Goal: Transaction & Acquisition: Purchase product/service

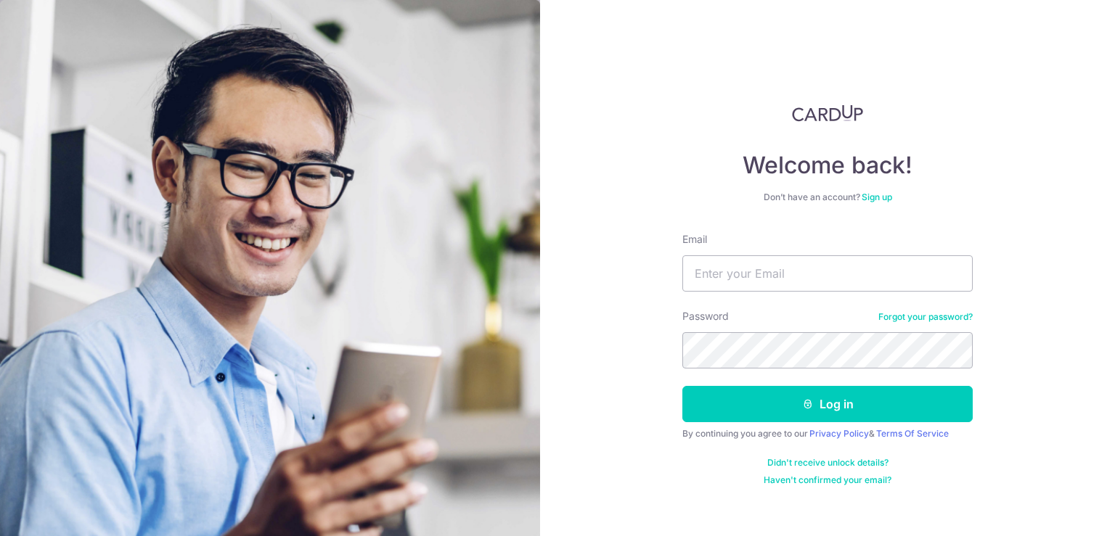
click at [710, 275] on input "Email" at bounding box center [827, 274] width 290 height 36
type input "[EMAIL_ADDRESS][DOMAIN_NAME]"
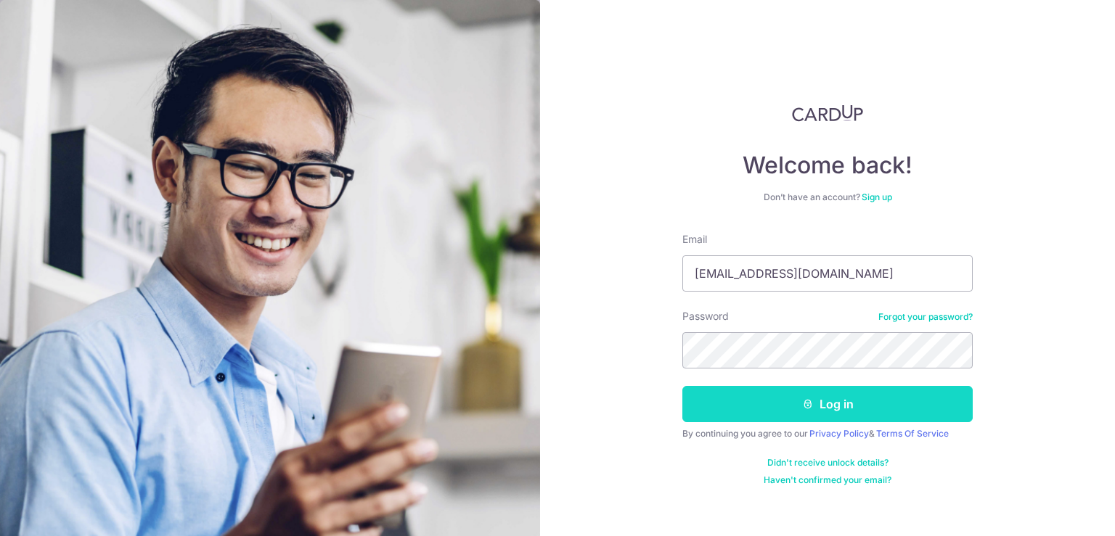
click at [758, 413] on button "Log in" at bounding box center [827, 404] width 290 height 36
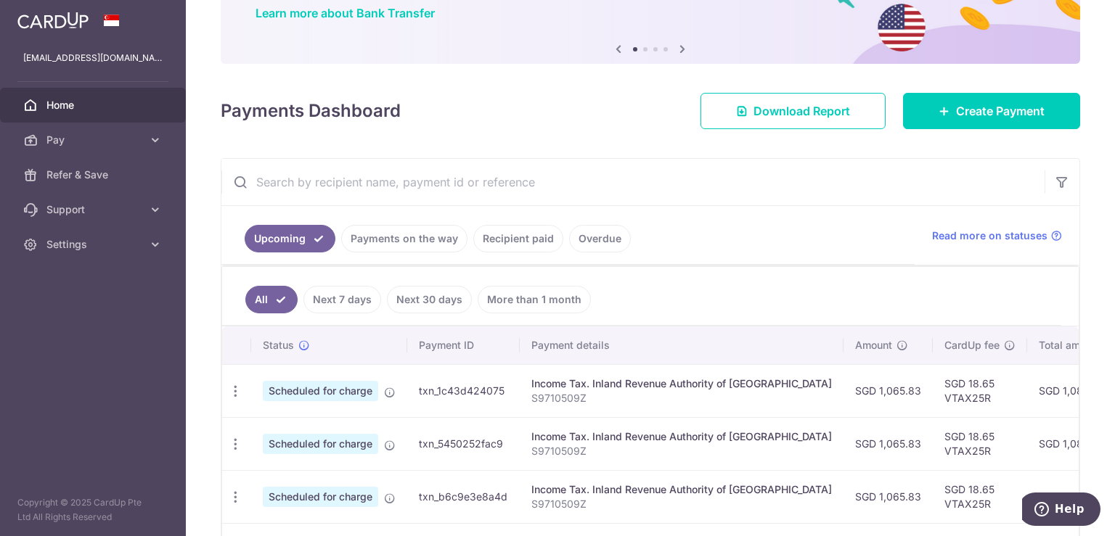
scroll to position [114, 0]
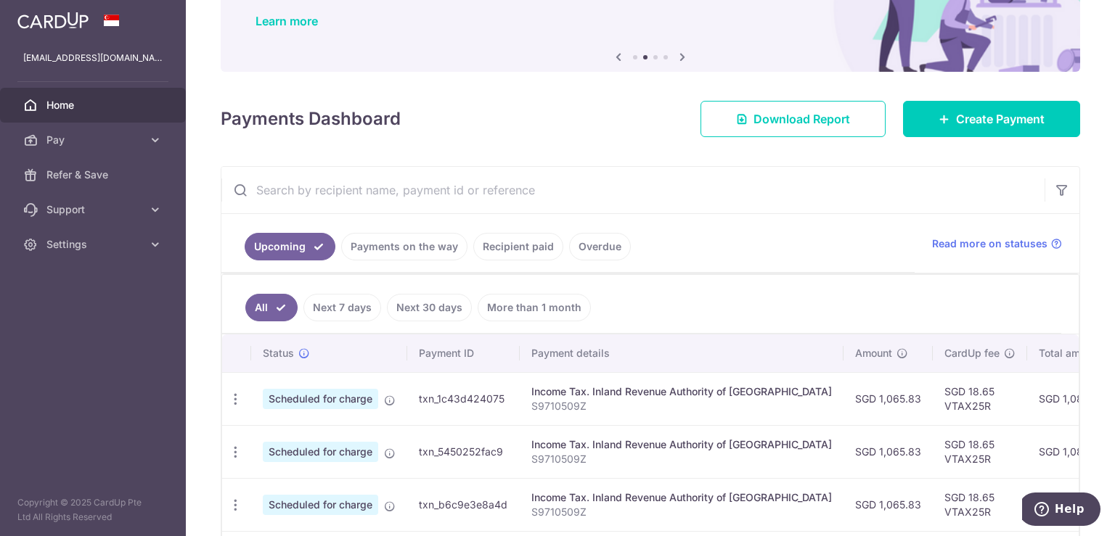
click at [534, 244] on link "Recipient paid" at bounding box center [518, 247] width 90 height 28
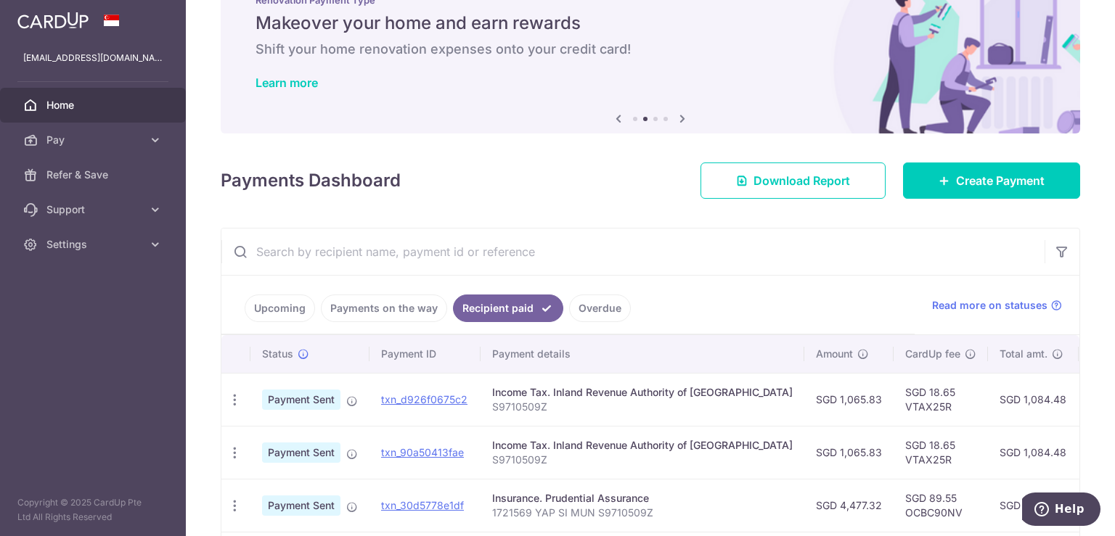
scroll to position [217, 0]
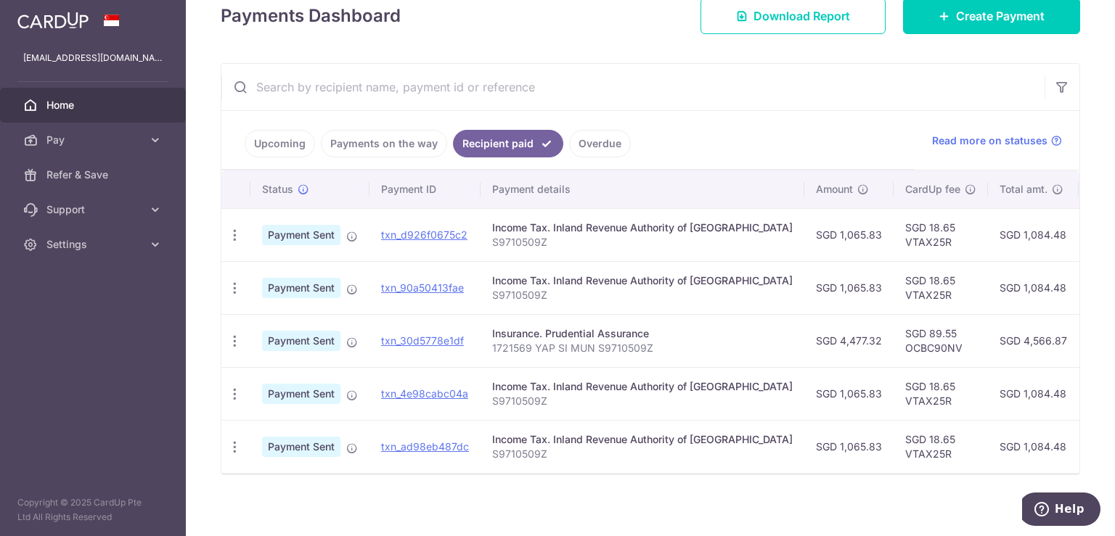
click at [919, 348] on td "SGD 89.55 OCBC90NV" at bounding box center [941, 340] width 94 height 53
drag, startPoint x: 903, startPoint y: 344, endPoint x: 910, endPoint y: 349, distance: 8.3
click at [910, 349] on td "SGD 89.55 OCBC90NV" at bounding box center [941, 340] width 94 height 53
drag, startPoint x: 906, startPoint y: 346, endPoint x: 846, endPoint y: 339, distance: 60.0
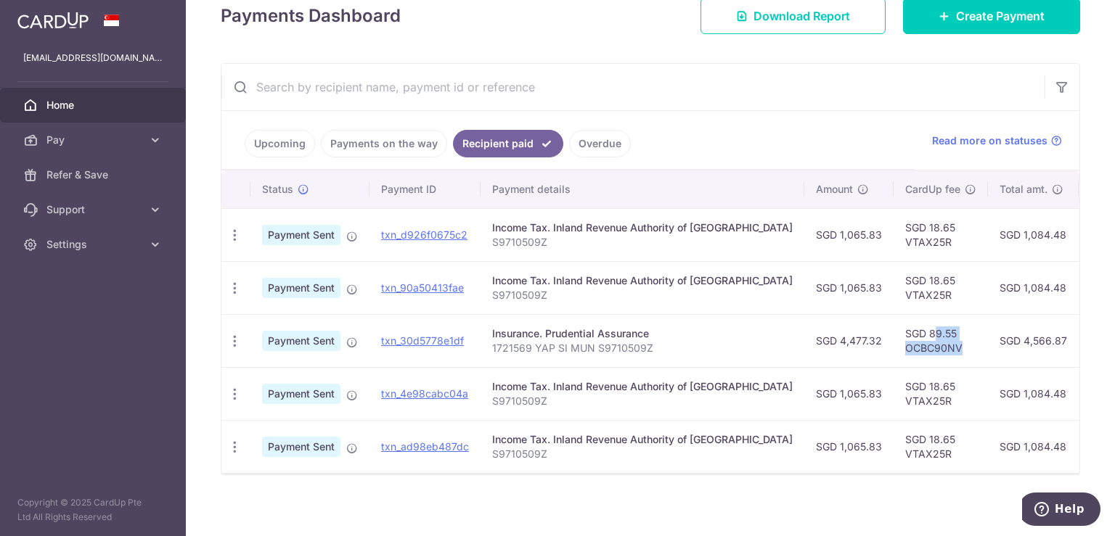
click at [894, 339] on td "SGD 89.55 OCBC90NV" at bounding box center [941, 340] width 94 height 53
click at [894, 346] on td "SGD 89.55 OCBC90NV" at bounding box center [941, 340] width 94 height 53
drag, startPoint x: 854, startPoint y: 347, endPoint x: 915, endPoint y: 348, distance: 61.0
click at [915, 348] on td "SGD 89.55 OCBC90NV" at bounding box center [941, 340] width 94 height 53
copy td "OCBC90NV"
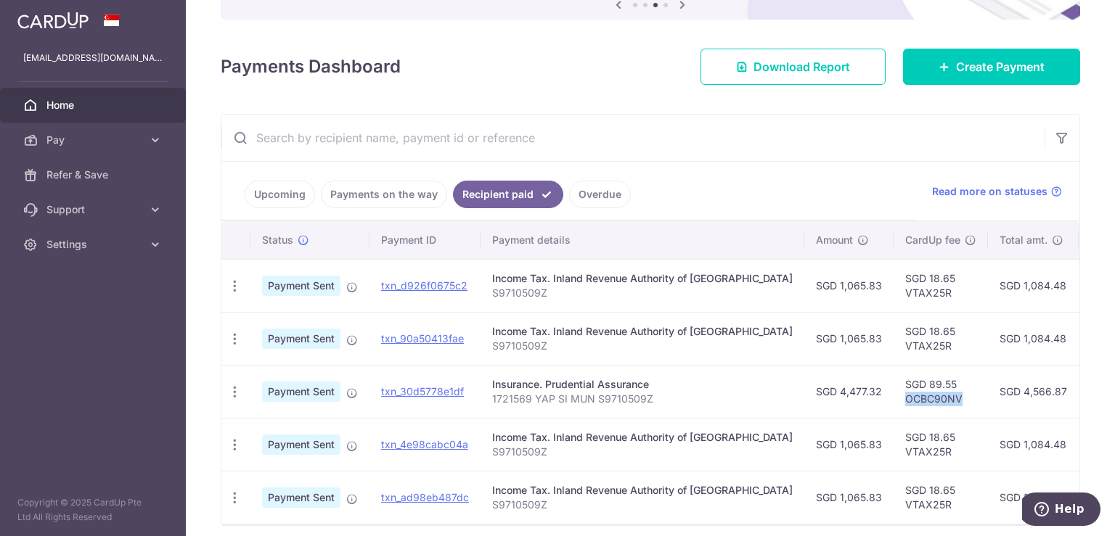
scroll to position [0, 0]
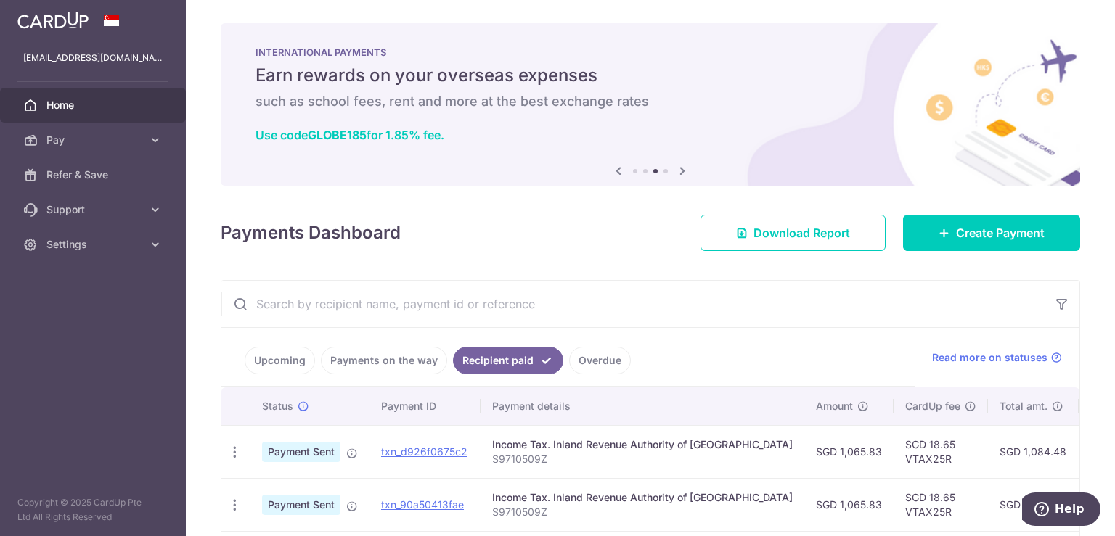
click at [581, 367] on link "Overdue" at bounding box center [600, 361] width 62 height 28
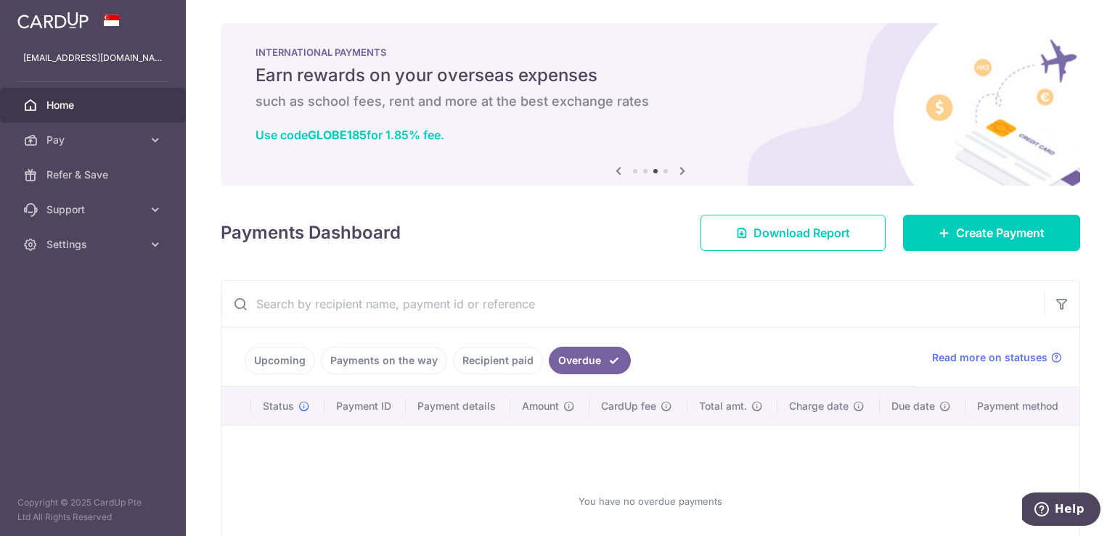
click at [418, 376] on ul "Upcoming Payments on the way Recipient paid Overdue" at bounding box center [567, 357] width 693 height 59
click at [411, 358] on link "Payments on the way" at bounding box center [384, 361] width 126 height 28
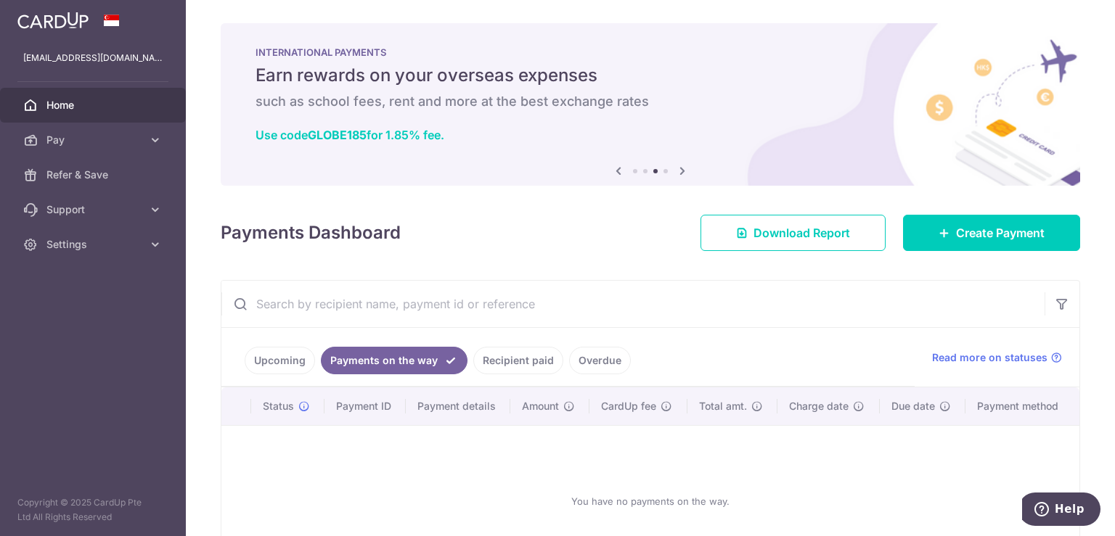
click at [295, 371] on link "Upcoming" at bounding box center [280, 361] width 70 height 28
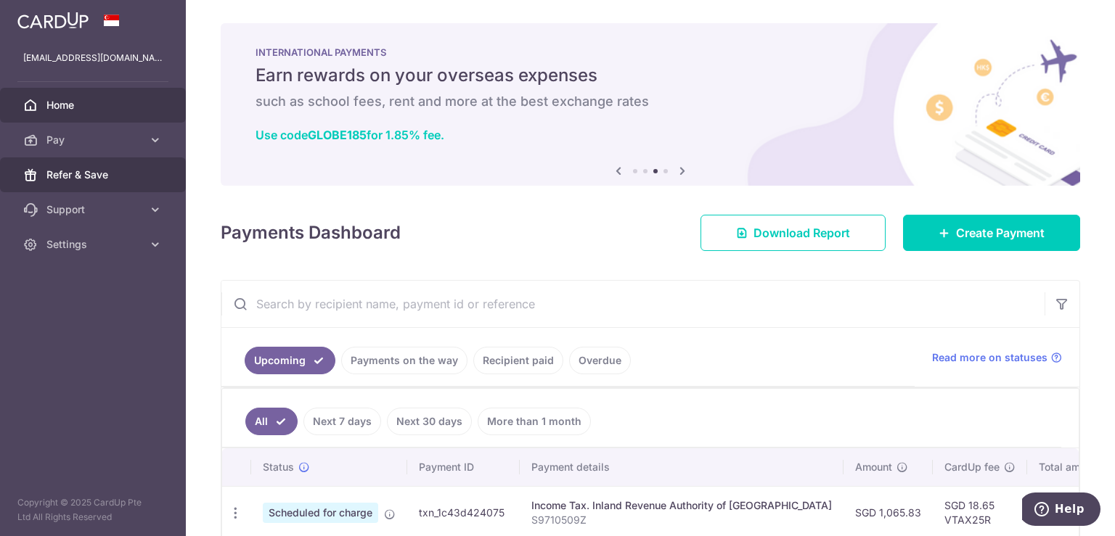
click at [123, 168] on span "Refer & Save" at bounding box center [94, 175] width 96 height 15
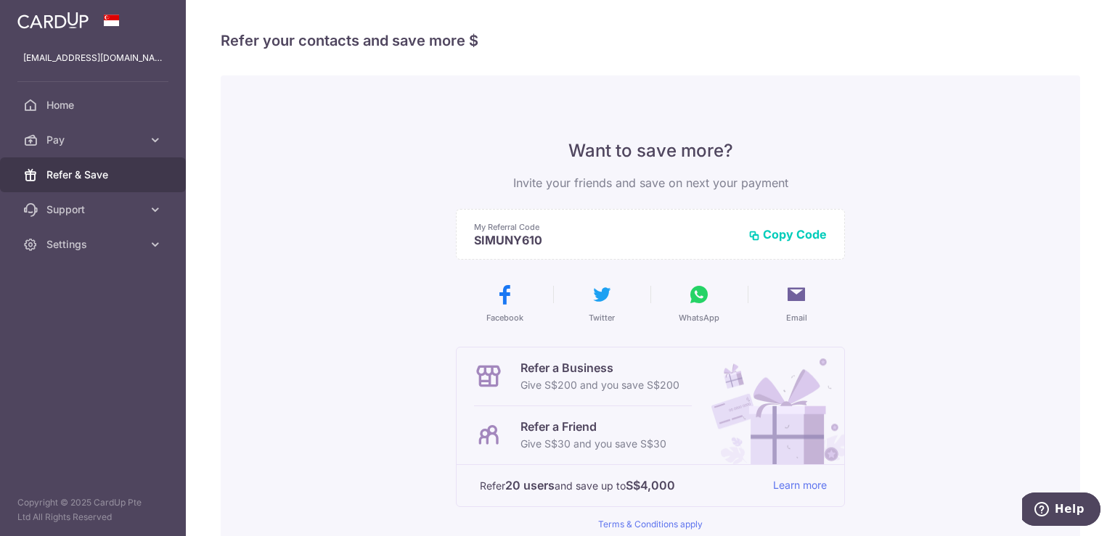
scroll to position [126, 0]
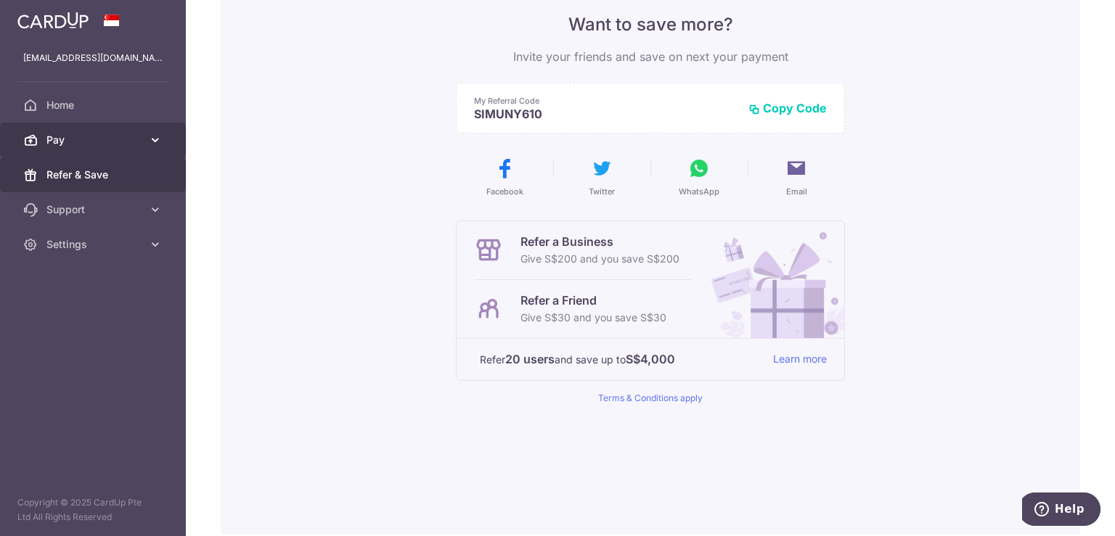
click at [139, 136] on span "Pay" at bounding box center [94, 140] width 96 height 15
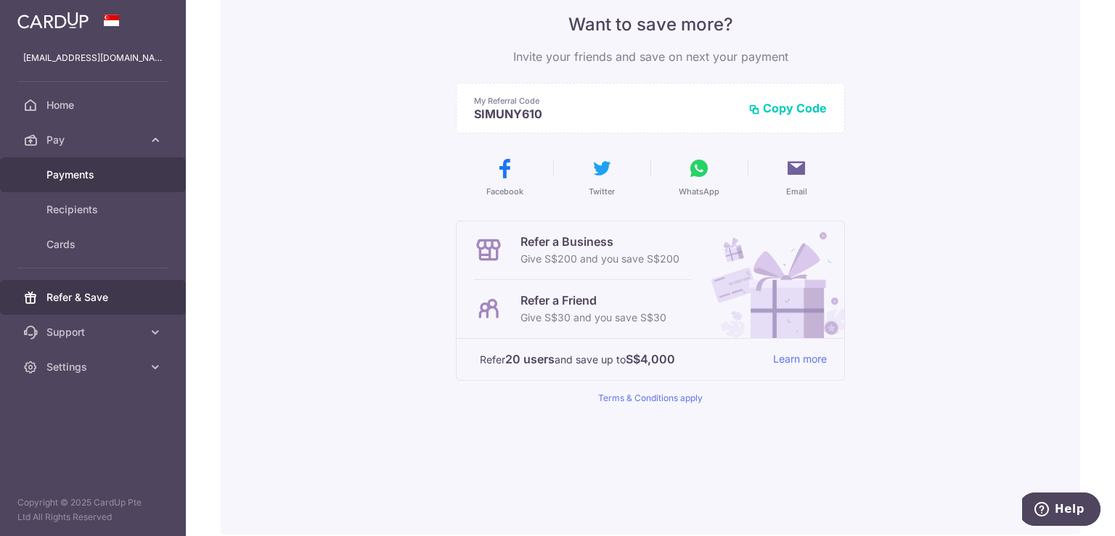
click at [110, 177] on span "Payments" at bounding box center [94, 175] width 96 height 15
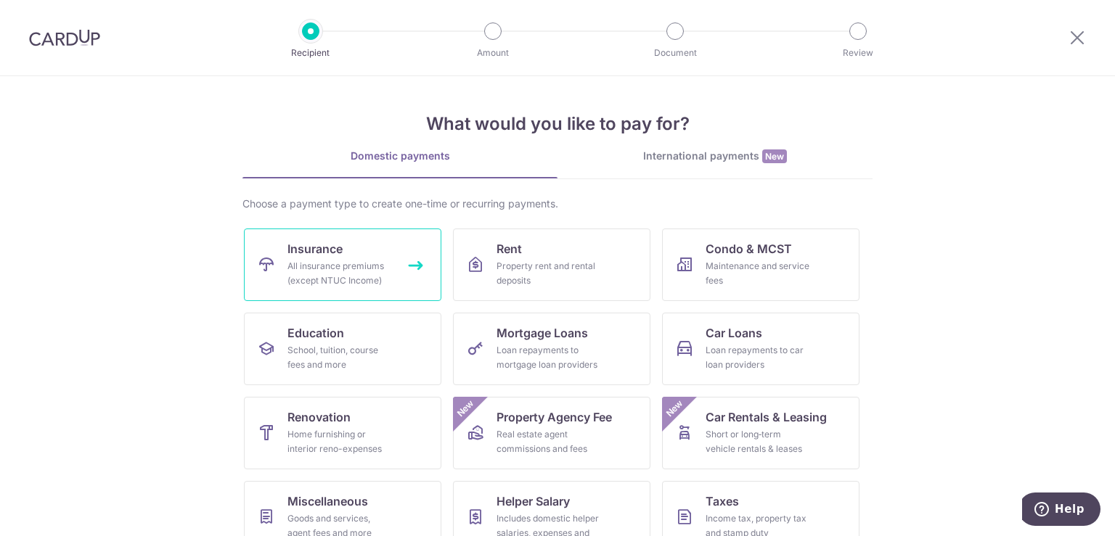
click at [388, 257] on link "Insurance All insurance premiums (except NTUC Income)" at bounding box center [342, 265] width 197 height 73
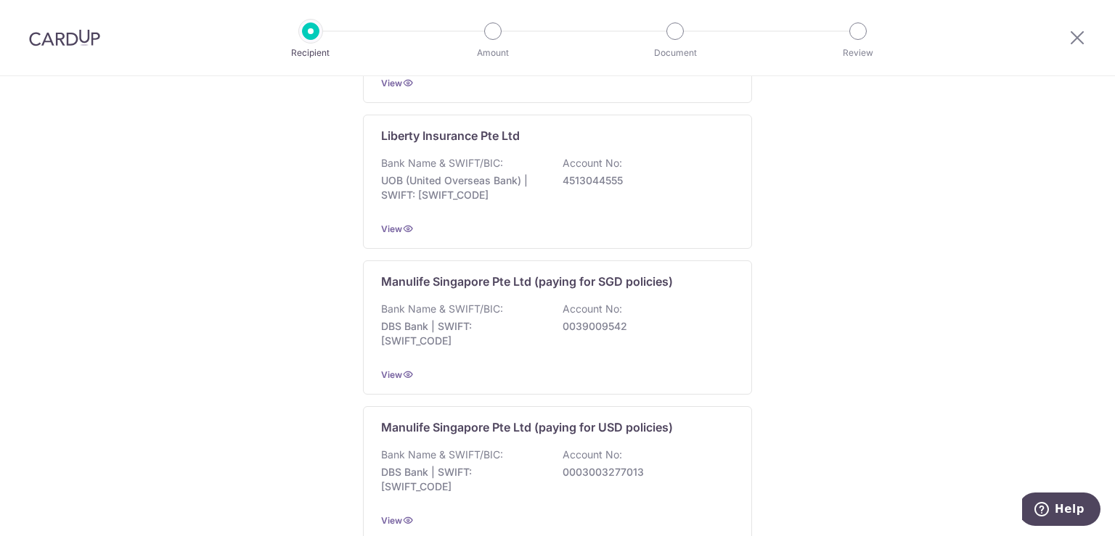
scroll to position [1441, 0]
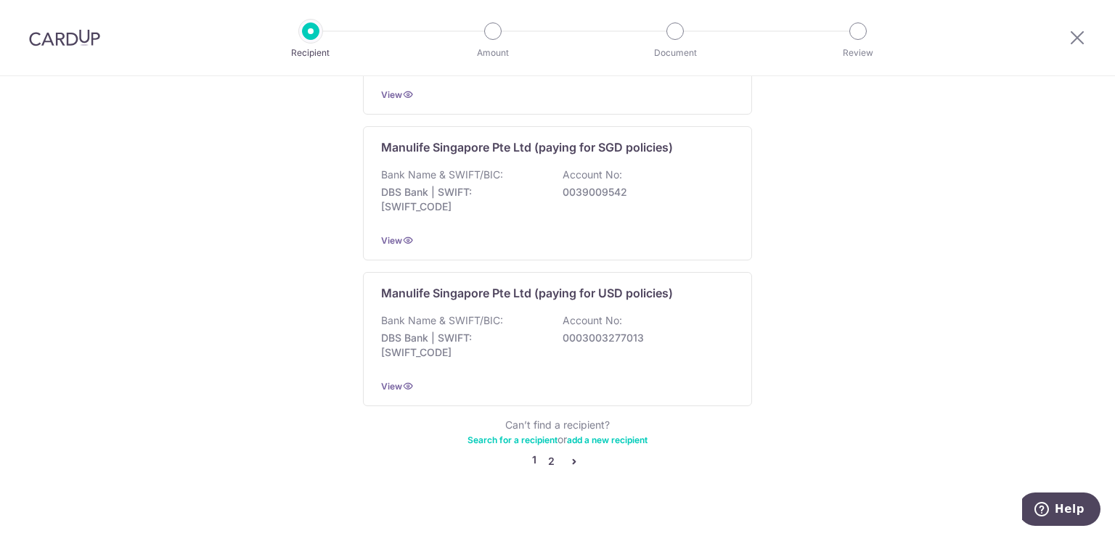
click at [554, 453] on link "2" at bounding box center [550, 461] width 17 height 17
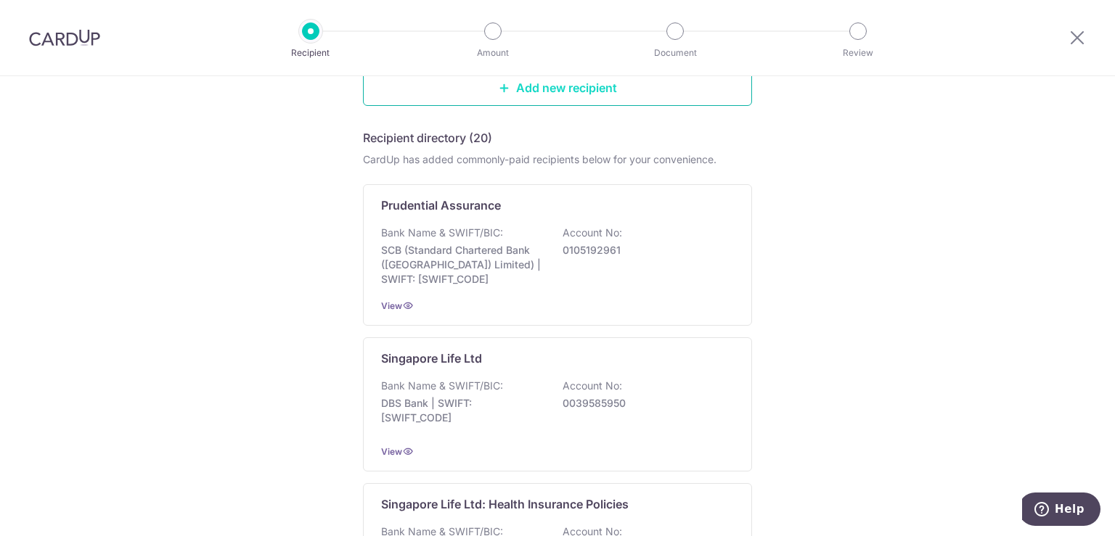
scroll to position [195, 0]
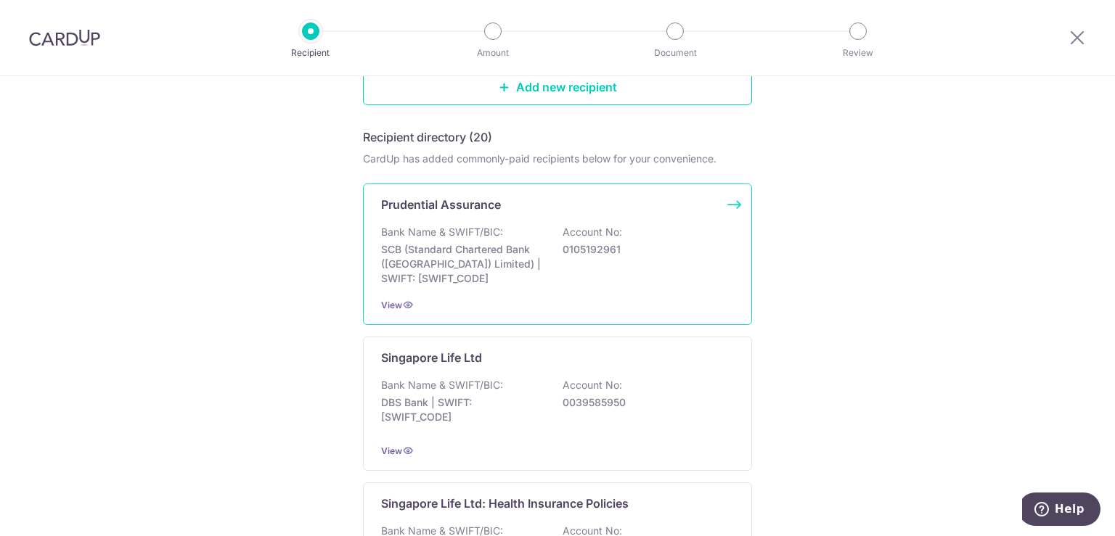
click at [563, 266] on div "Bank Name & SWIFT/BIC: SCB (Standard Chartered Bank (Singapore) Limited) | SWIF…" at bounding box center [557, 255] width 353 height 61
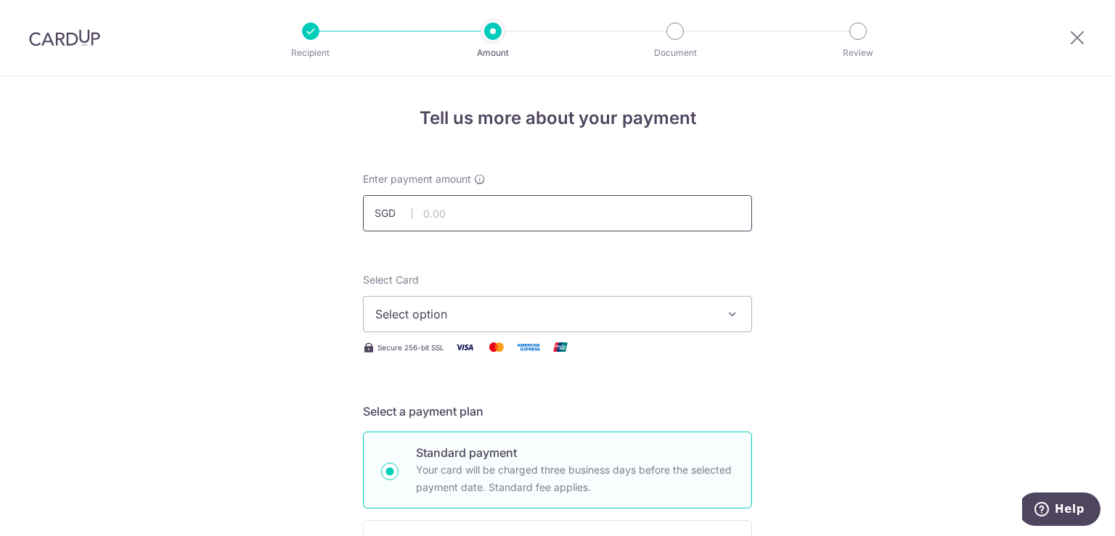
click at [543, 217] on input "text" at bounding box center [557, 213] width 389 height 36
type input "2,202.00"
click at [485, 306] on span "Select option" at bounding box center [544, 314] width 338 height 17
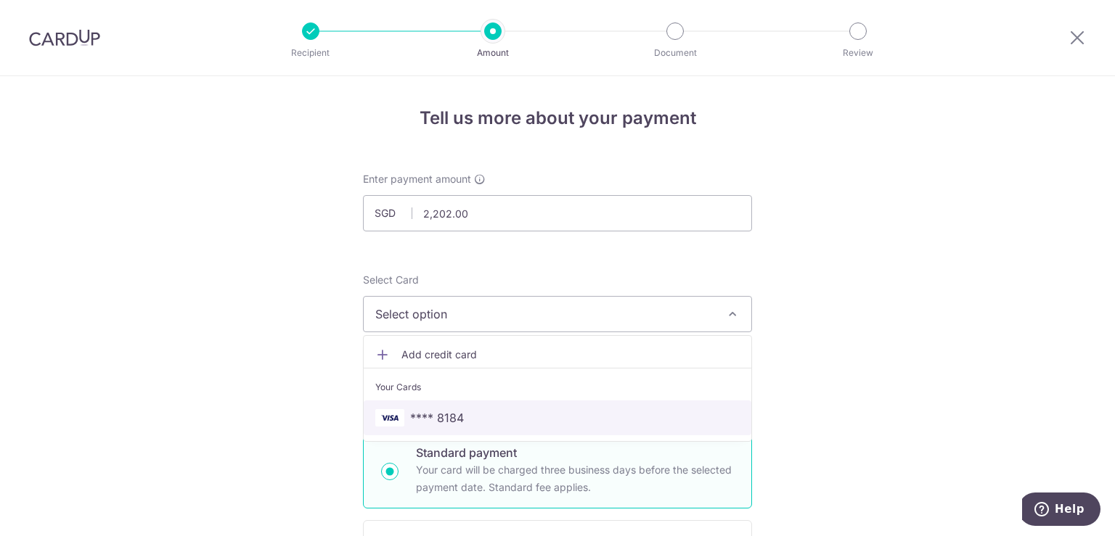
click at [459, 427] on link "**** 8184" at bounding box center [558, 418] width 388 height 35
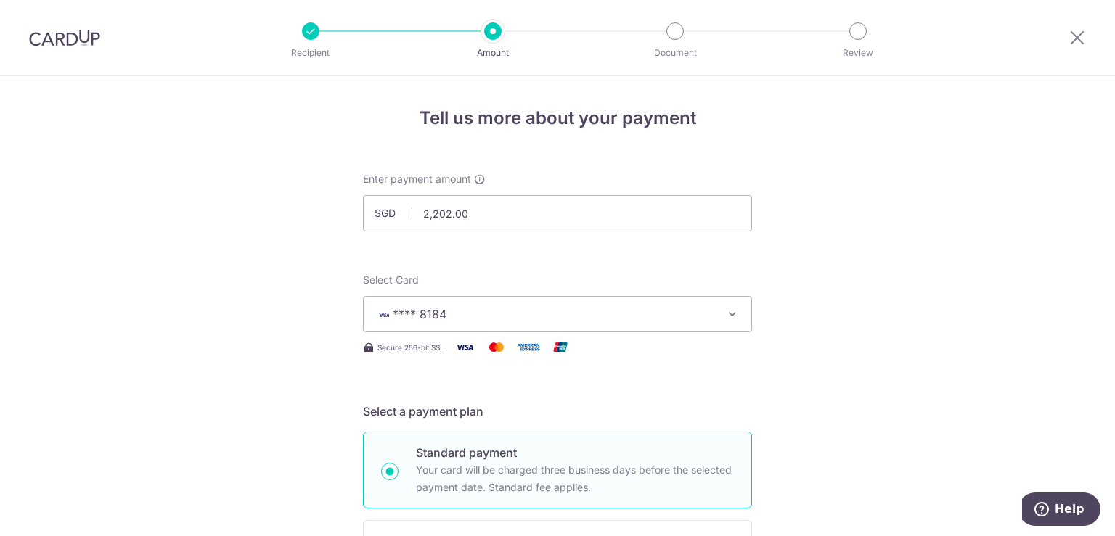
click at [526, 304] on button "**** 8184" at bounding box center [557, 314] width 389 height 36
click at [502, 324] on button "**** 8184" at bounding box center [557, 314] width 389 height 36
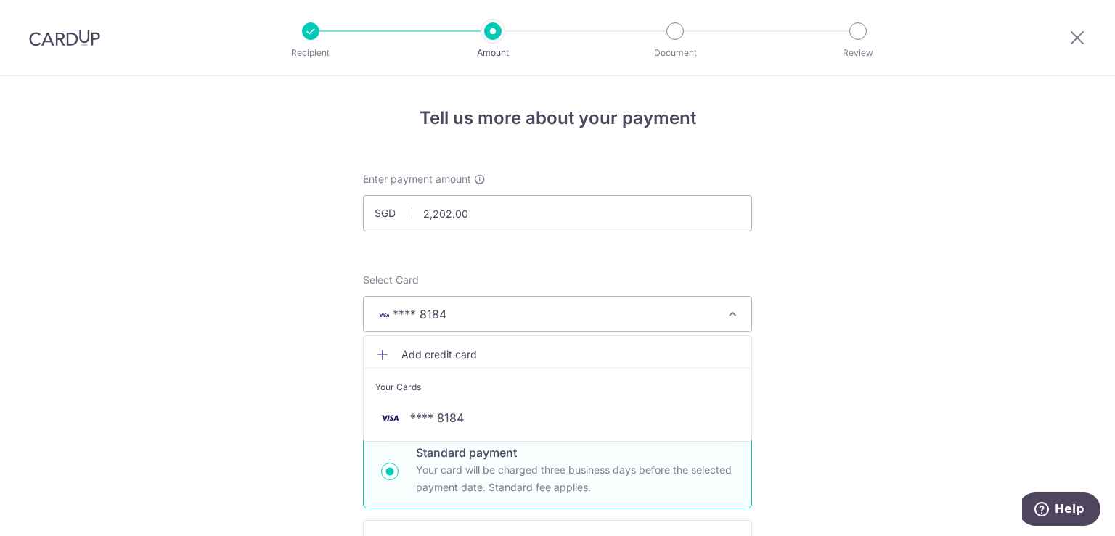
click at [449, 348] on span "Add credit card" at bounding box center [570, 355] width 338 height 15
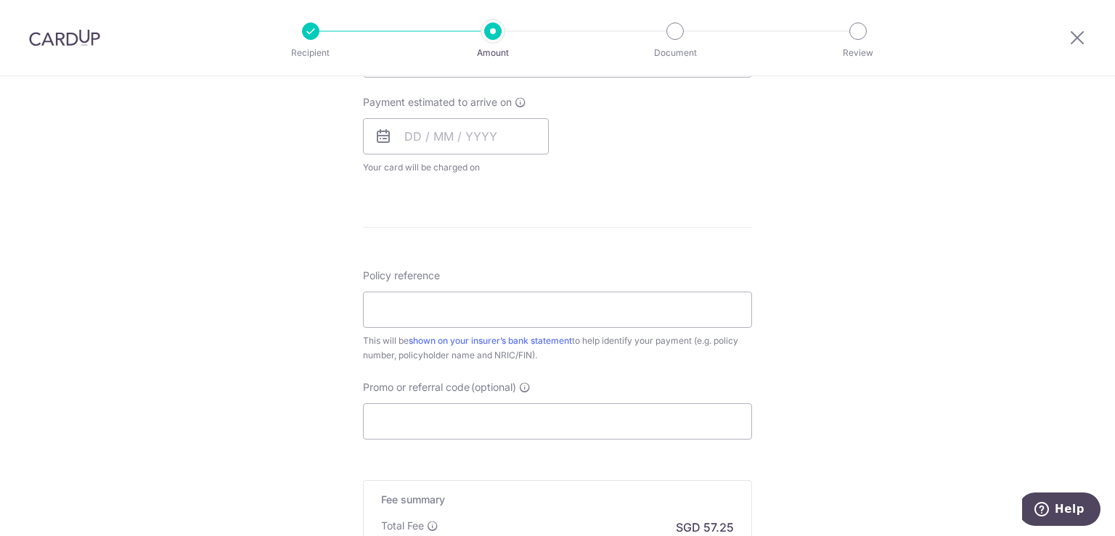
scroll to position [1152, 0]
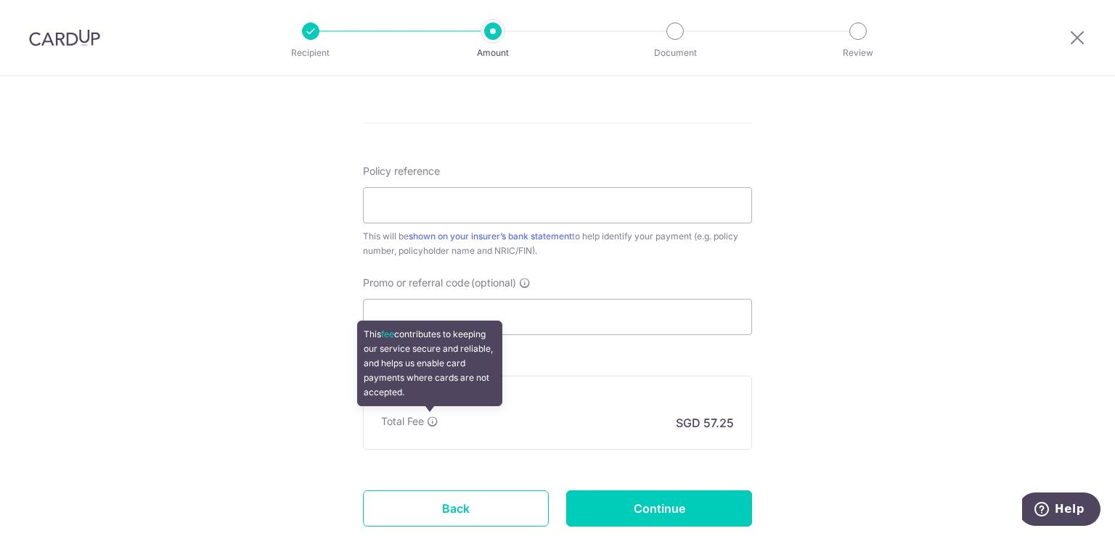
click at [427, 420] on icon at bounding box center [433, 422] width 12 height 12
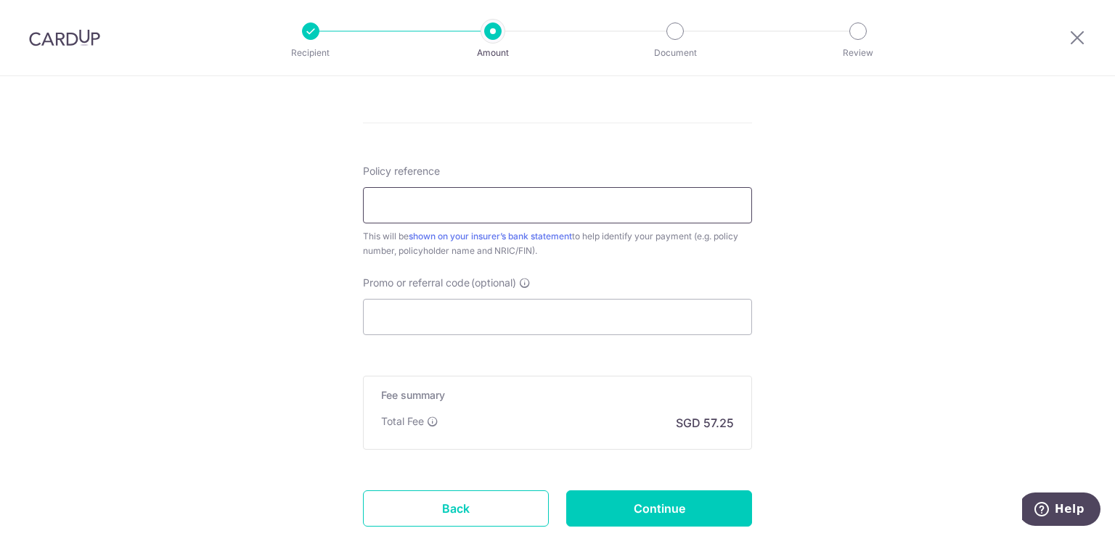
click at [679, 211] on input "Policy reference" at bounding box center [557, 205] width 389 height 36
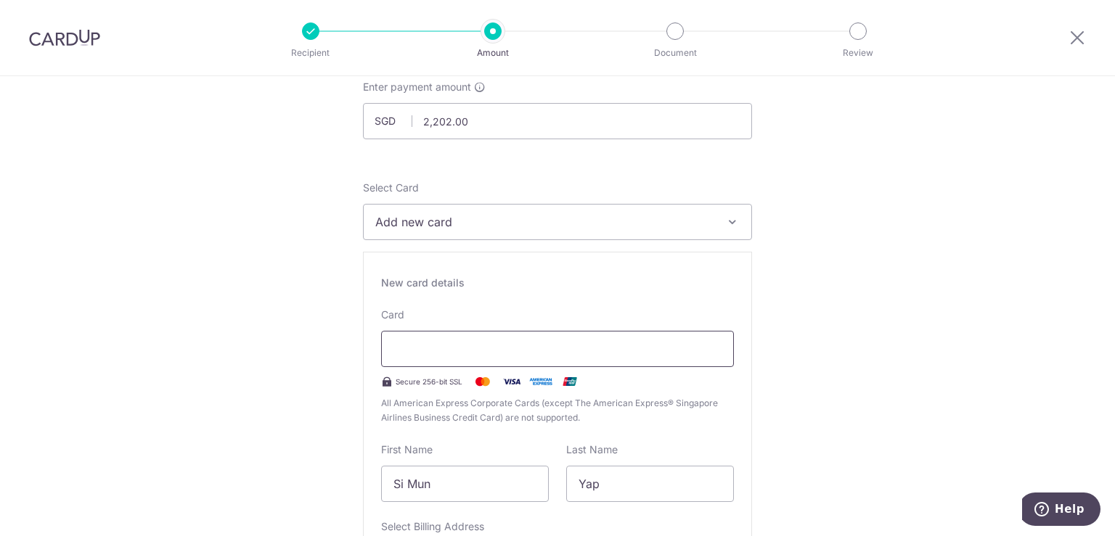
scroll to position [4, 0]
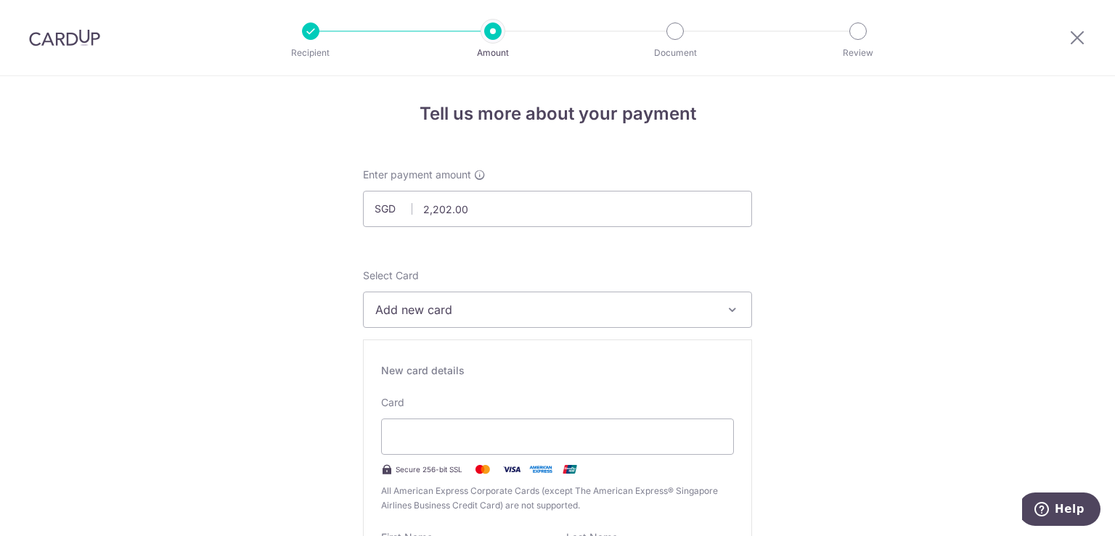
click at [572, 301] on span "Add new card" at bounding box center [544, 309] width 338 height 17
click at [566, 307] on span "Add new card" at bounding box center [544, 309] width 338 height 17
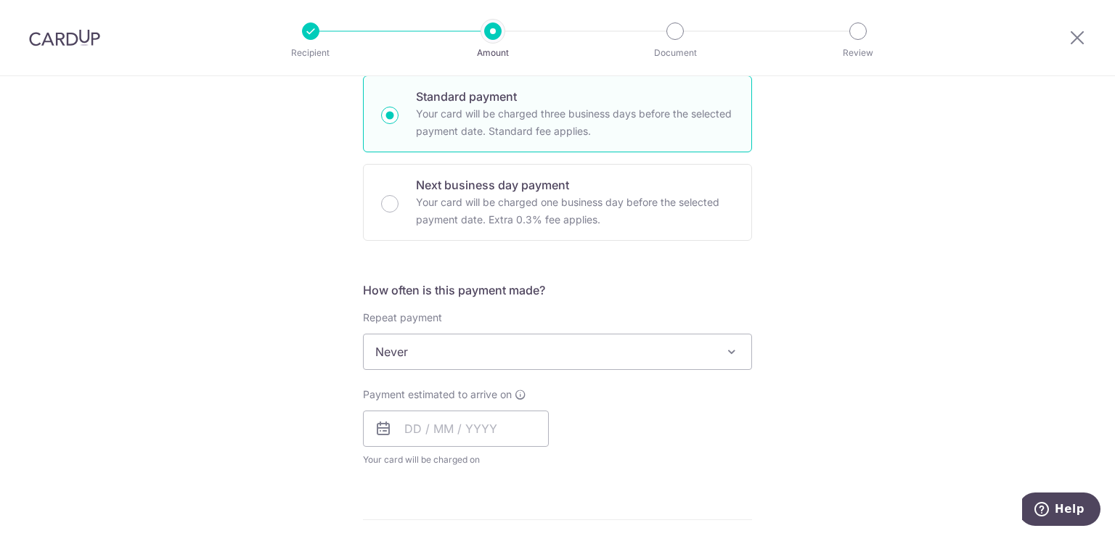
scroll to position [754, 0]
click at [522, 374] on div "How often is this payment made? Repeat payment Never Every week Every month Eve…" at bounding box center [557, 380] width 389 height 197
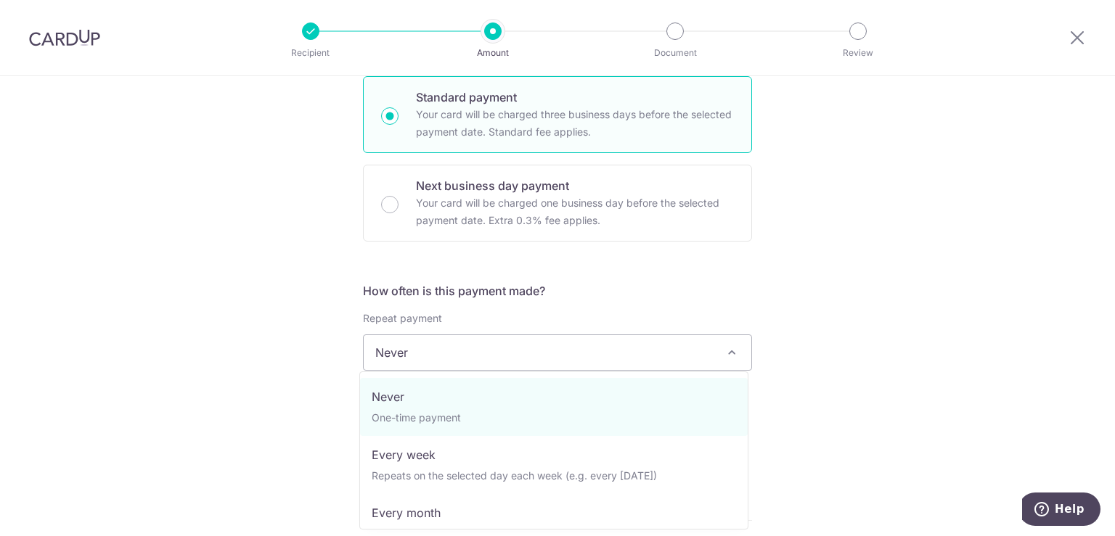
click at [522, 368] on span "Never" at bounding box center [558, 352] width 388 height 35
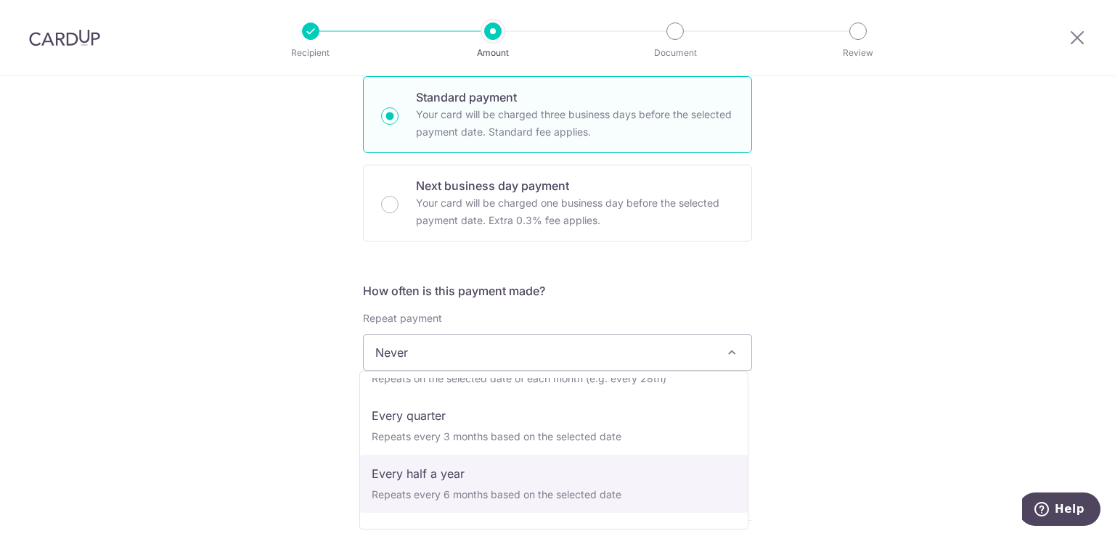
scroll to position [203, 0]
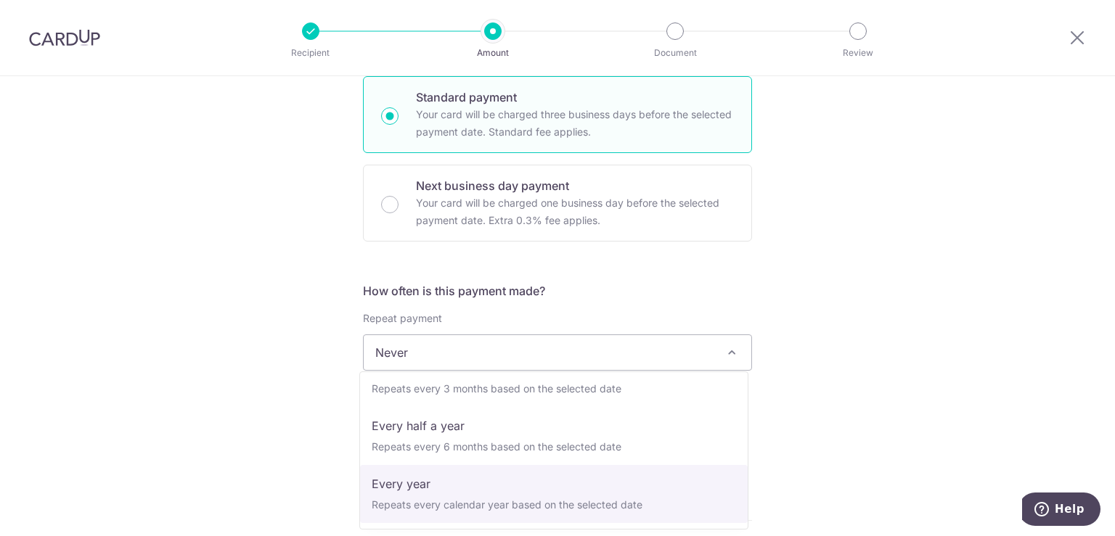
select select "6"
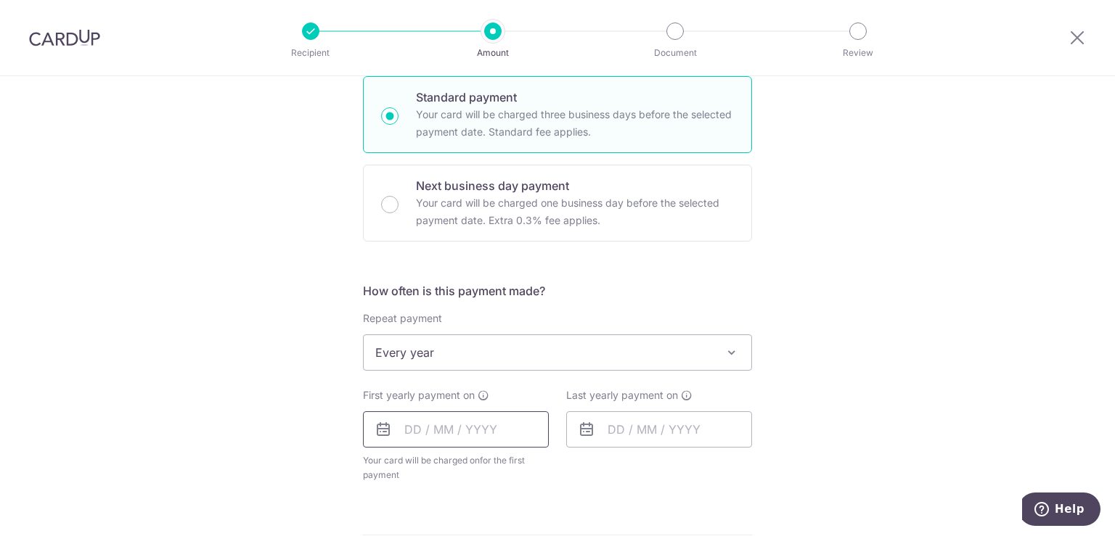
click at [505, 414] on input "text" at bounding box center [456, 430] width 186 height 36
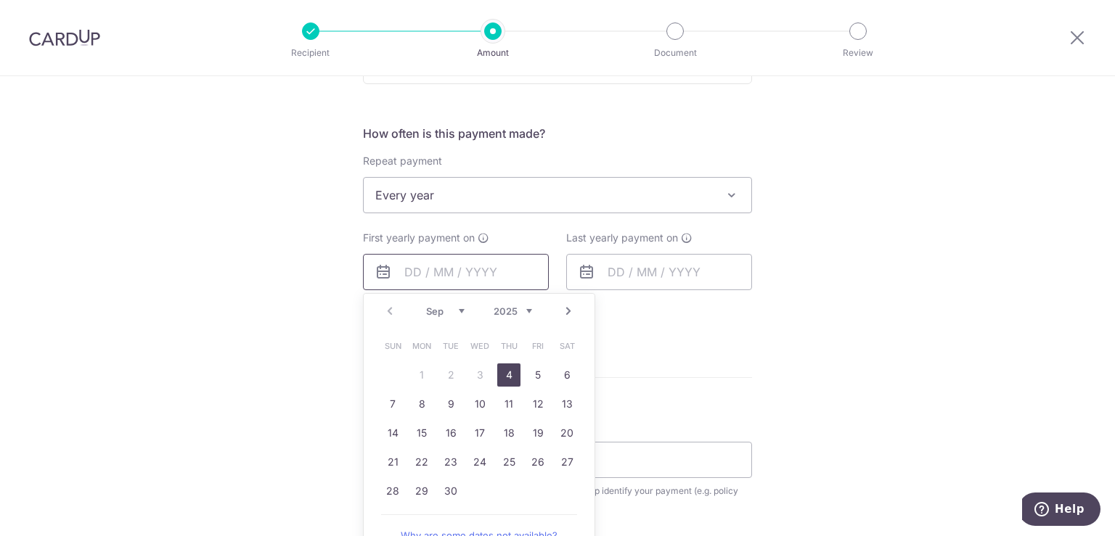
scroll to position [920, 0]
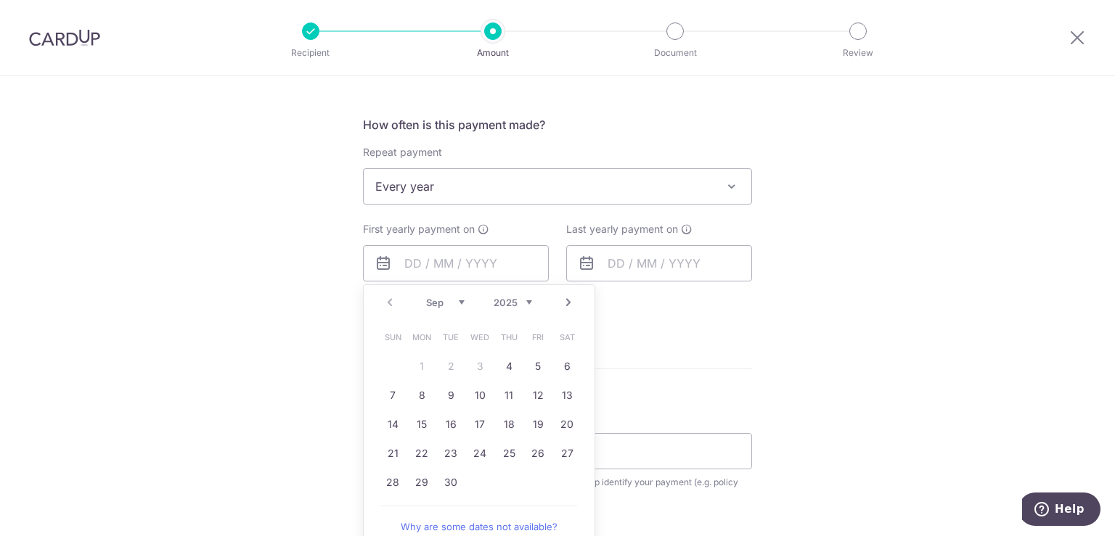
click at [392, 323] on th "Sun" at bounding box center [392, 337] width 29 height 29
click at [386, 301] on div "Prev Next Sep Oct Nov Dec 2025 2026 2027 2028 2029 2030 2031 2032 2033 2034 2035" at bounding box center [479, 302] width 231 height 35
click at [507, 364] on link "4" at bounding box center [508, 366] width 23 height 23
type input "[DATE]"
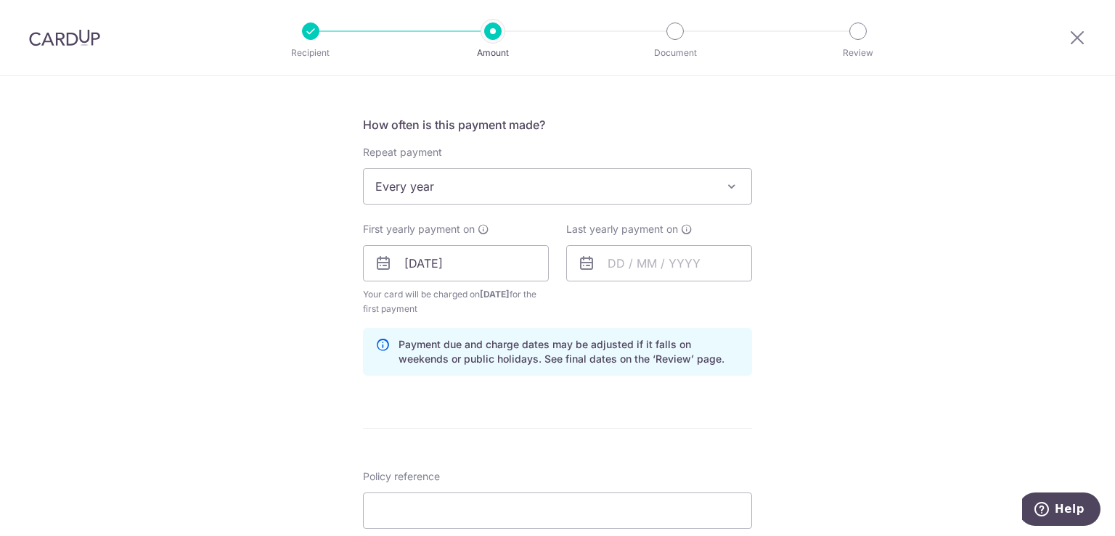
click at [589, 188] on span "Every year" at bounding box center [558, 186] width 388 height 35
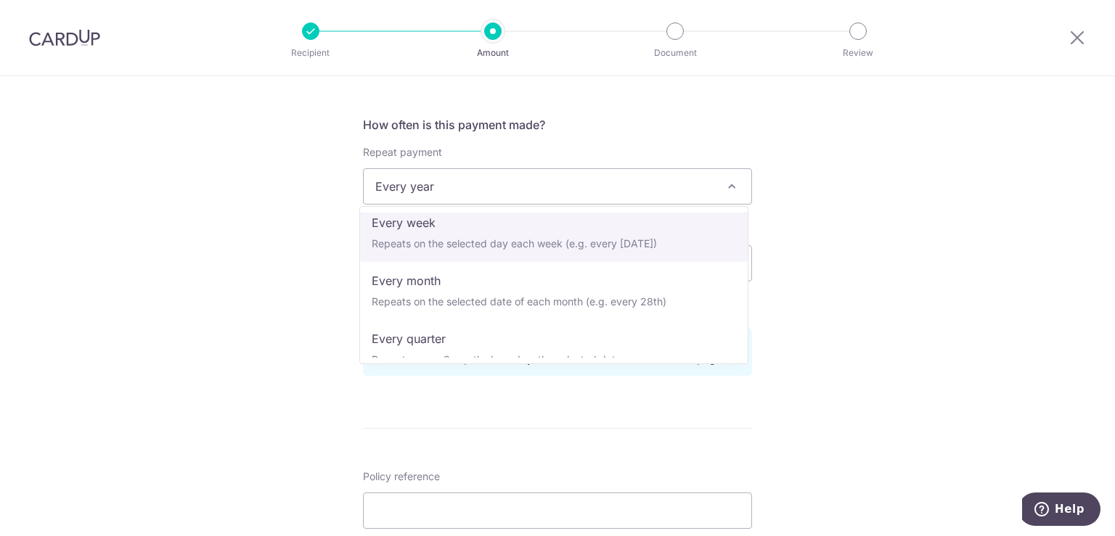
scroll to position [0, 0]
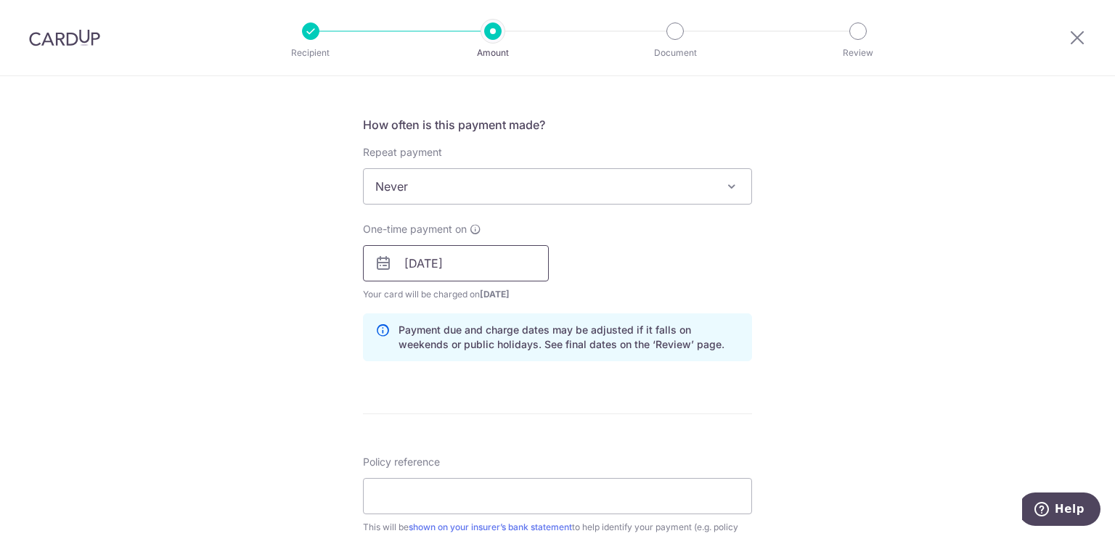
drag, startPoint x: 501, startPoint y: 250, endPoint x: 497, endPoint y: 242, distance: 8.8
click at [497, 242] on div "One-time payment on 04/09/2025 Prev Next Sep Oct Nov Dec 2025 2026 2027 2028 20…" at bounding box center [456, 262] width 186 height 80
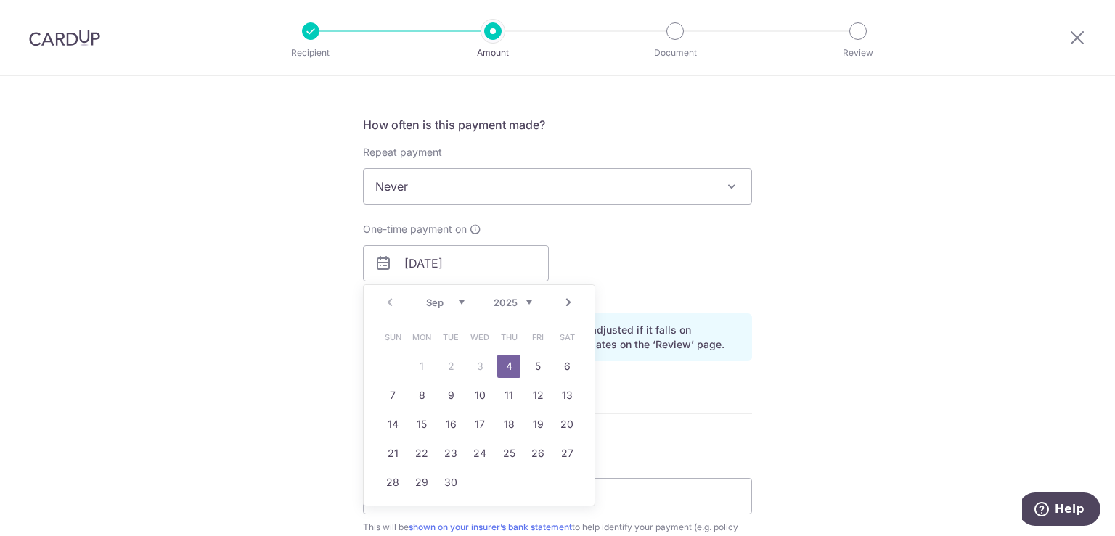
click at [385, 300] on div "Prev Next Sep Oct Nov Dec 2025 2026 2027 2028 2029 2030 2031 2032 2033 2034 2035" at bounding box center [479, 302] width 231 height 35
click at [505, 361] on link "4" at bounding box center [508, 366] width 23 height 23
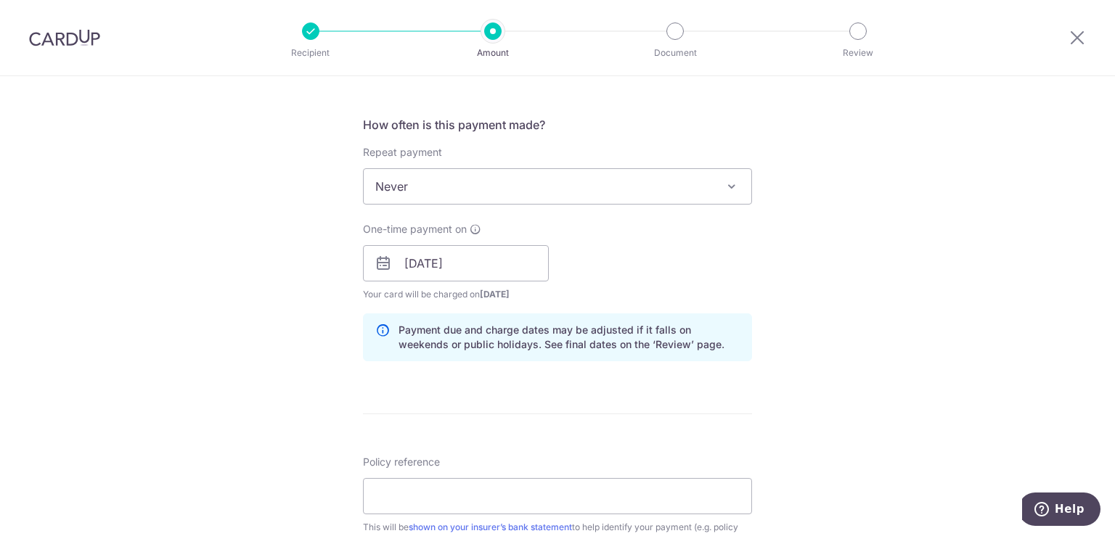
click at [621, 376] on form "Enter payment amount SGD 2,202.00 2202.00 Select Card Add new card Add credit c…" at bounding box center [557, 55] width 389 height 1607
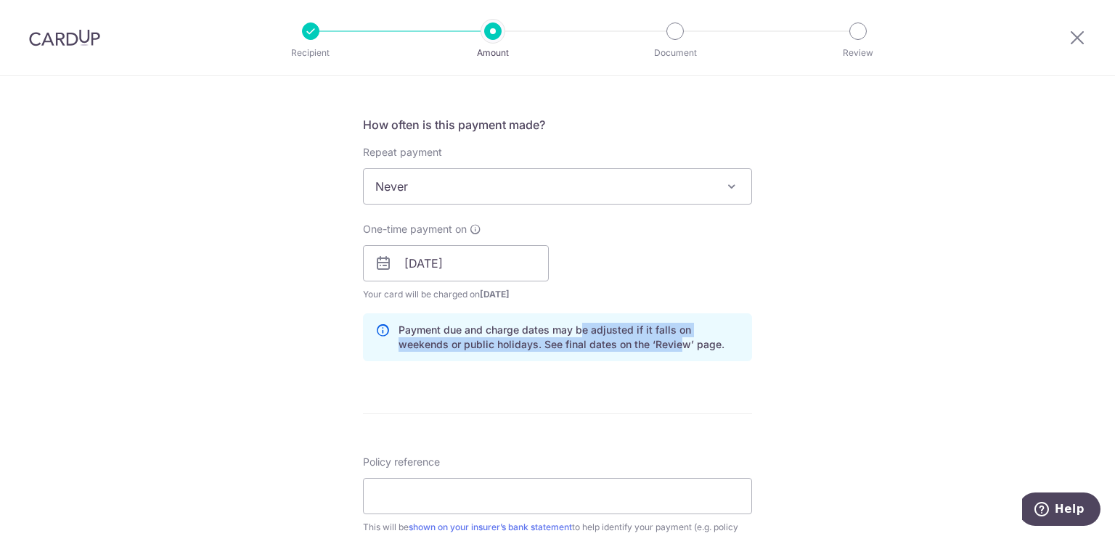
drag, startPoint x: 621, startPoint y: 376, endPoint x: 576, endPoint y: 310, distance: 79.9
click at [576, 310] on form "Enter payment amount SGD 2,202.00 2202.00 Select Card Add new card Add credit c…" at bounding box center [557, 55] width 389 height 1607
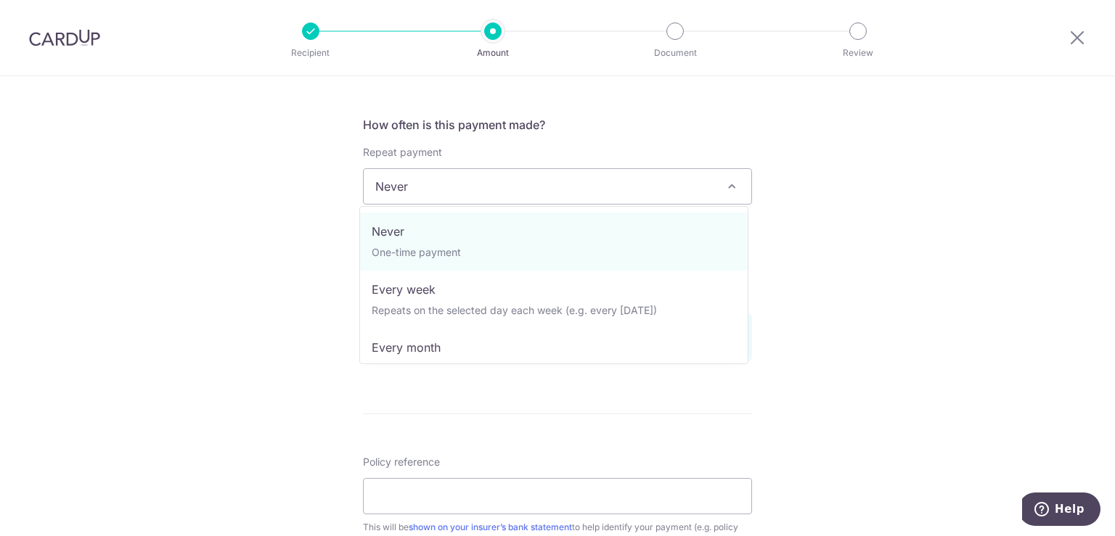
click at [578, 179] on span "Never" at bounding box center [558, 186] width 388 height 35
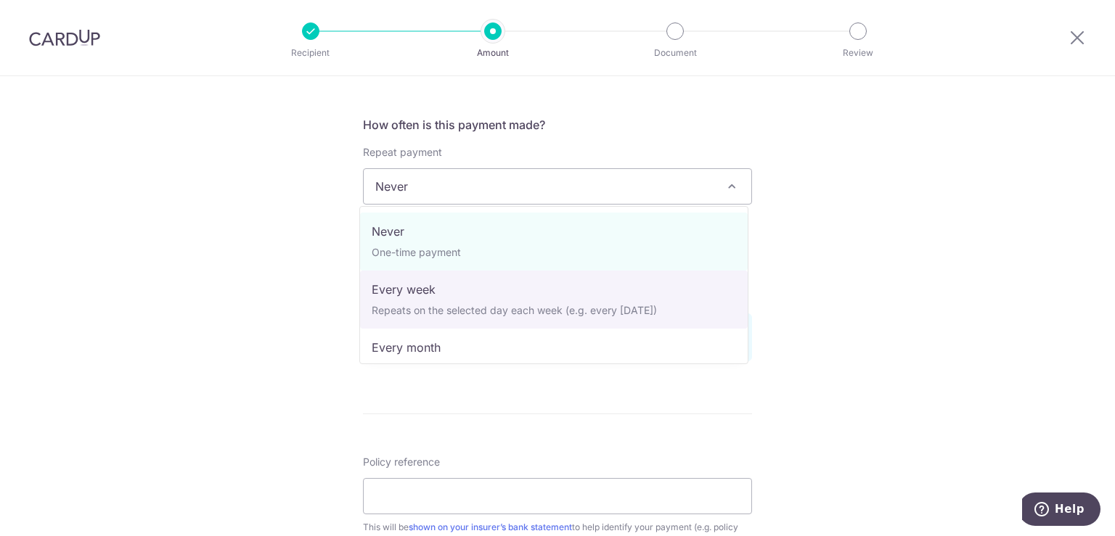
scroll to position [203, 0]
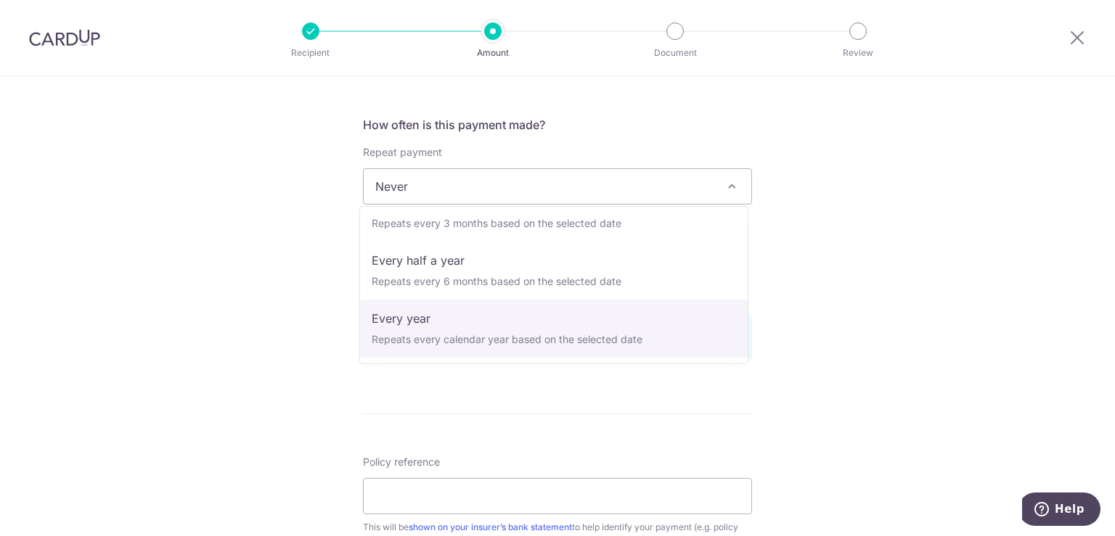
select select "6"
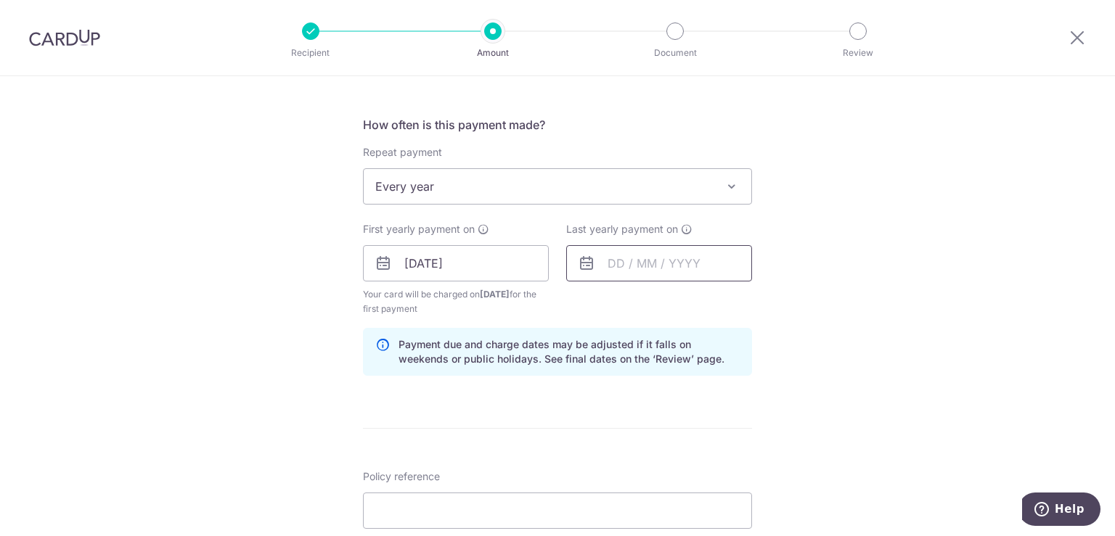
click at [612, 251] on input "text" at bounding box center [659, 263] width 186 height 36
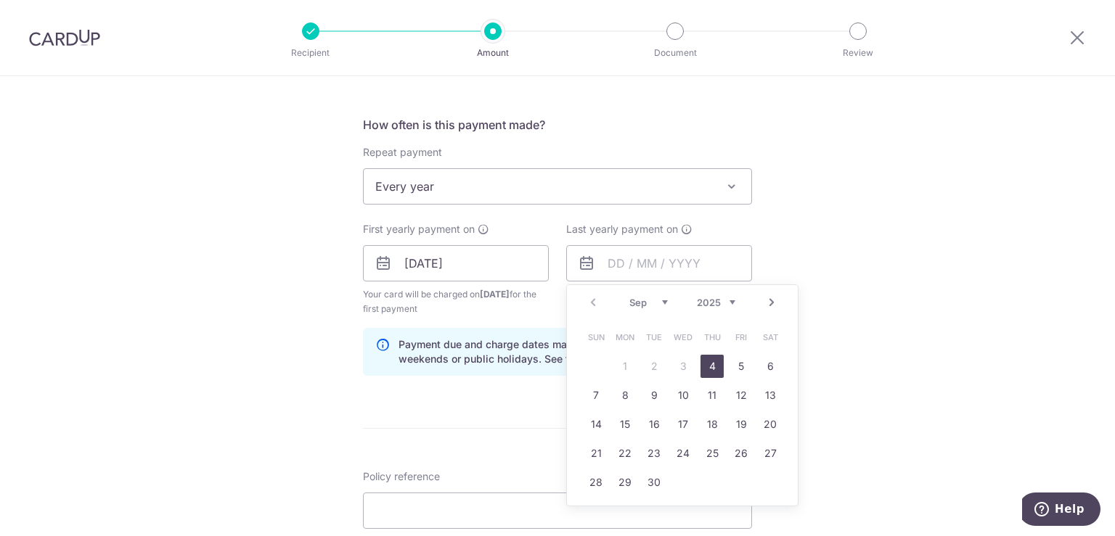
click at [722, 303] on select "2025 2026 2027 2028 2029 2030 2031 2032 2033 2034 2035" at bounding box center [716, 303] width 38 height 12
click at [772, 359] on link "4" at bounding box center [770, 366] width 23 height 23
type input "04/09/2027"
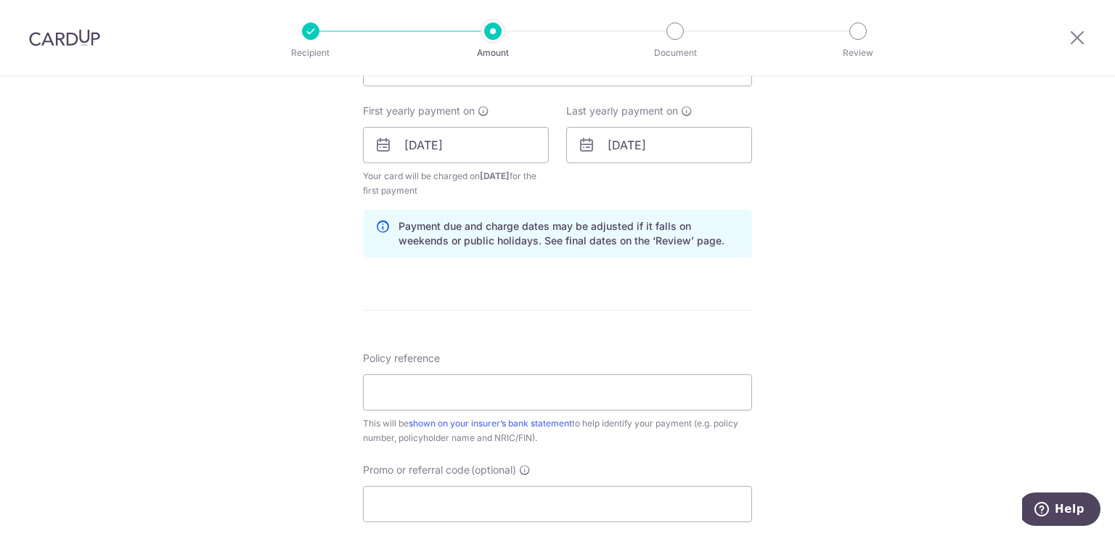
scroll to position [1041, 0]
click at [579, 380] on input "Policy reference" at bounding box center [557, 390] width 389 height 36
drag, startPoint x: 415, startPoint y: 386, endPoint x: 282, endPoint y: 383, distance: 133.6
type input "YAP SI MUN S9710509Z"
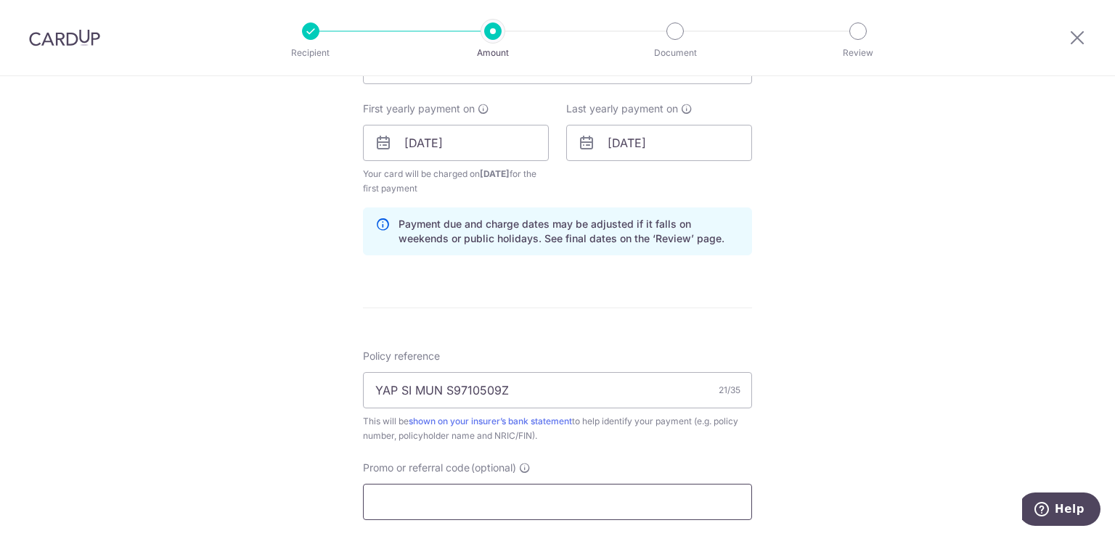
click at [425, 501] on input "Promo or referral code (optional)" at bounding box center [557, 502] width 389 height 36
paste input "REC185"
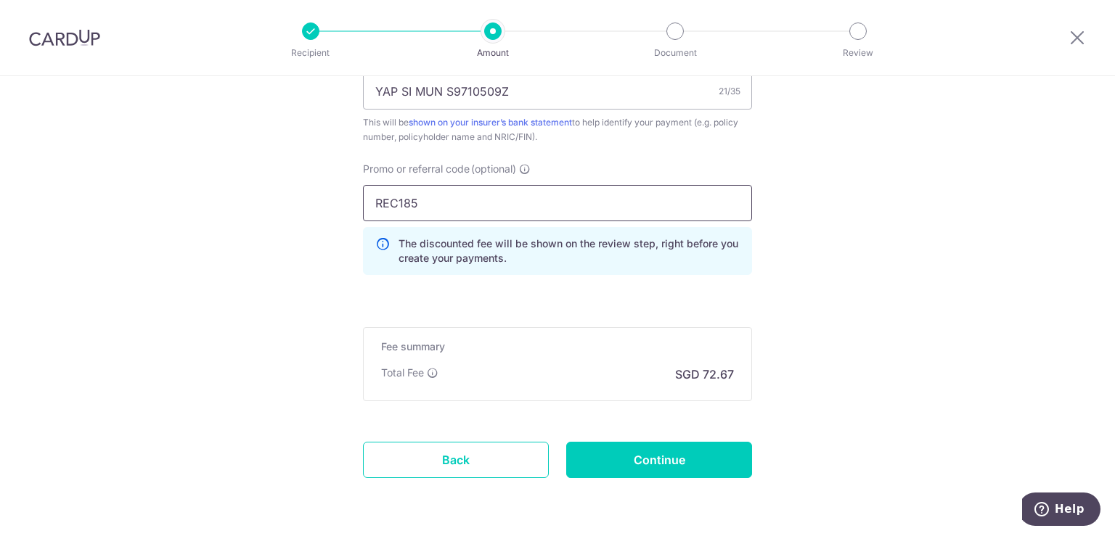
scroll to position [1339, 0]
type input "REC185"
click at [420, 371] on p "Total Fee" at bounding box center [402, 374] width 43 height 15
click at [422, 371] on div "Total Fee" at bounding box center [409, 374] width 57 height 15
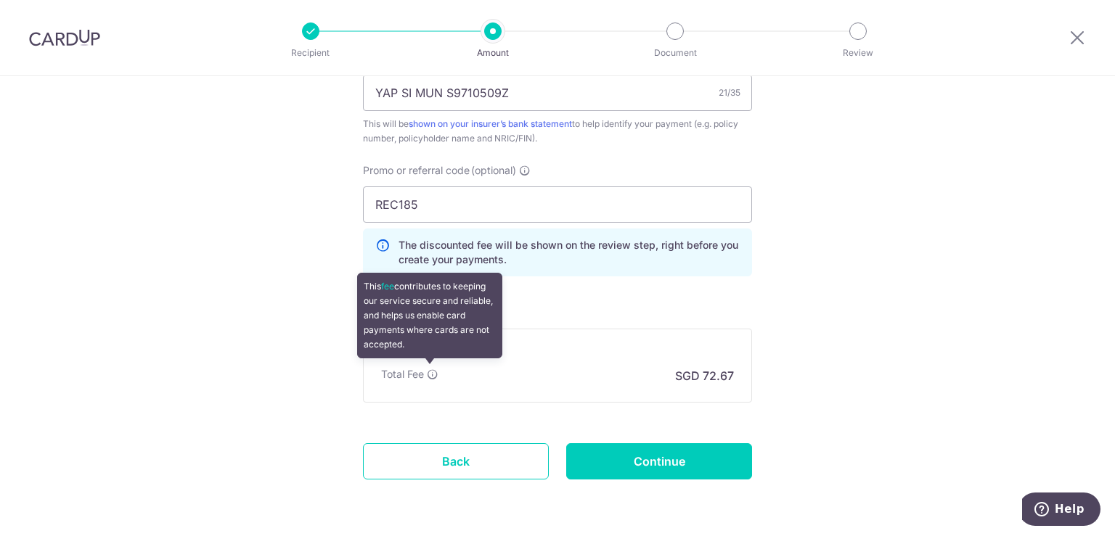
click at [431, 372] on icon at bounding box center [433, 375] width 12 height 12
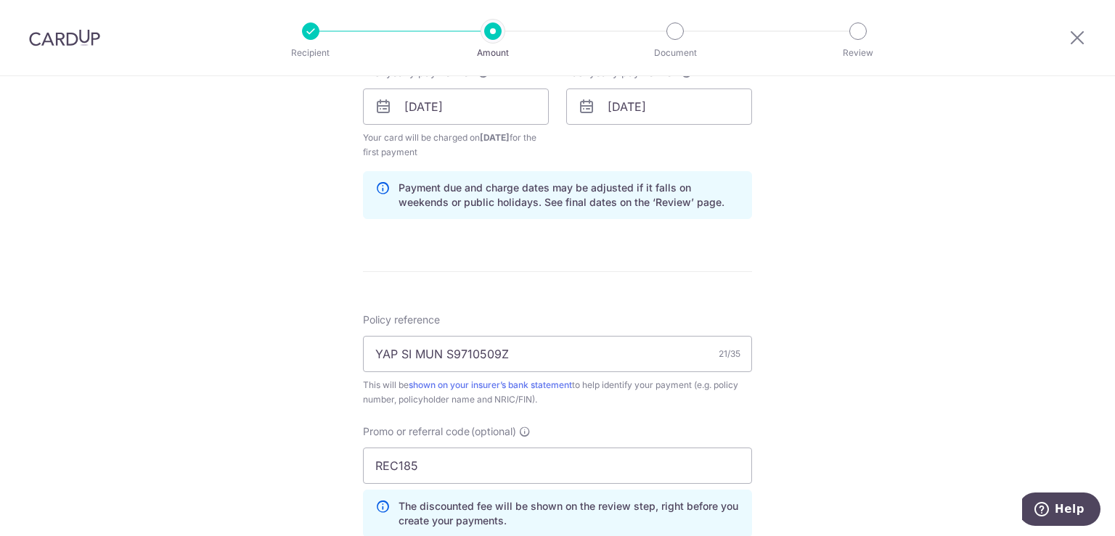
scroll to position [1086, 0]
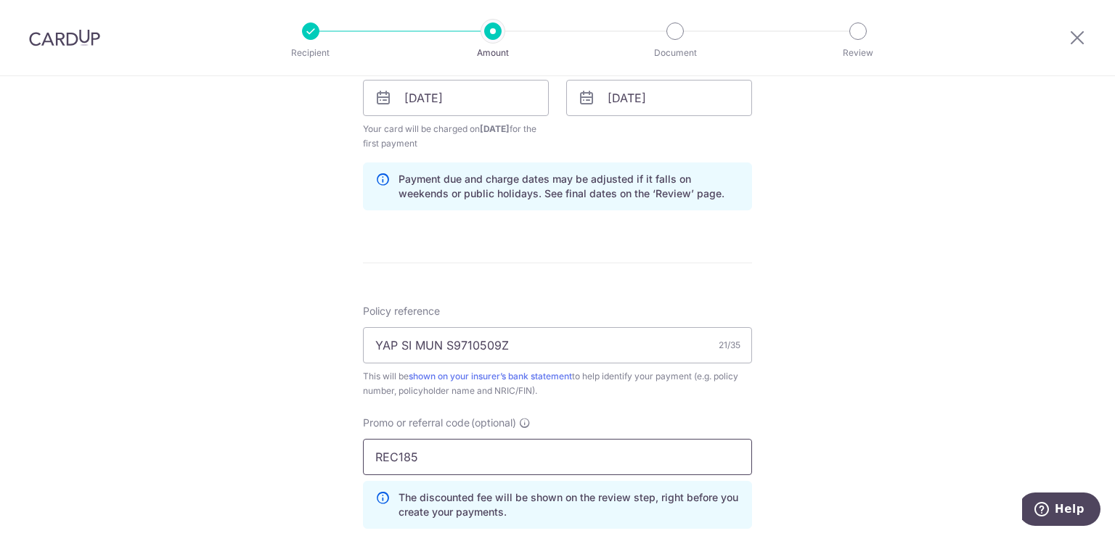
drag, startPoint x: 486, startPoint y: 454, endPoint x: 328, endPoint y: 424, distance: 160.4
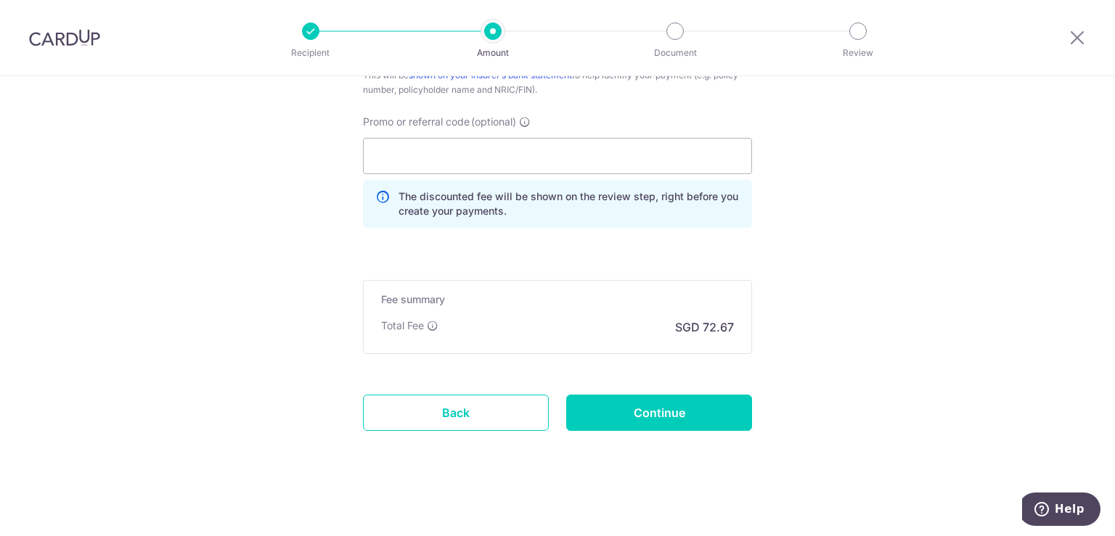
click at [497, 151] on input "Promo or referral code (optional)" at bounding box center [557, 156] width 389 height 36
paste input "REC185"
type input "REC185"
click at [502, 205] on p "The discounted fee will be shown on the review step, right before you create yo…" at bounding box center [569, 203] width 341 height 29
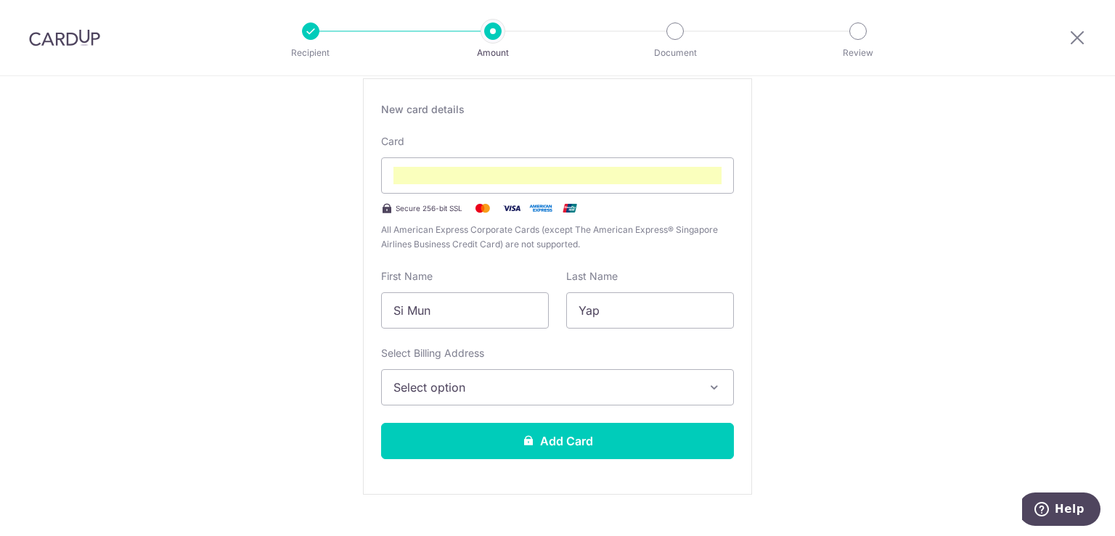
scroll to position [271, 0]
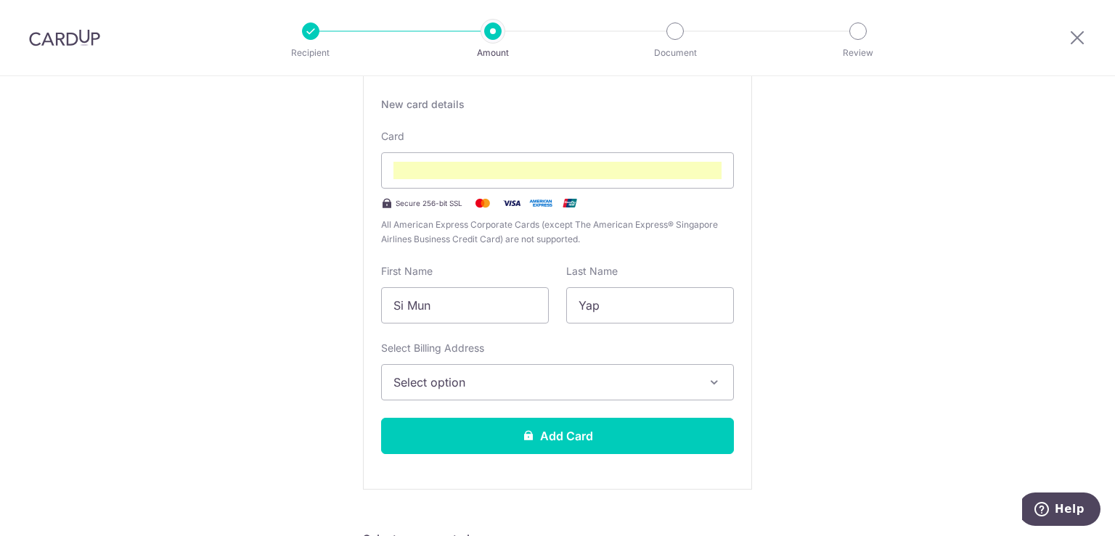
click at [515, 377] on span "Select option" at bounding box center [544, 382] width 302 height 17
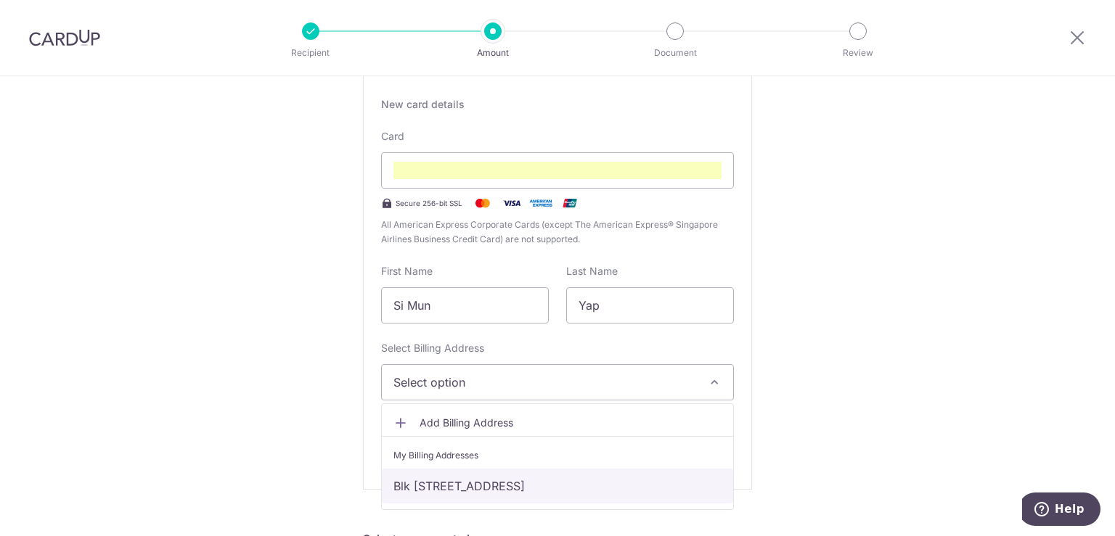
click at [497, 477] on link "Blk 639 Jurong West St 61 #13-18, Singapore, Singapore, Singapore-640639" at bounding box center [557, 486] width 351 height 35
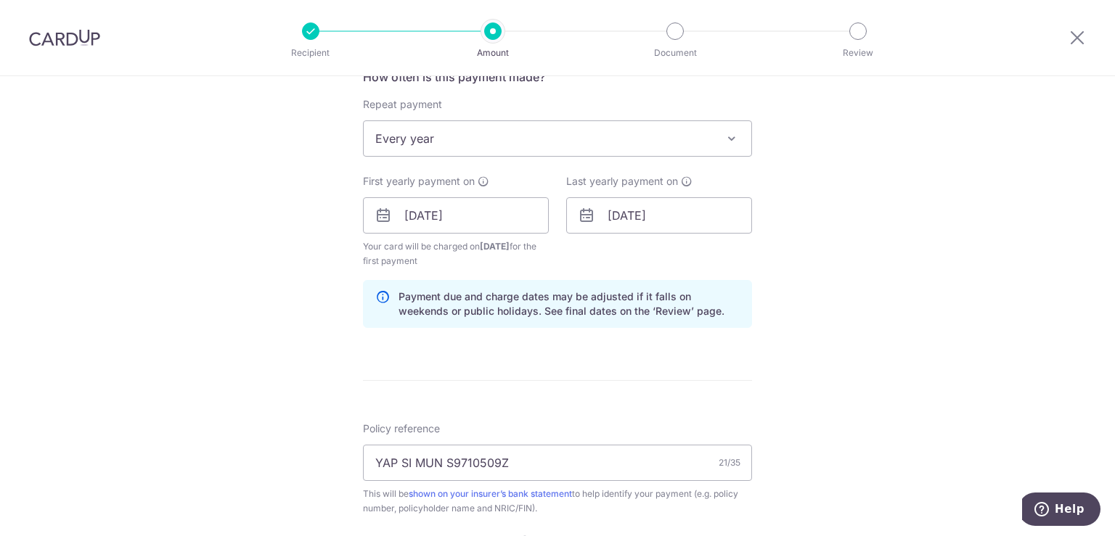
scroll to position [987, 0]
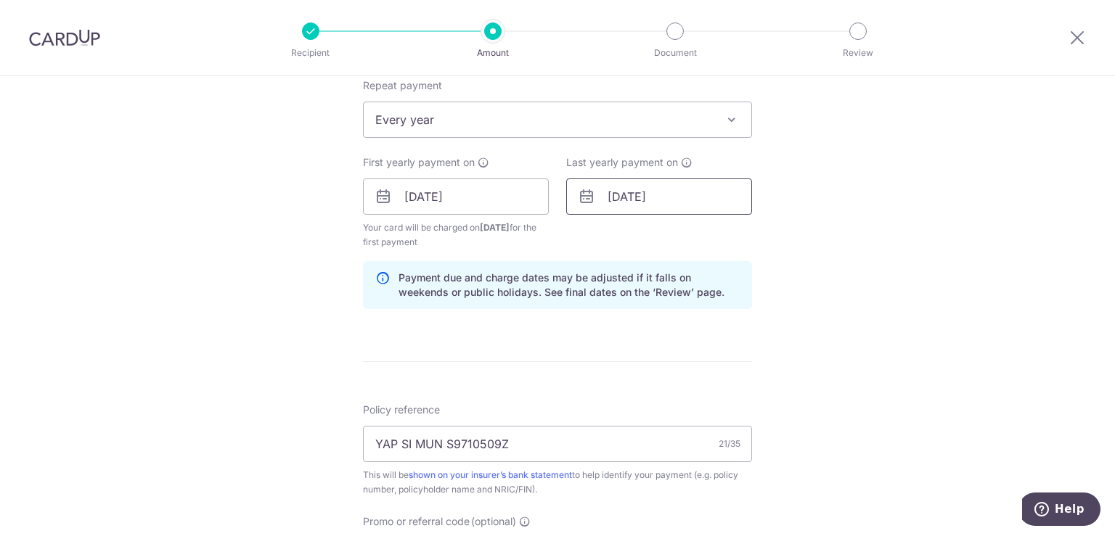
click at [674, 205] on input "04/09/2027" at bounding box center [659, 197] width 186 height 36
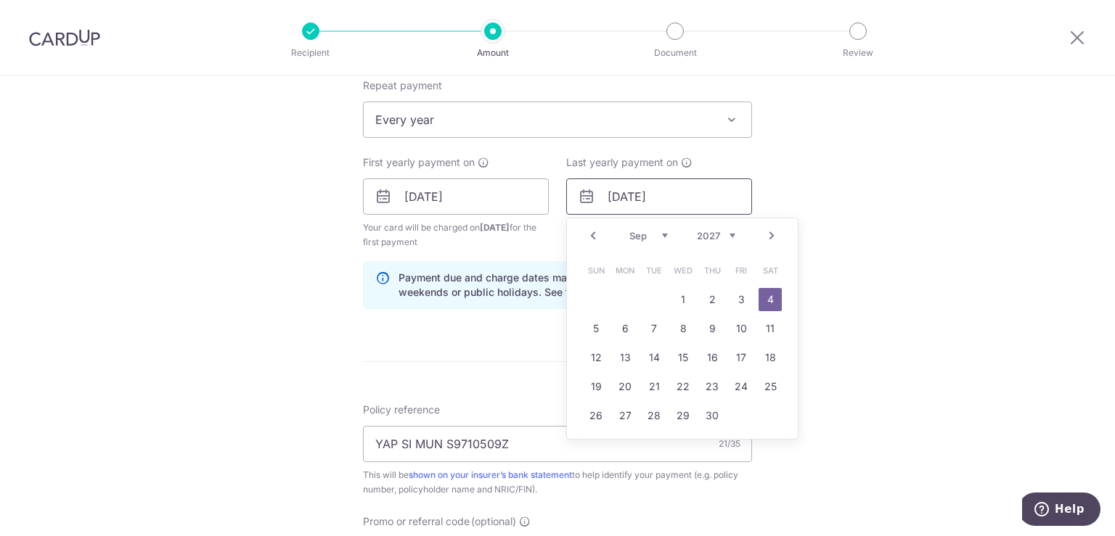
click at [675, 205] on input "04/09/2027" at bounding box center [659, 197] width 186 height 36
click at [727, 230] on select "2025 2026 2027 2028 2029 2030 2031 2032 2033 2034 2035" at bounding box center [716, 236] width 38 height 12
click at [892, 300] on div "Tell us more about your payment Enter payment amount SGD 2,202.00 2202.00 Selec…" at bounding box center [557, 14] width 1115 height 1851
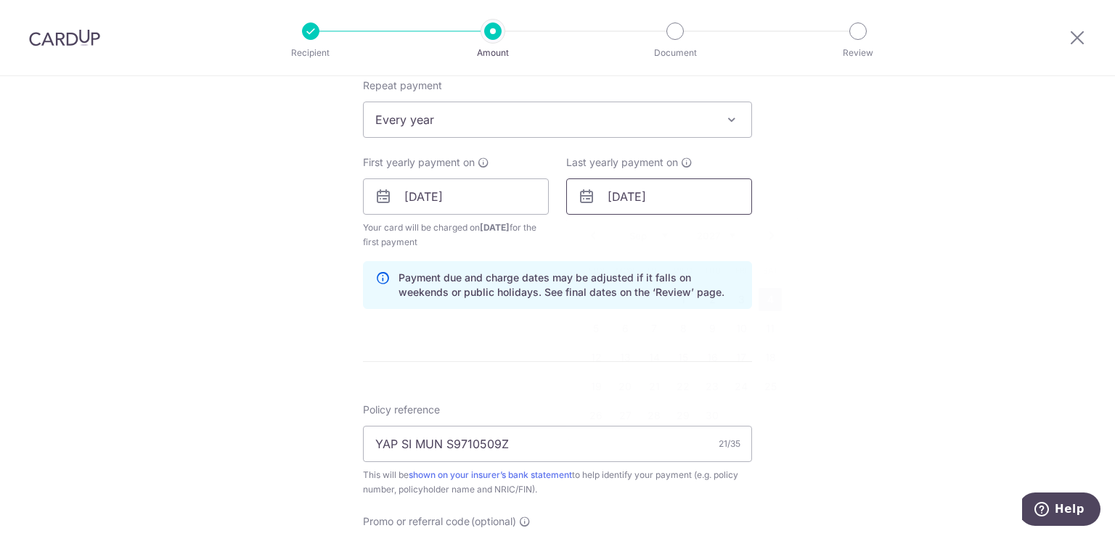
click at [688, 205] on input "04/09/2027" at bounding box center [659, 197] width 186 height 36
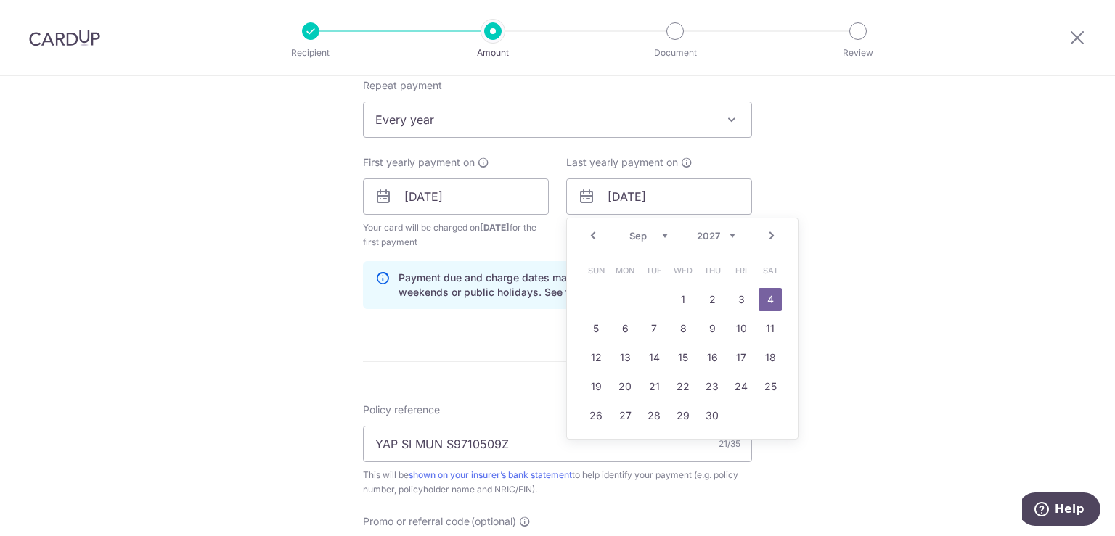
click at [720, 235] on select "2025 2026 2027 2028 2029 2030 2031 2032 2033 2034 2035" at bounding box center [716, 236] width 38 height 12
click at [647, 330] on link "5" at bounding box center [653, 328] width 23 height 23
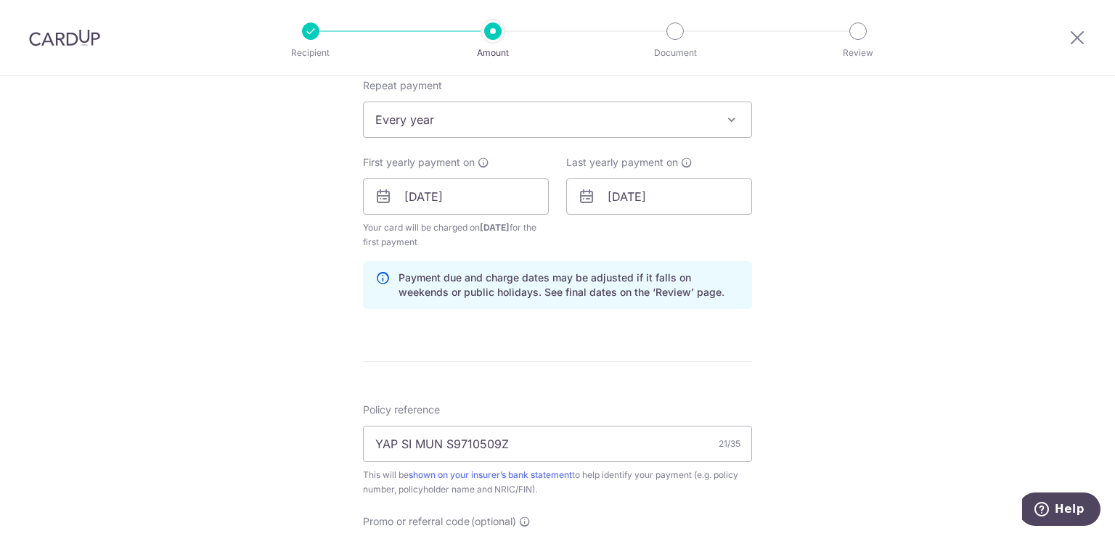
click at [647, 330] on form "Enter payment amount SGD 2,202.00 2202.00 Select Card Add new card Add credit c…" at bounding box center [557, 28] width 389 height 1687
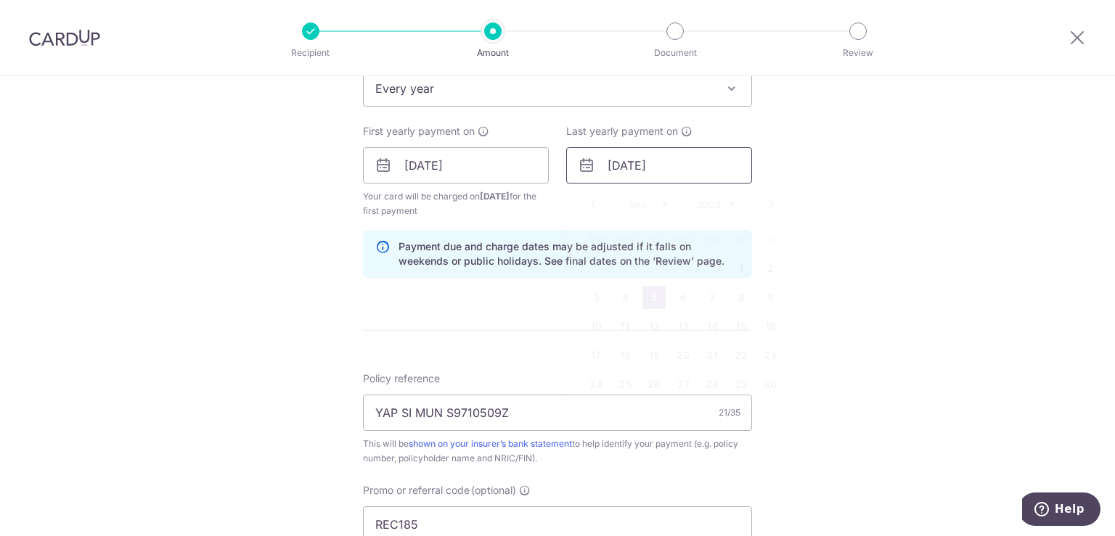
click at [653, 172] on input "05/09/2028" at bounding box center [659, 165] width 186 height 36
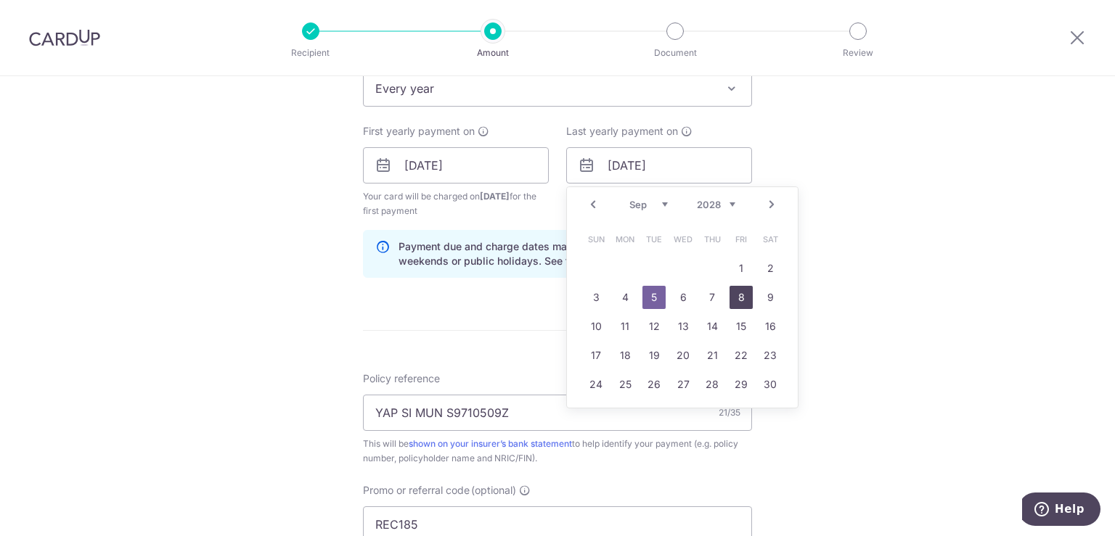
click at [746, 301] on link "8" at bounding box center [741, 297] width 23 height 23
type input "08/09/2028"
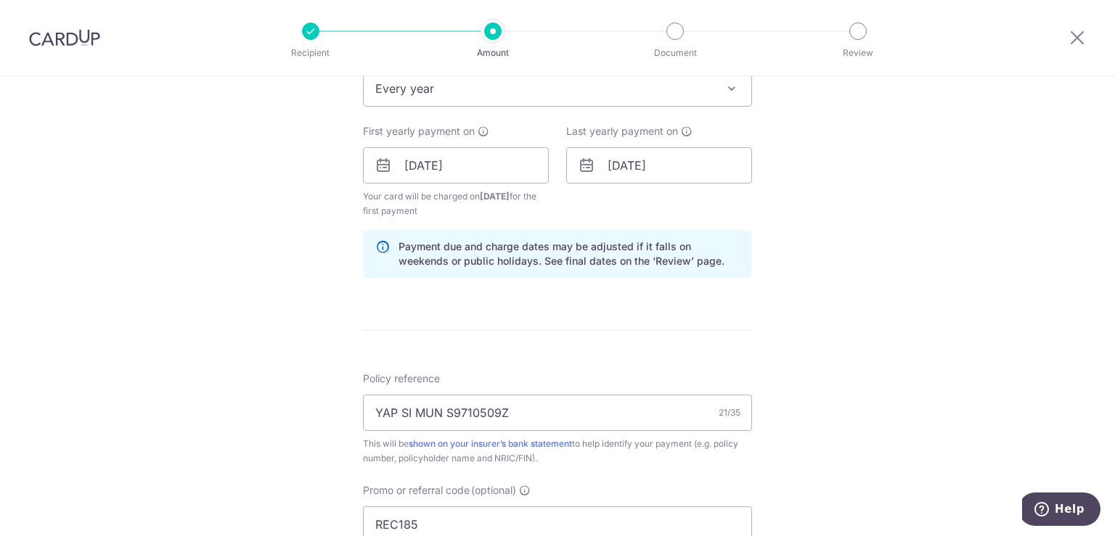
click at [670, 378] on div "Policy reference YAP SI MUN S9710509Z 21/35 This will be shown on your insurer’…" at bounding box center [557, 419] width 389 height 94
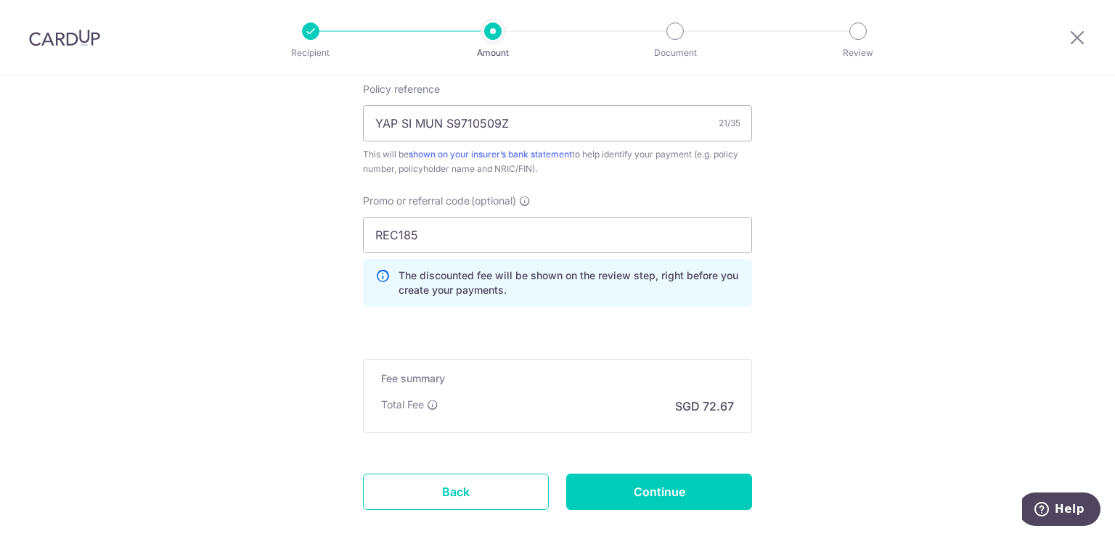
scroll to position [1387, 0]
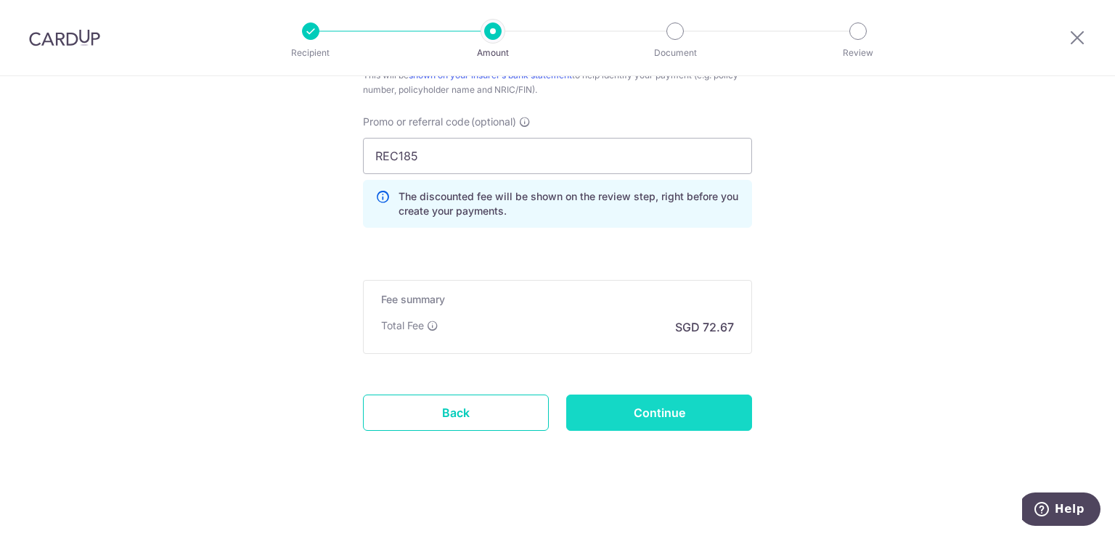
click at [662, 416] on input "Continue" at bounding box center [659, 413] width 186 height 36
type input "Create Schedule"
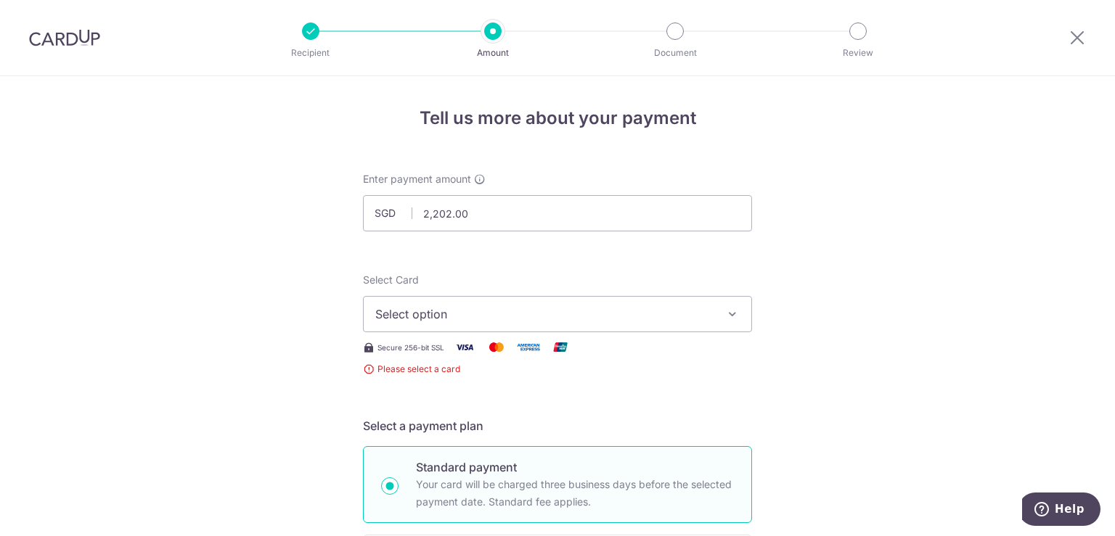
click at [618, 310] on span "Select option" at bounding box center [544, 314] width 338 height 17
click at [587, 350] on span "Add credit card" at bounding box center [570, 355] width 338 height 15
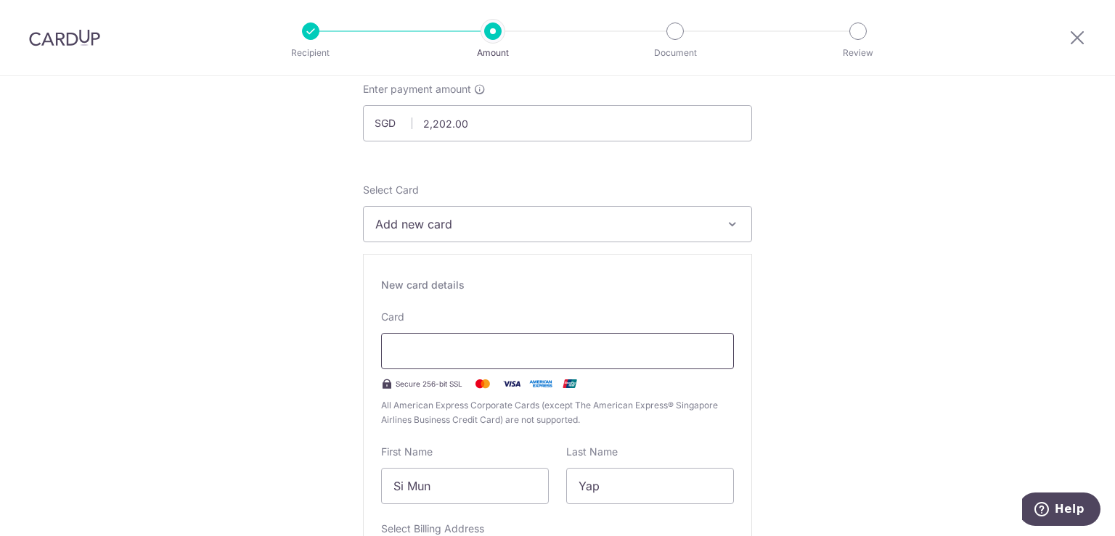
scroll to position [90, 0]
click at [599, 224] on span "Add new card" at bounding box center [544, 224] width 338 height 17
click at [571, 261] on span "Add credit card" at bounding box center [570, 265] width 338 height 15
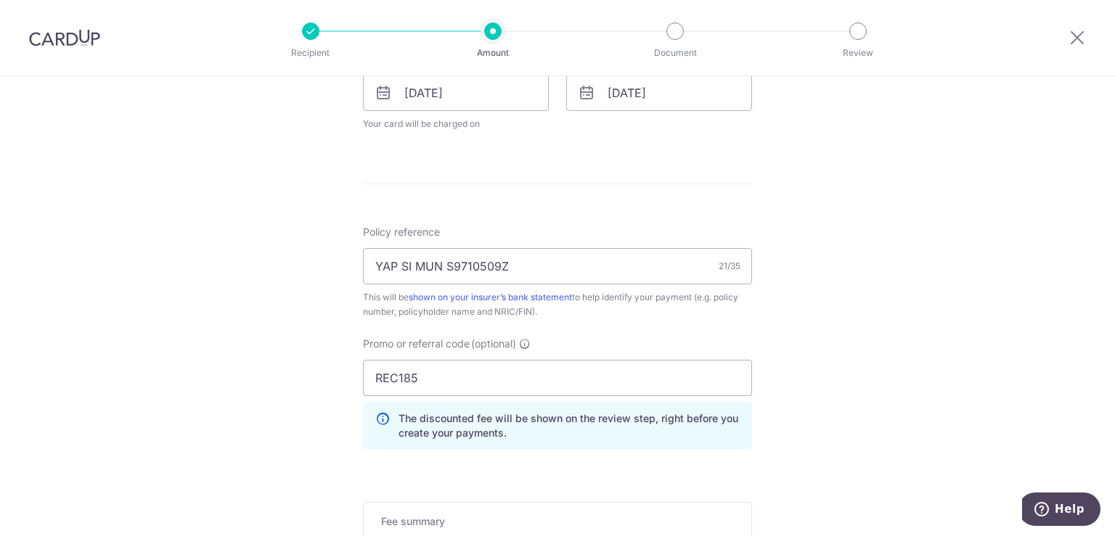
scroll to position [1092, 0]
drag, startPoint x: 373, startPoint y: 263, endPoint x: 346, endPoint y: 266, distance: 27.0
paste input "A3882943"
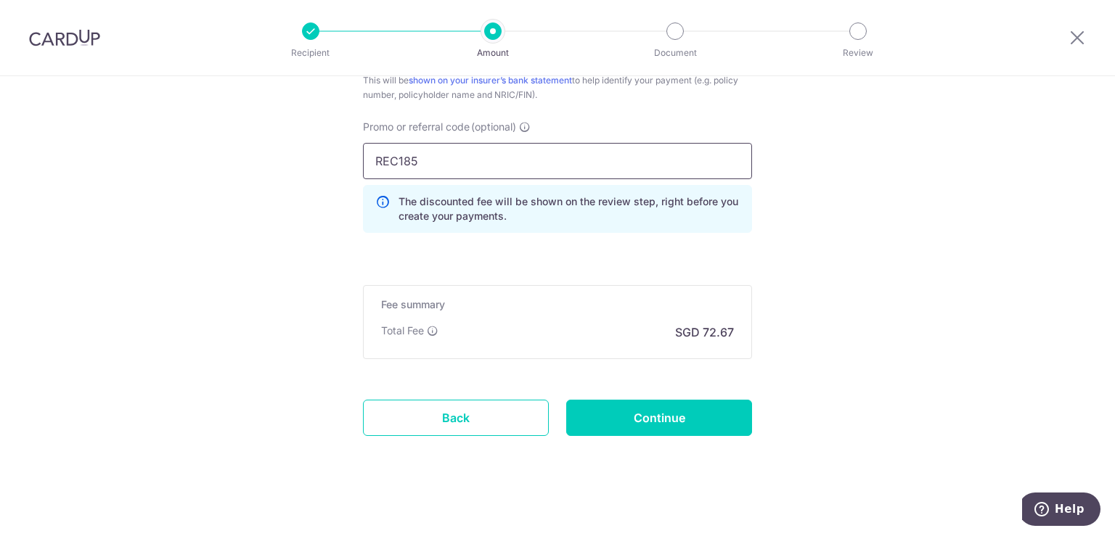
scroll to position [1313, 0]
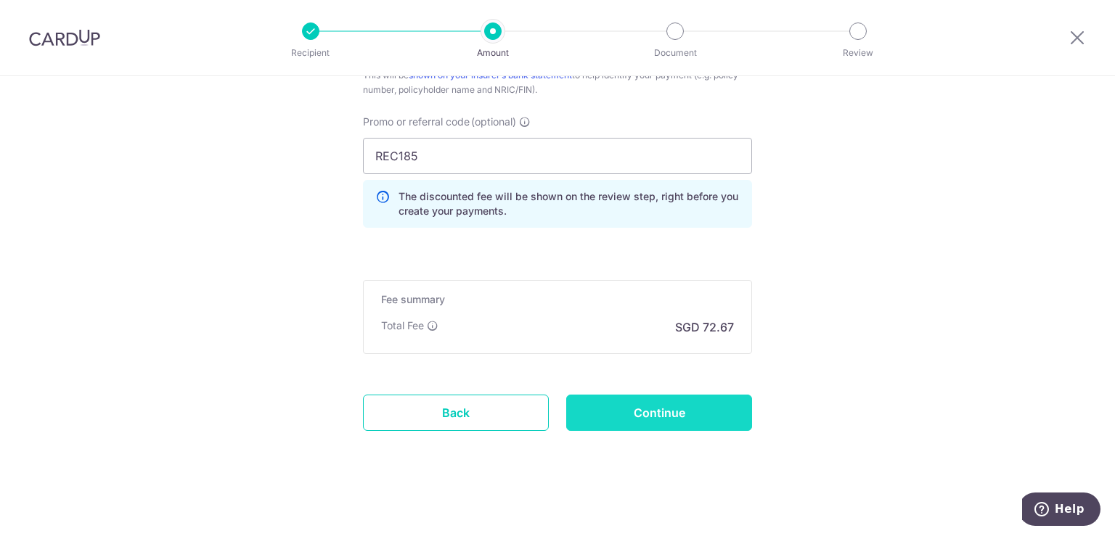
type input "A3882943 YAP SI MUN S9710509Z"
click at [637, 414] on input "Continue" at bounding box center [659, 413] width 186 height 36
type input "Create Schedule"
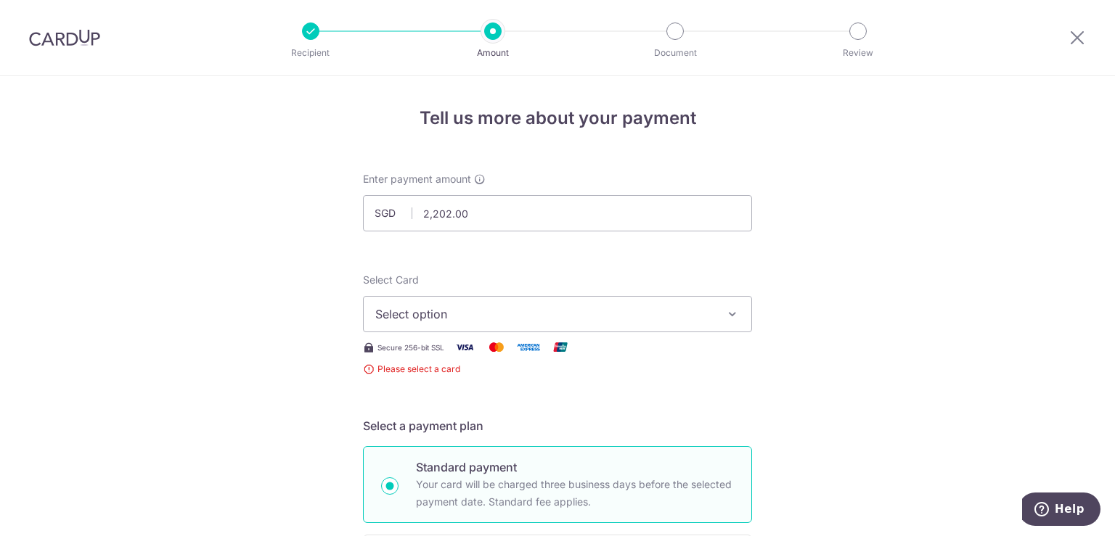
click at [610, 324] on button "Select option" at bounding box center [557, 314] width 389 height 36
click at [581, 343] on link "Add credit card" at bounding box center [558, 355] width 388 height 26
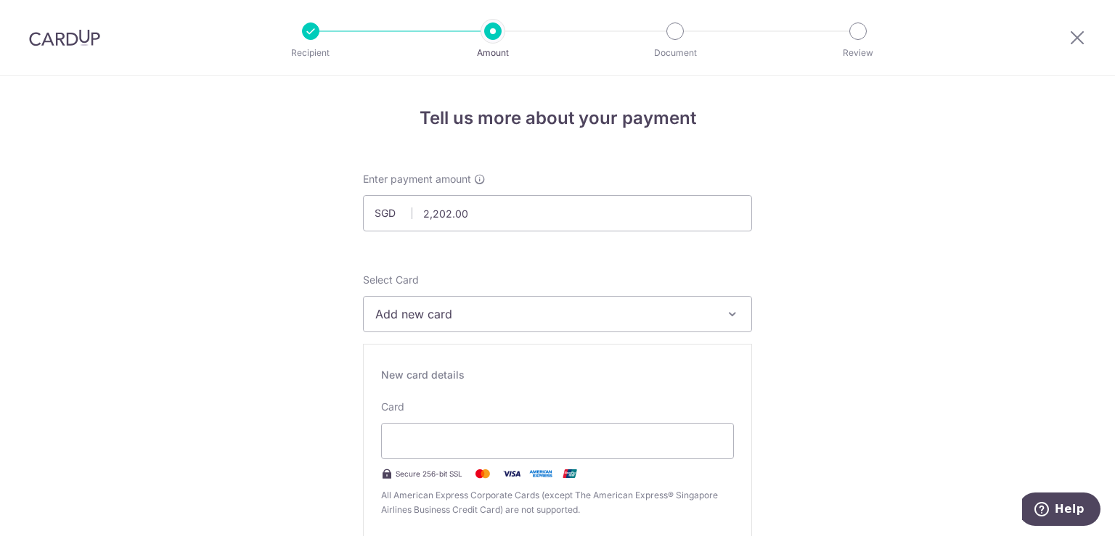
click at [612, 295] on div "Select Card Add new card Add credit card Your Cards **** 8184" at bounding box center [557, 303] width 389 height 60
click at [616, 308] on span "Add new card" at bounding box center [544, 314] width 338 height 17
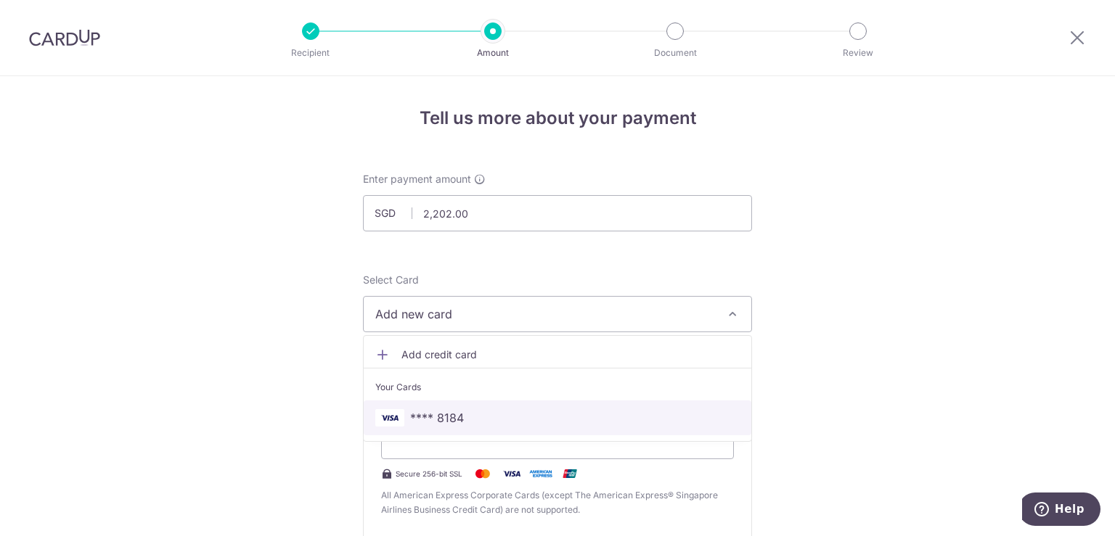
click at [510, 414] on span "**** 8184" at bounding box center [557, 417] width 364 height 17
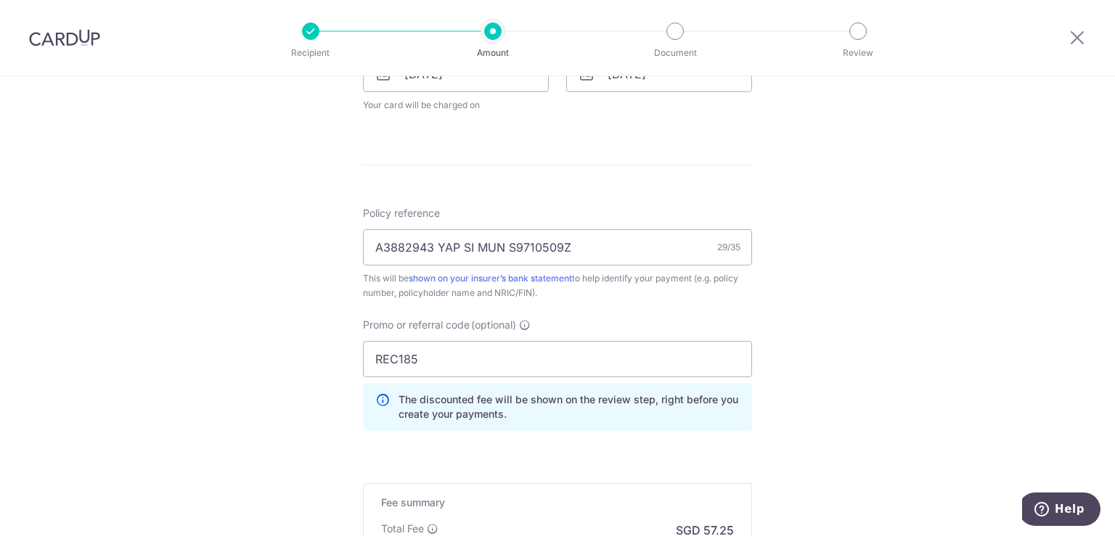
scroll to position [916, 0]
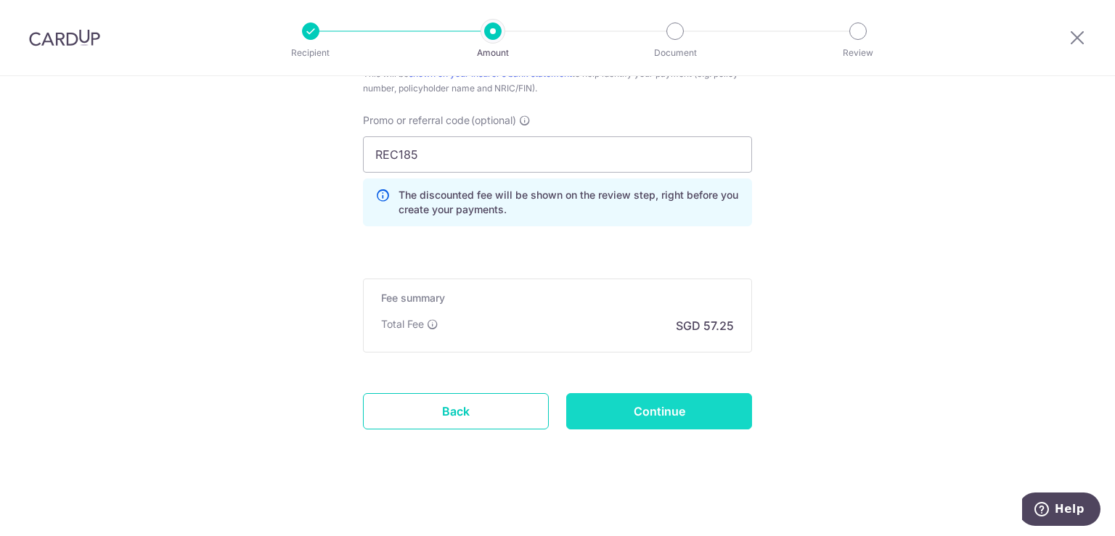
click at [607, 409] on input "Continue" at bounding box center [659, 411] width 186 height 36
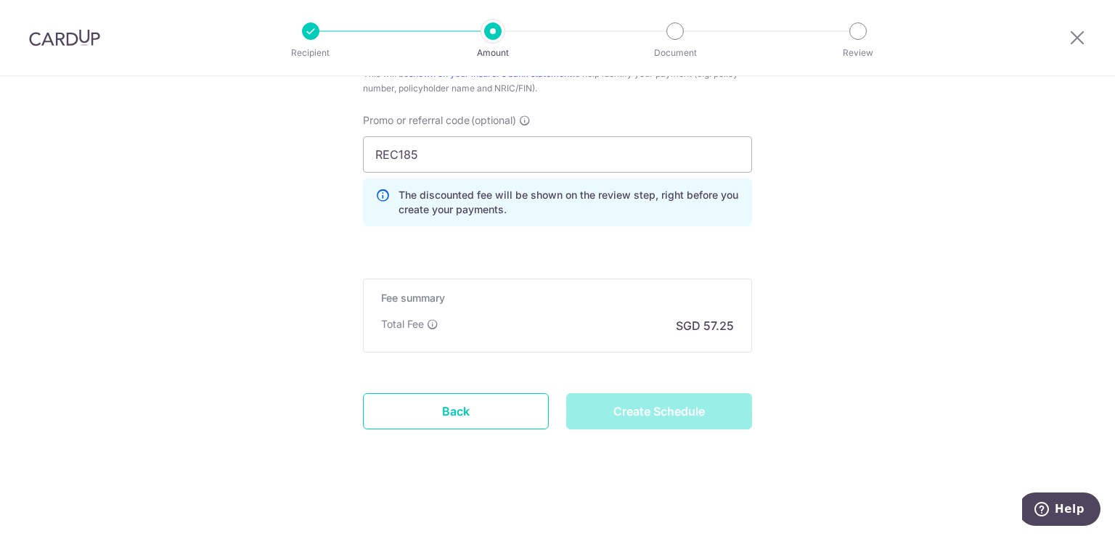
type input "Create Schedule"
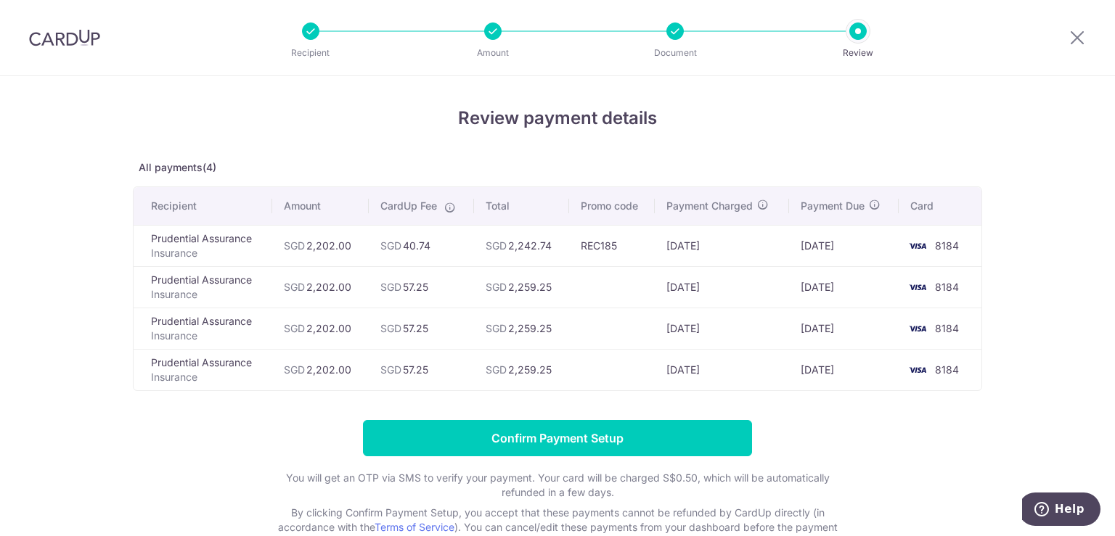
scroll to position [97, 0]
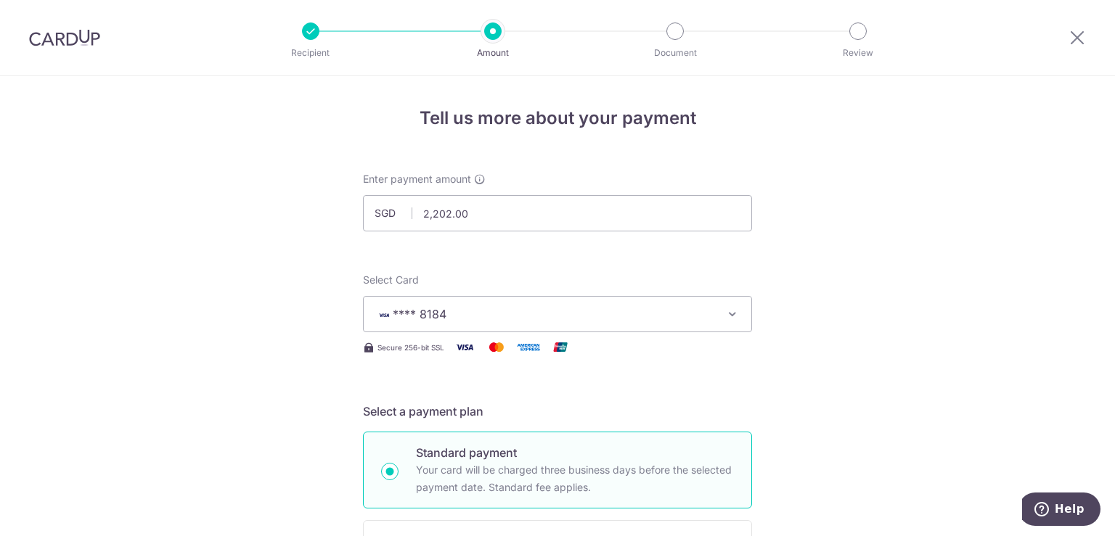
click at [471, 314] on span "**** 8184" at bounding box center [544, 314] width 338 height 17
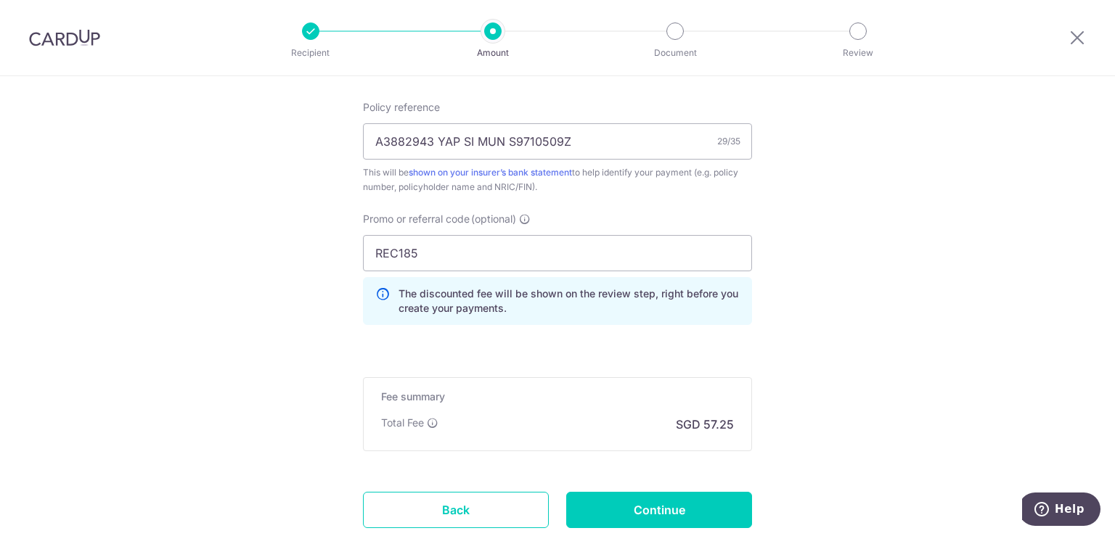
scroll to position [816, 0]
drag, startPoint x: 436, startPoint y: 252, endPoint x: 264, endPoint y: 240, distance: 171.7
paste input "OCBC90NV"
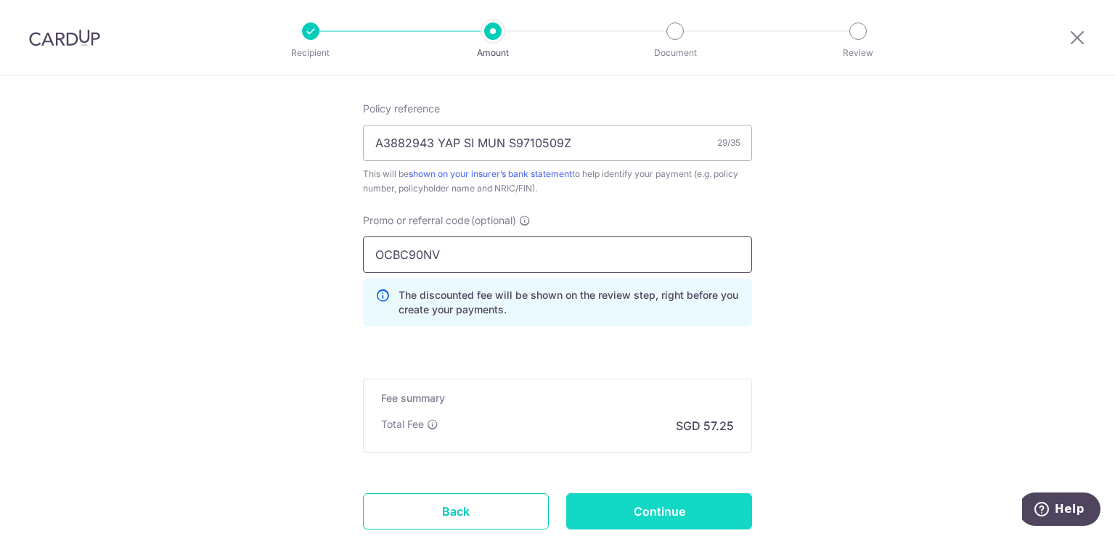
type input "OCBC90NV"
click at [595, 502] on input "Continue" at bounding box center [659, 512] width 186 height 36
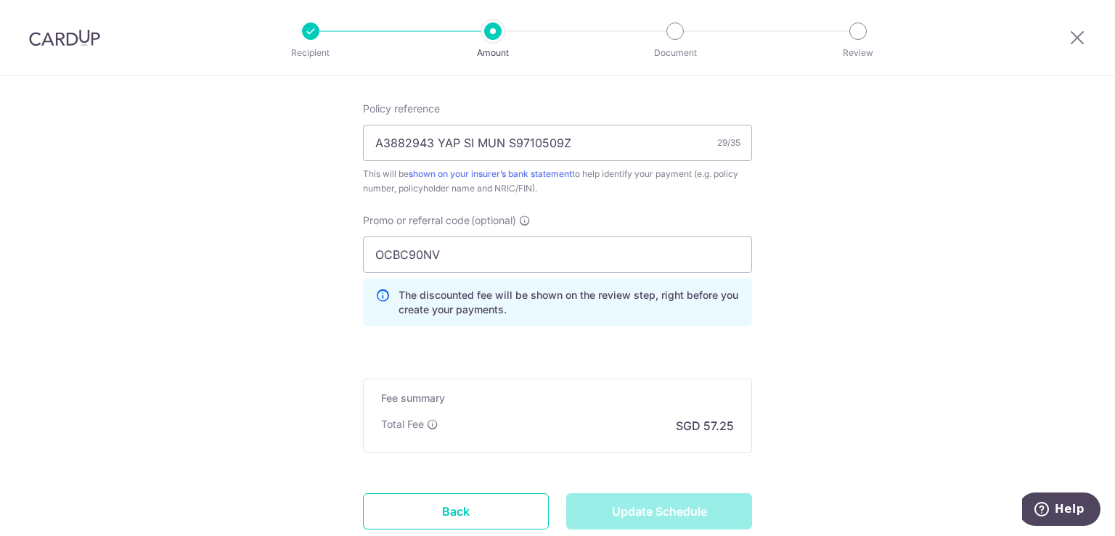
type input "Update Schedule"
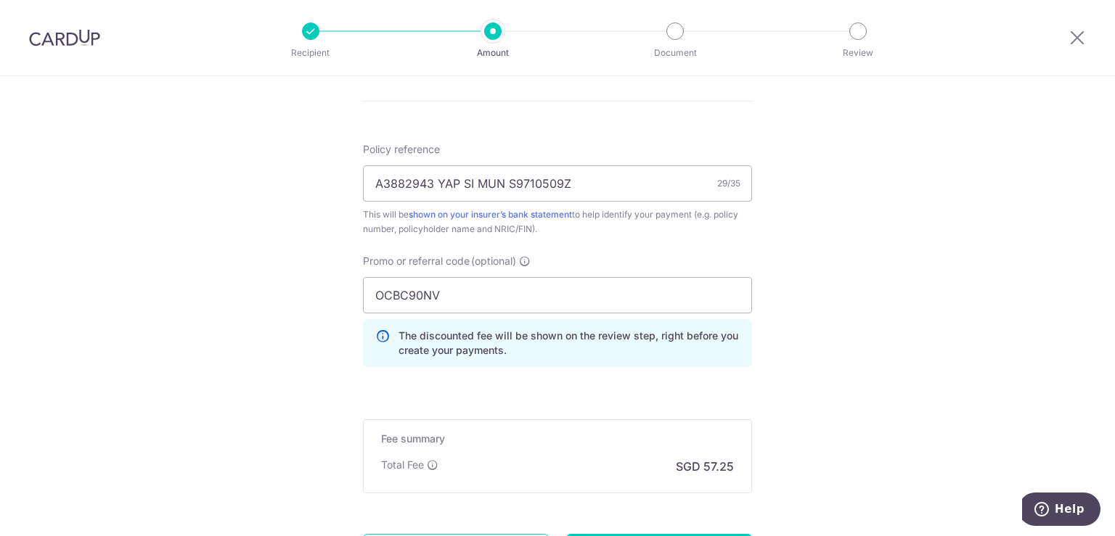
scroll to position [777, 0]
drag, startPoint x: 456, startPoint y: 297, endPoint x: 290, endPoint y: 311, distance: 166.1
paste input "REC185"
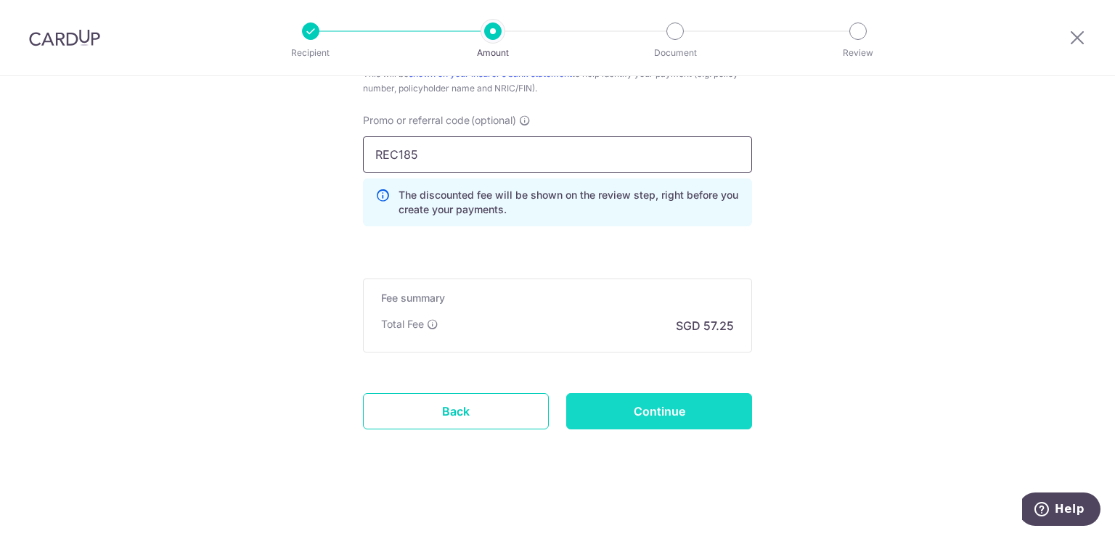
type input "REC185"
click at [618, 411] on input "Continue" at bounding box center [659, 411] width 186 height 36
type input "Update Schedule"
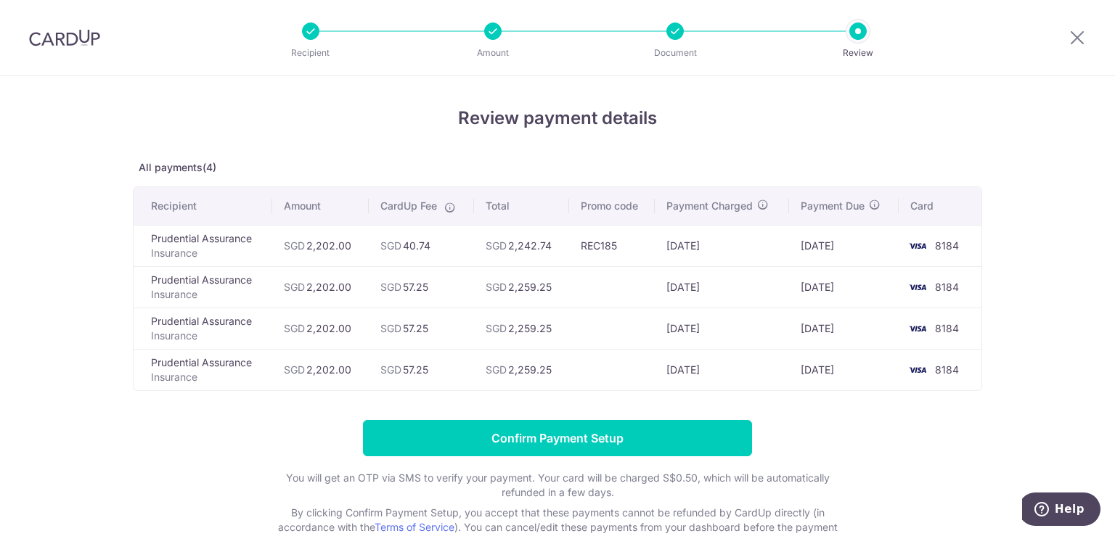
scroll to position [54, 0]
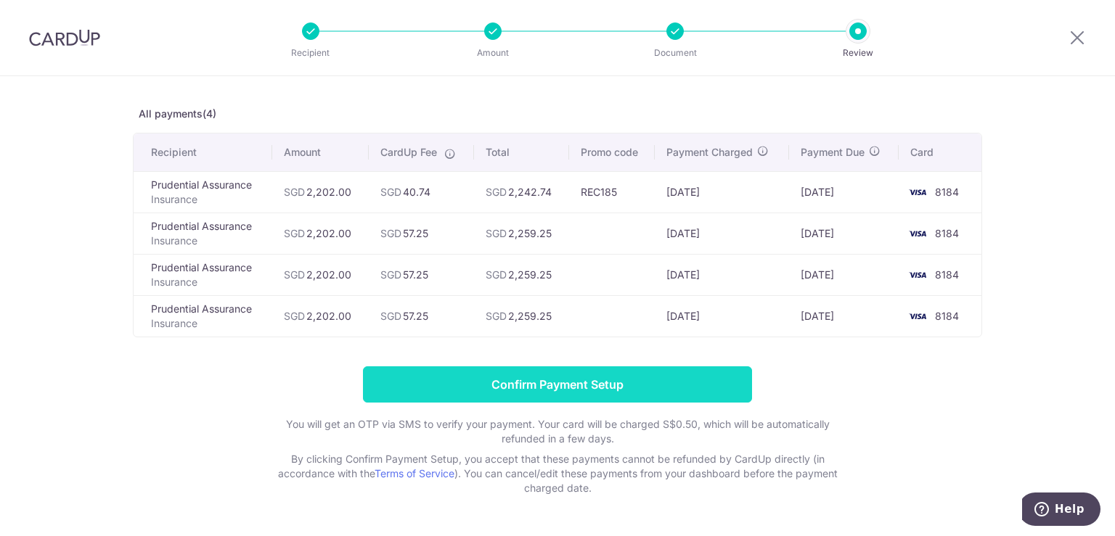
click at [645, 377] on input "Confirm Payment Setup" at bounding box center [557, 385] width 389 height 36
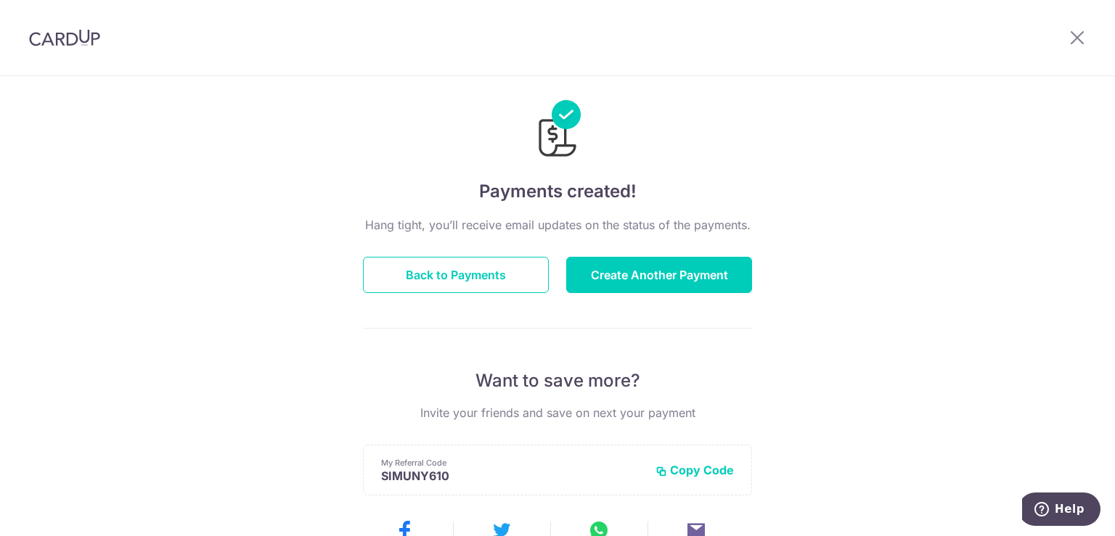
scroll to position [12, 0]
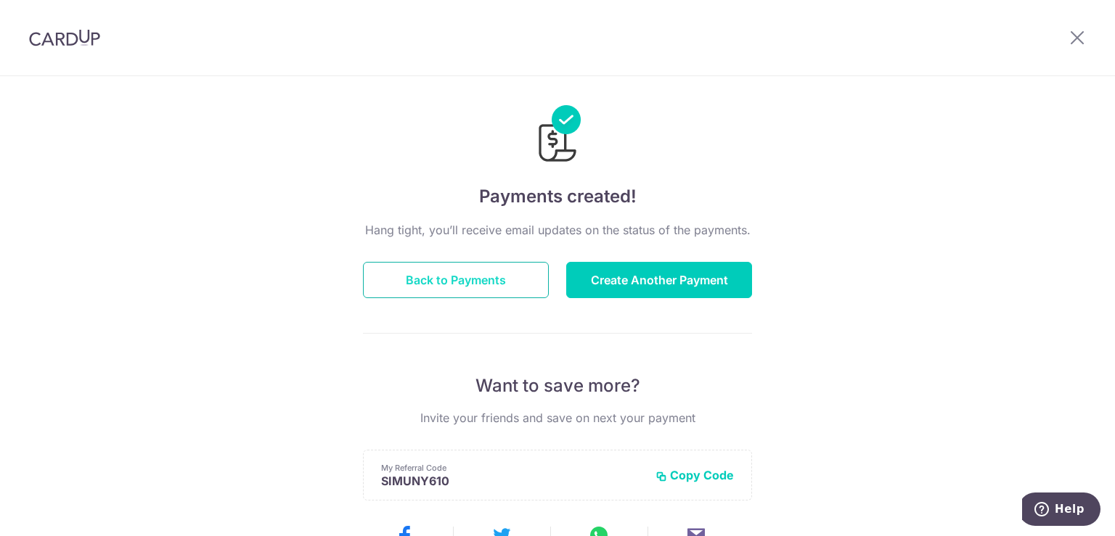
click at [502, 276] on button "Back to Payments" at bounding box center [456, 280] width 186 height 36
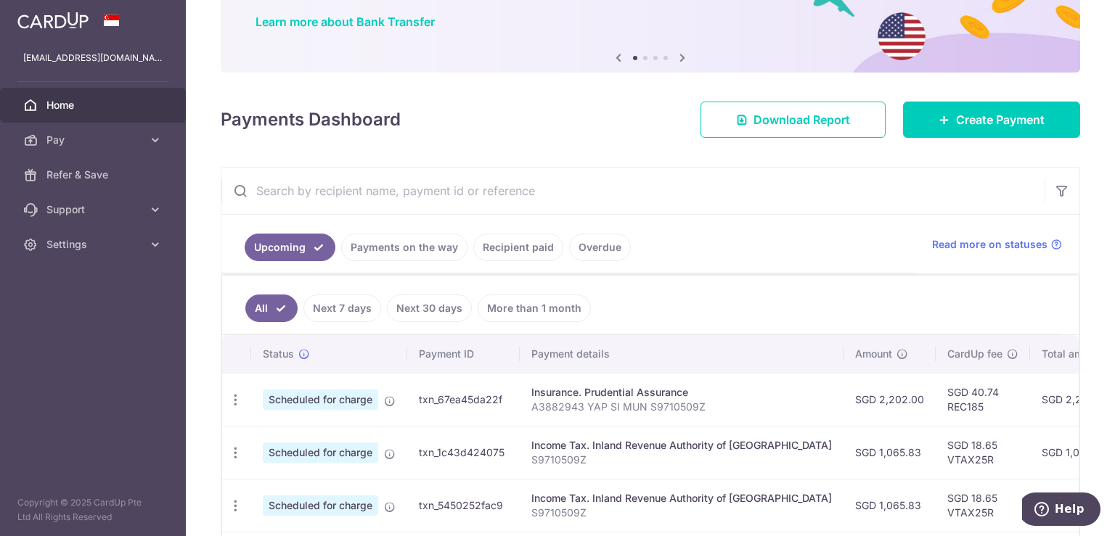
scroll to position [218, 0]
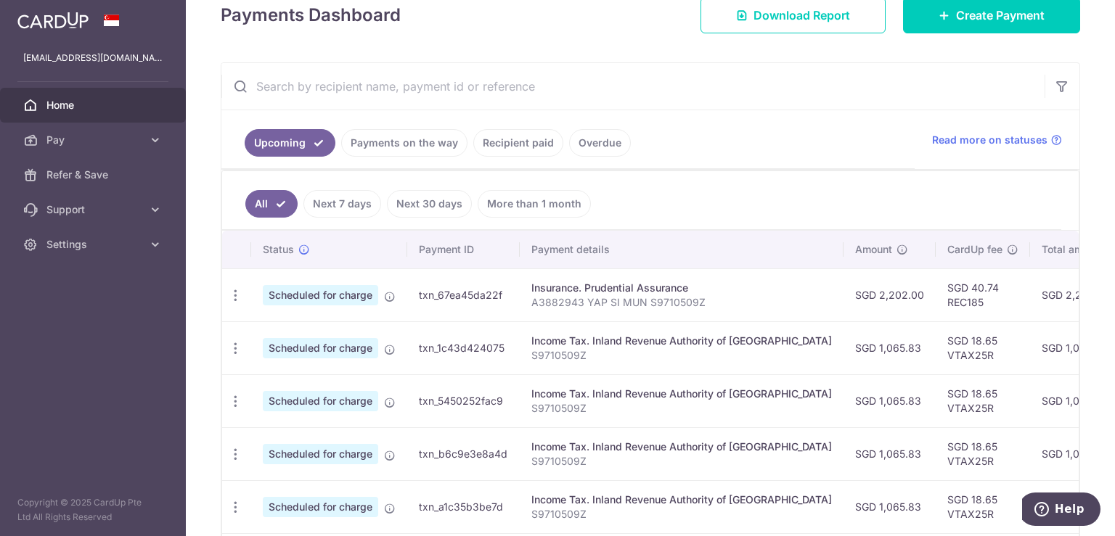
click at [971, 167] on div "Upcoming Payments on the way Recipient paid Overdue Read more on statuses" at bounding box center [650, 140] width 858 height 60
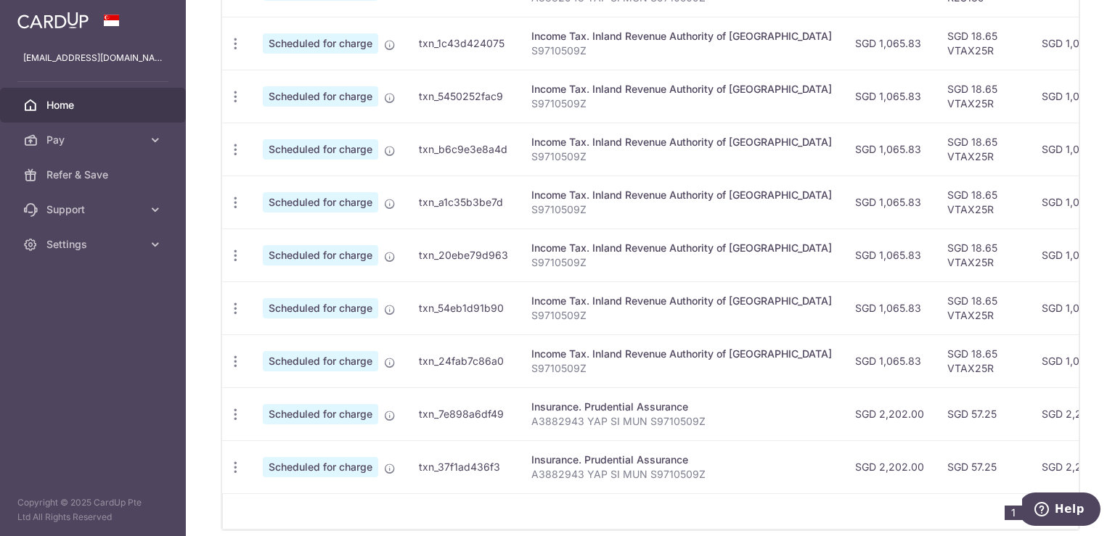
scroll to position [589, 0]
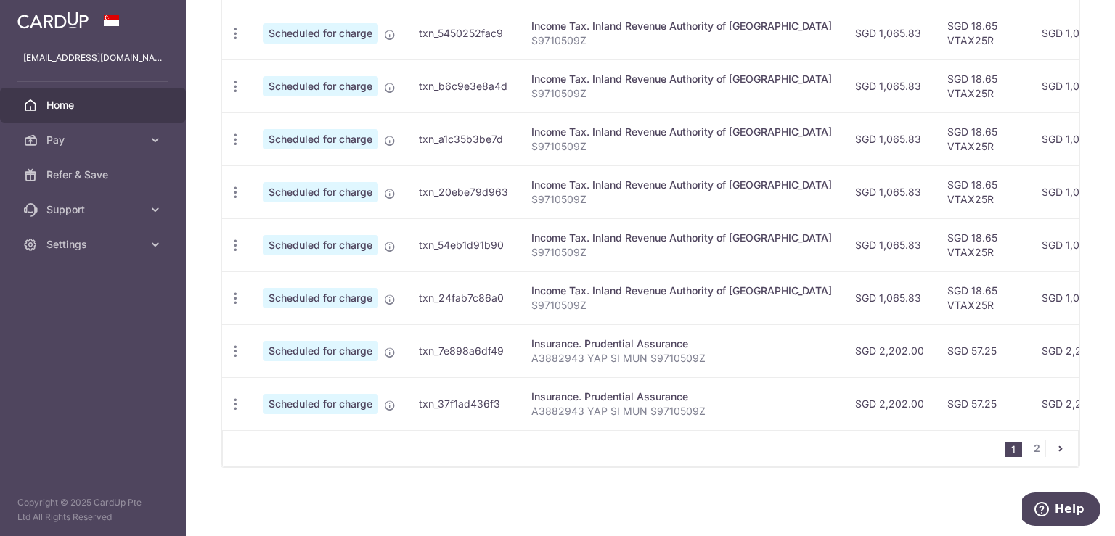
click at [116, 105] on span "Home" at bounding box center [94, 105] width 96 height 15
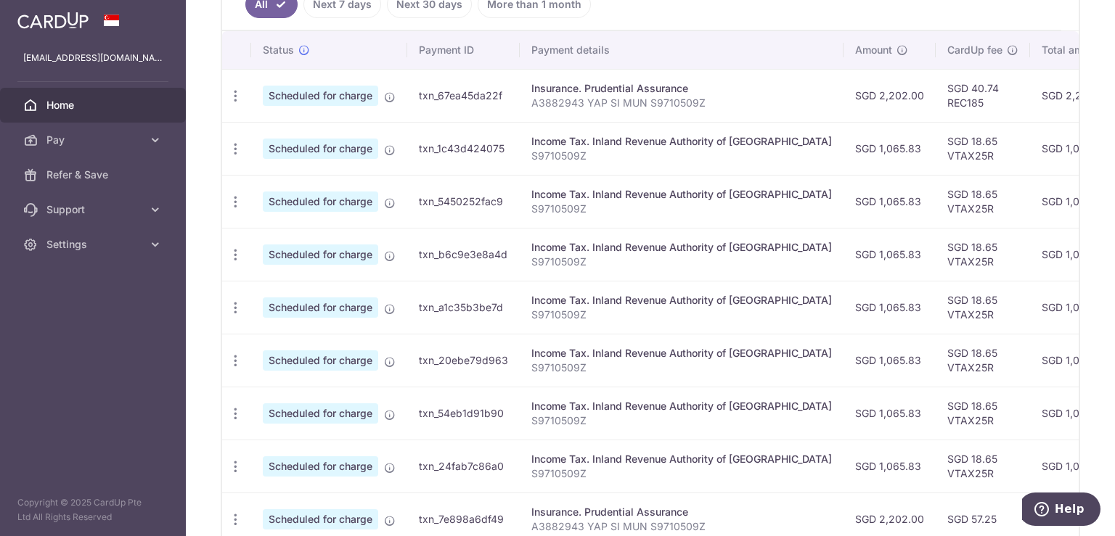
scroll to position [420, 0]
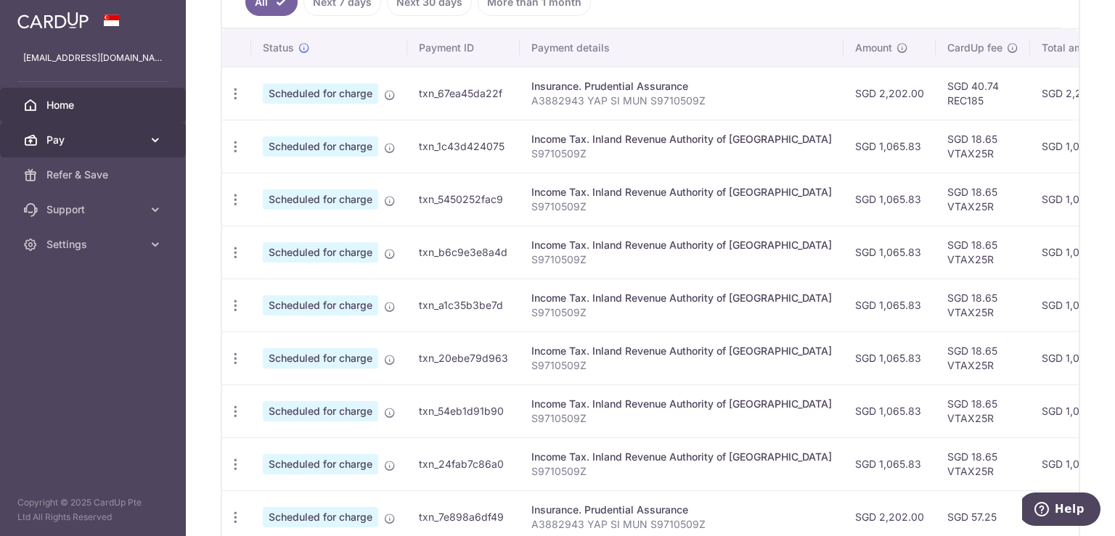
click at [114, 131] on link "Pay" at bounding box center [93, 140] width 186 height 35
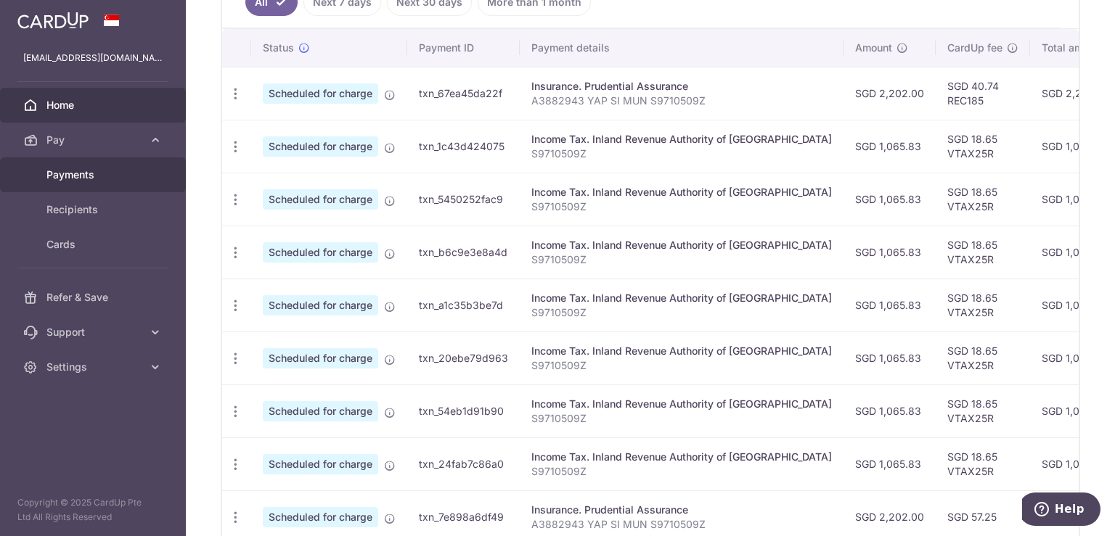
click at [99, 165] on link "Payments" at bounding box center [93, 175] width 186 height 35
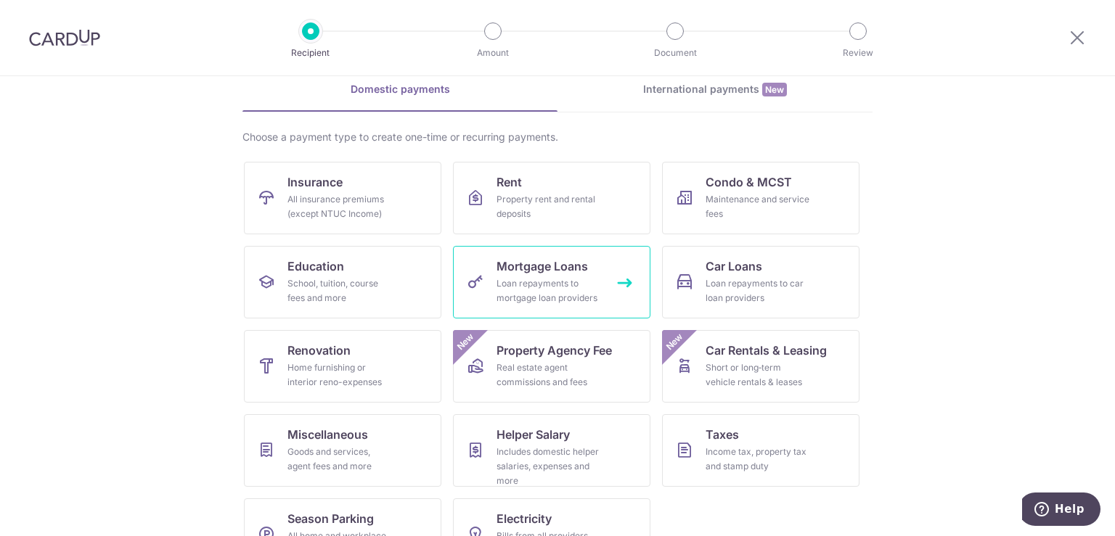
scroll to position [113, 0]
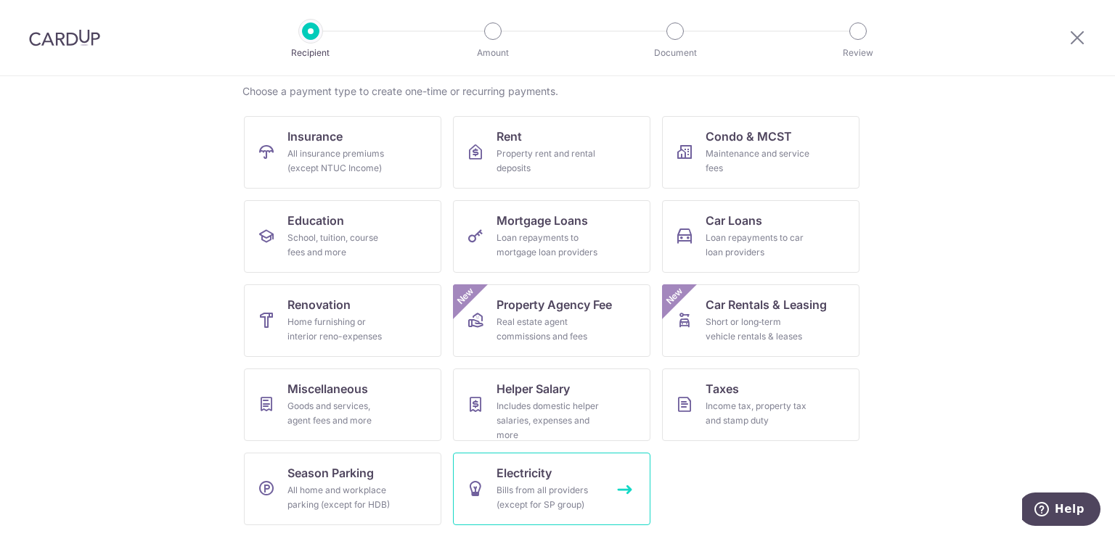
click at [536, 489] on div "Bills from all providers (except for SP group)" at bounding box center [549, 497] width 105 height 29
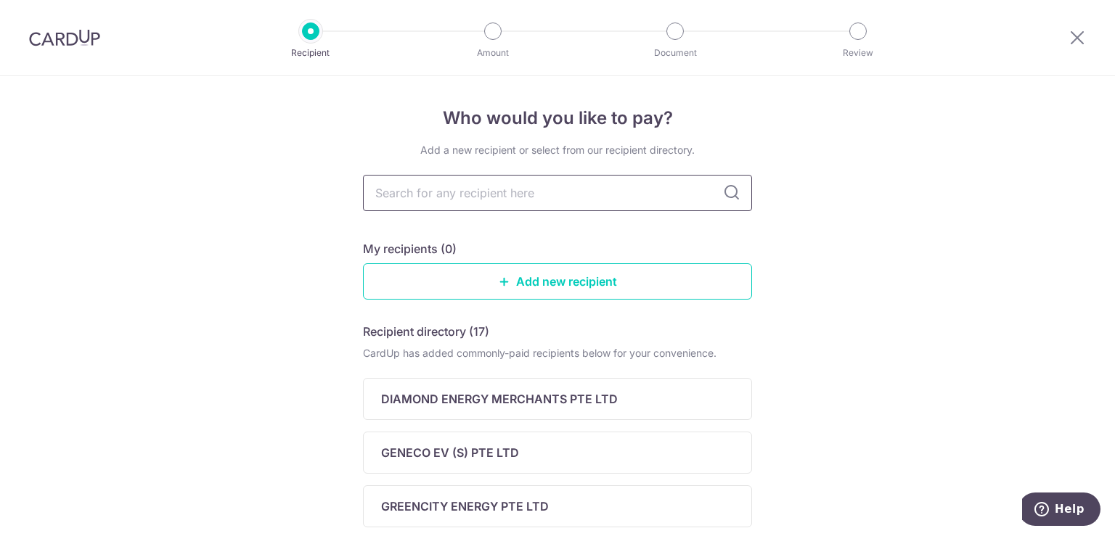
click at [573, 200] on input "text" at bounding box center [557, 193] width 389 height 36
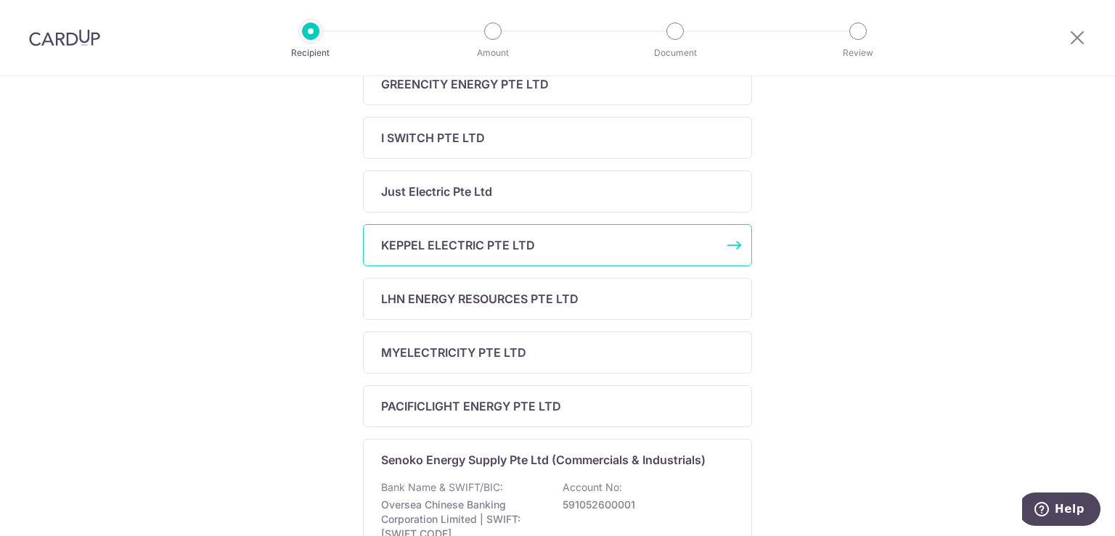
scroll to position [266, 0]
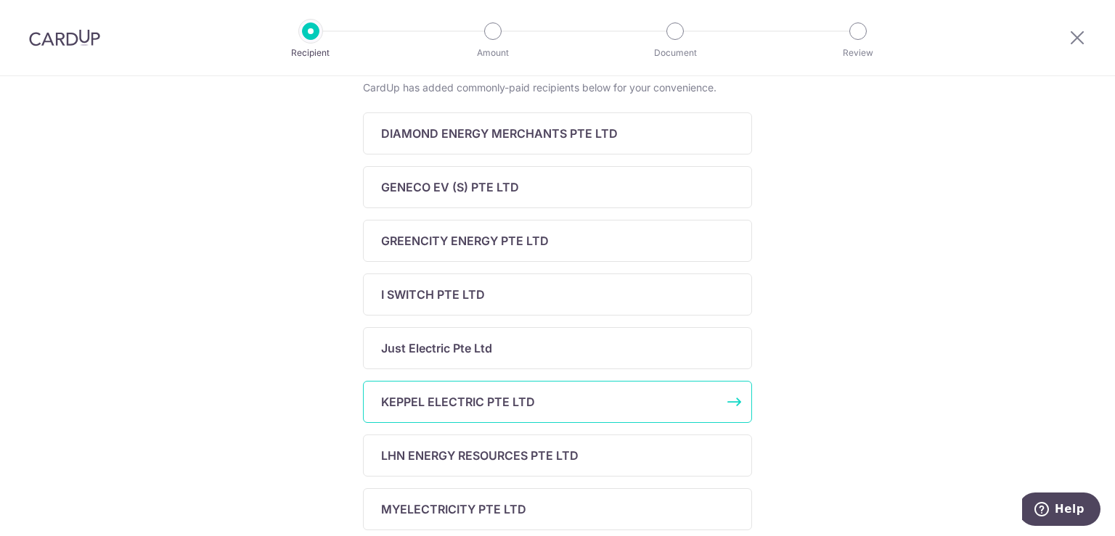
click at [525, 394] on p "KEPPEL ELECTRIC PTE LTD" at bounding box center [458, 401] width 154 height 17
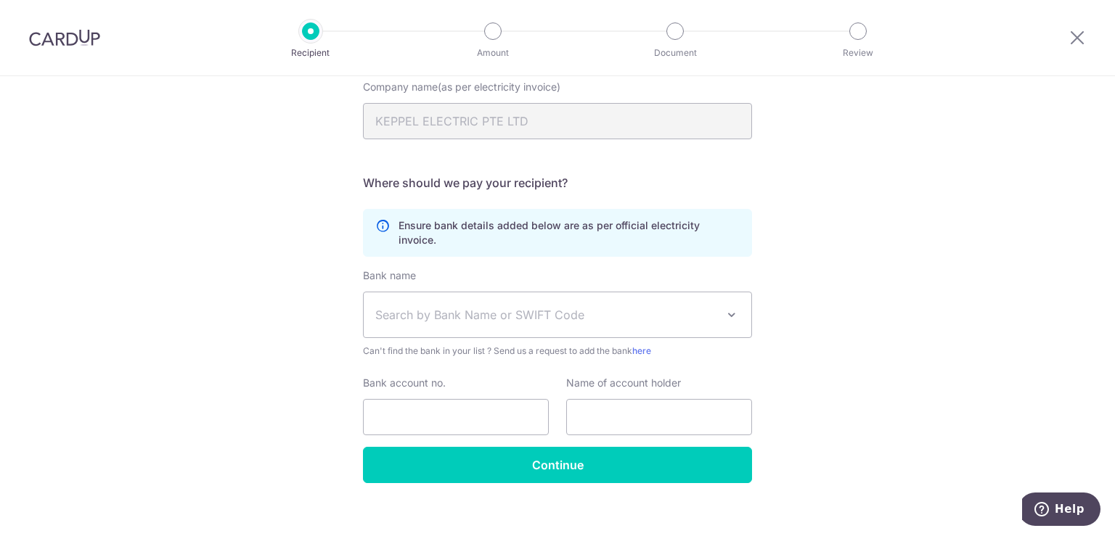
scroll to position [152, 0]
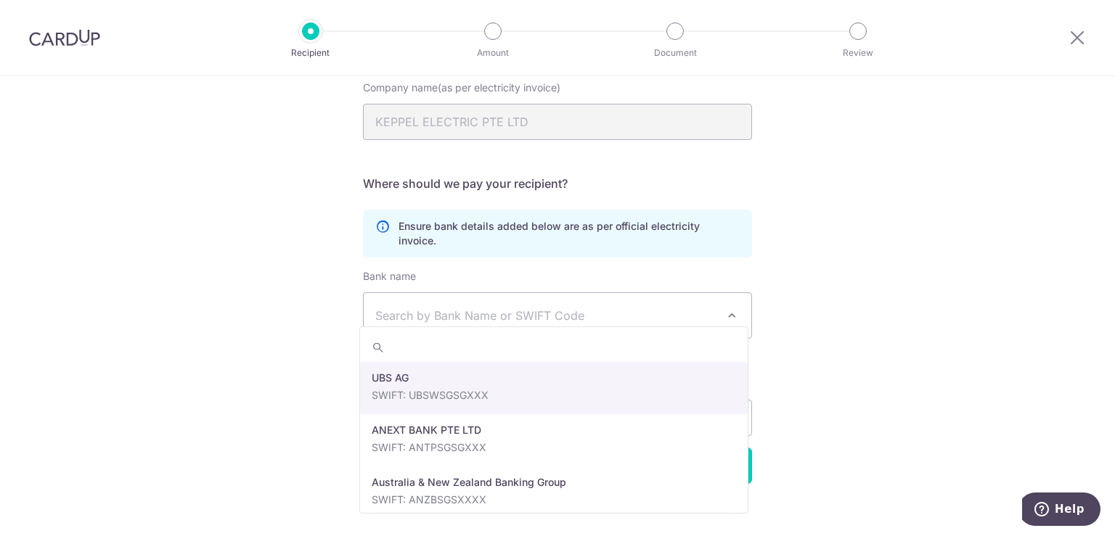
click at [528, 307] on span "Search by Bank Name or SWIFT Code" at bounding box center [545, 315] width 341 height 17
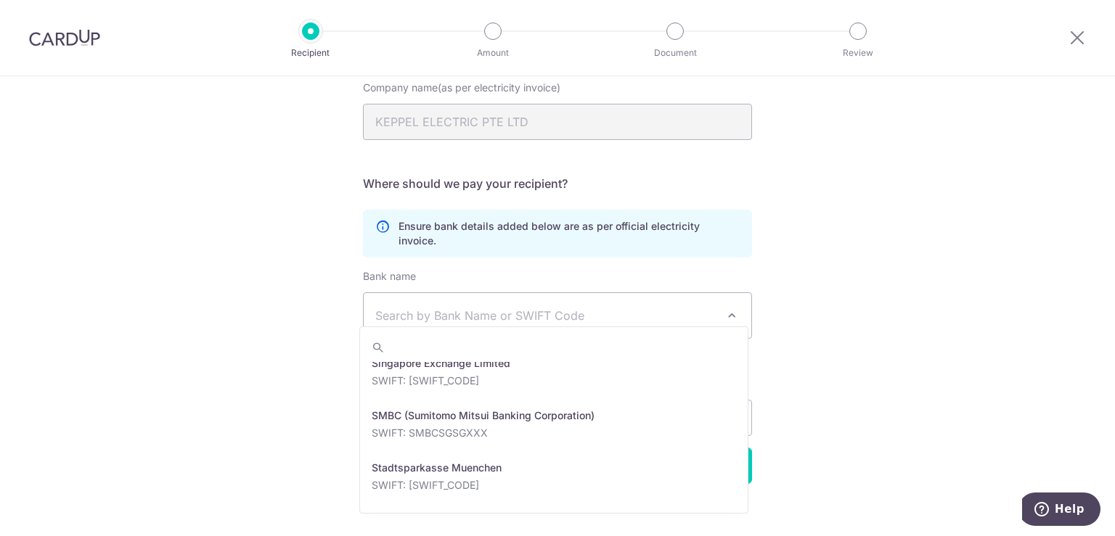
scroll to position [2994, 0]
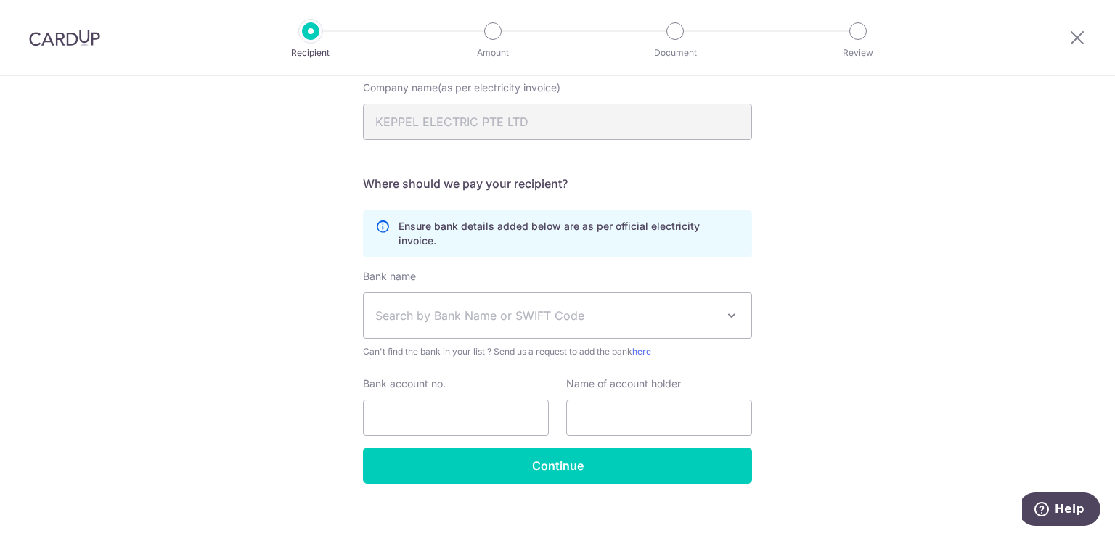
click at [229, 383] on div "Who would you like to pay? Your recipient does not need a CardUp account to rec…" at bounding box center [557, 238] width 1115 height 629
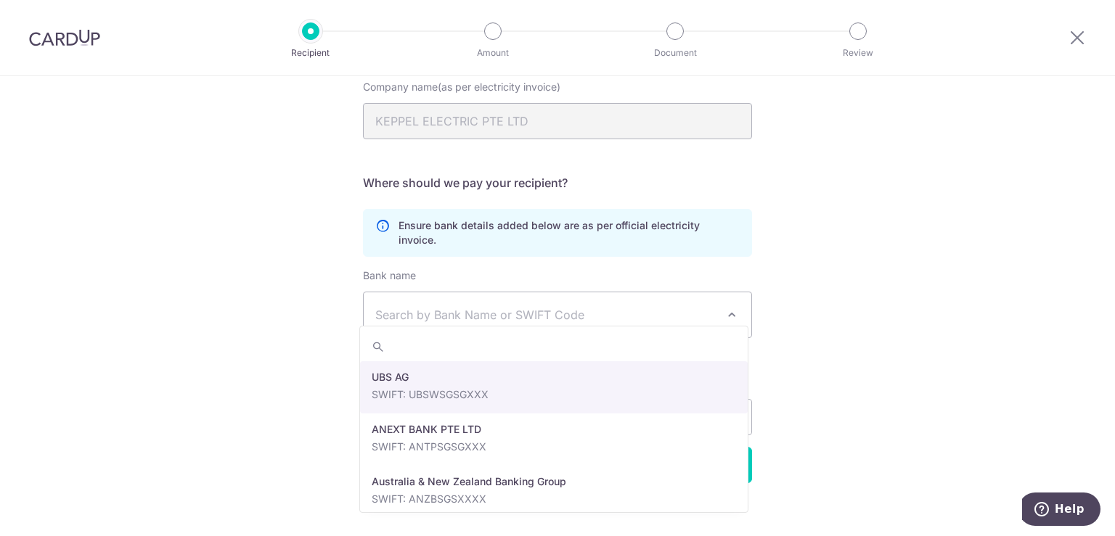
click at [474, 306] on span "Search by Bank Name or SWIFT Code" at bounding box center [545, 314] width 341 height 17
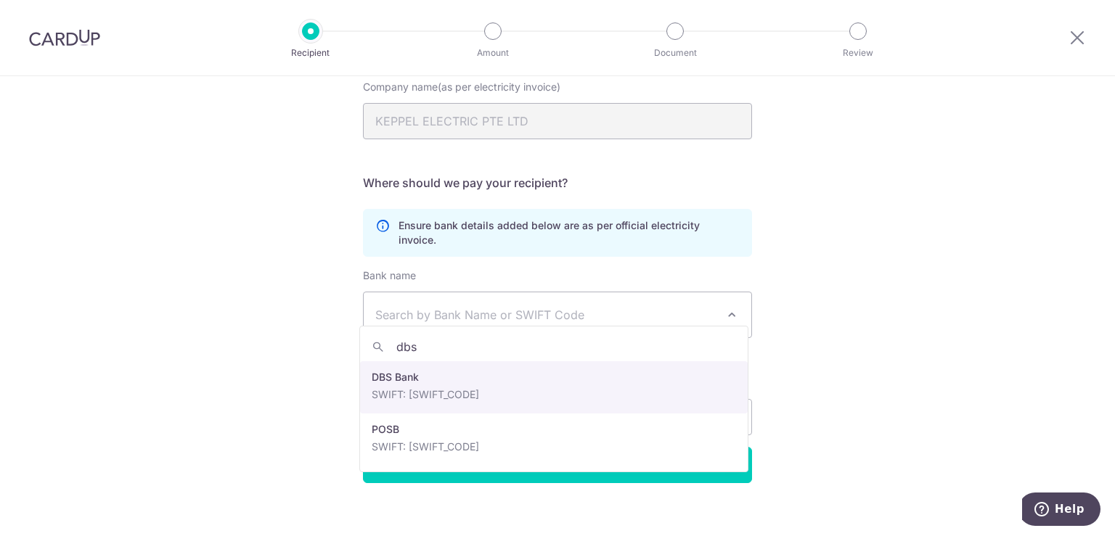
type input "dbs"
select select "6"
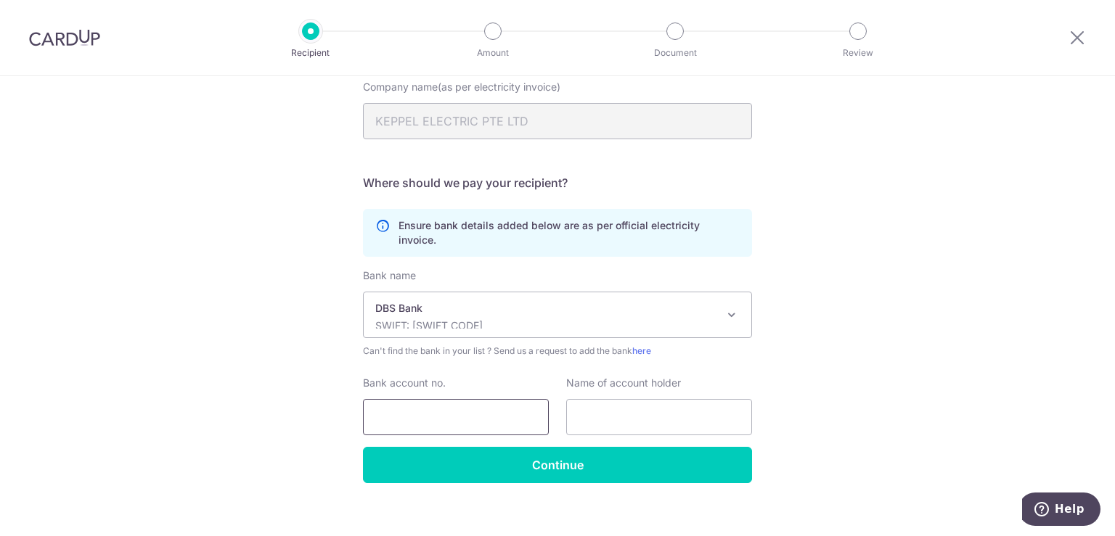
click at [402, 399] on input "Bank account no." at bounding box center [456, 417] width 186 height 36
click at [530, 324] on div "Bank name Select Bank UBS AG ANEXT BANK PTE LTD Australia & New Zealand Banking…" at bounding box center [557, 314] width 389 height 90
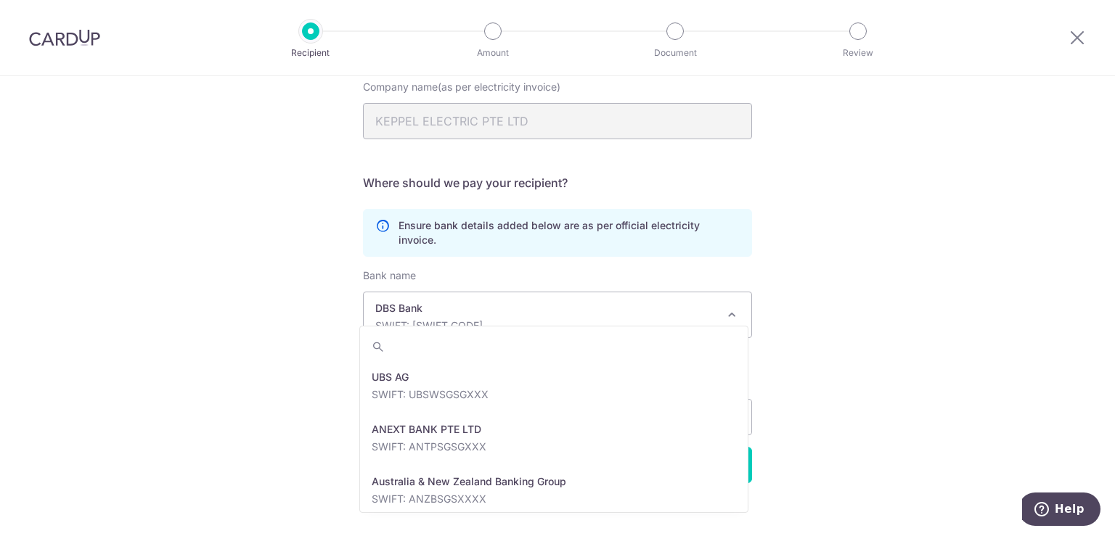
click at [494, 316] on span "DBS Bank SWIFT: [SWIFT_CODE]" at bounding box center [558, 315] width 388 height 45
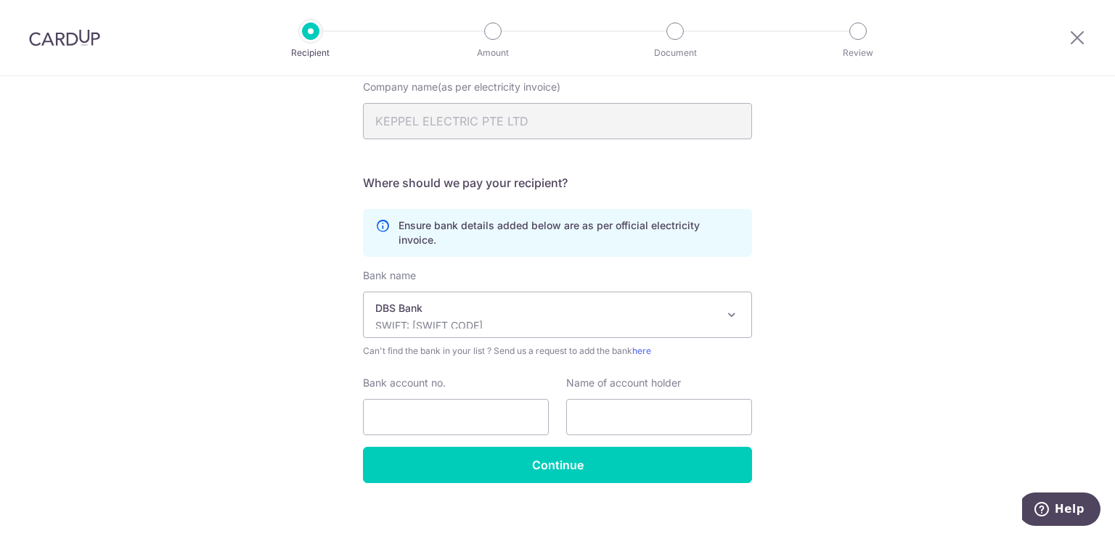
click at [293, 391] on div "Who would you like to pay? Your recipient does not need a CardUp account to rec…" at bounding box center [557, 237] width 1115 height 629
click at [461, 414] on input "Bank account no." at bounding box center [456, 417] width 186 height 36
